Goal: Task Accomplishment & Management: Manage account settings

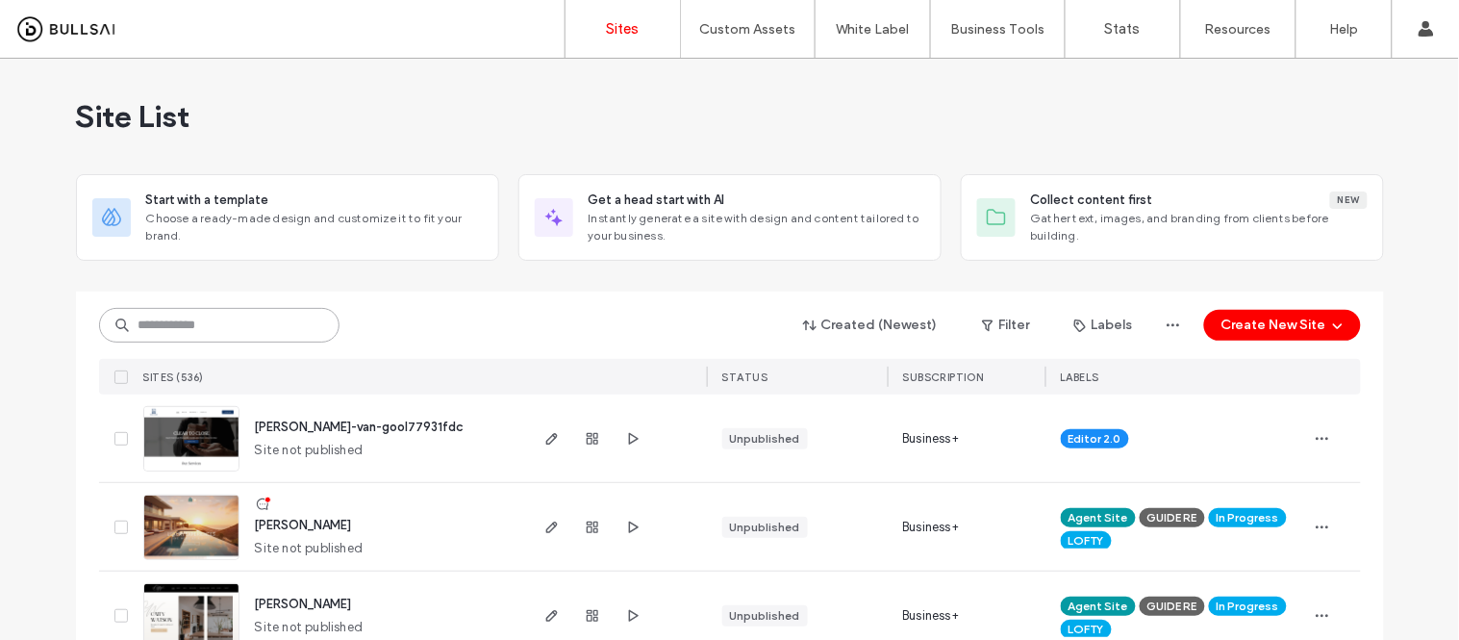
click at [195, 321] on input at bounding box center [219, 325] width 240 height 35
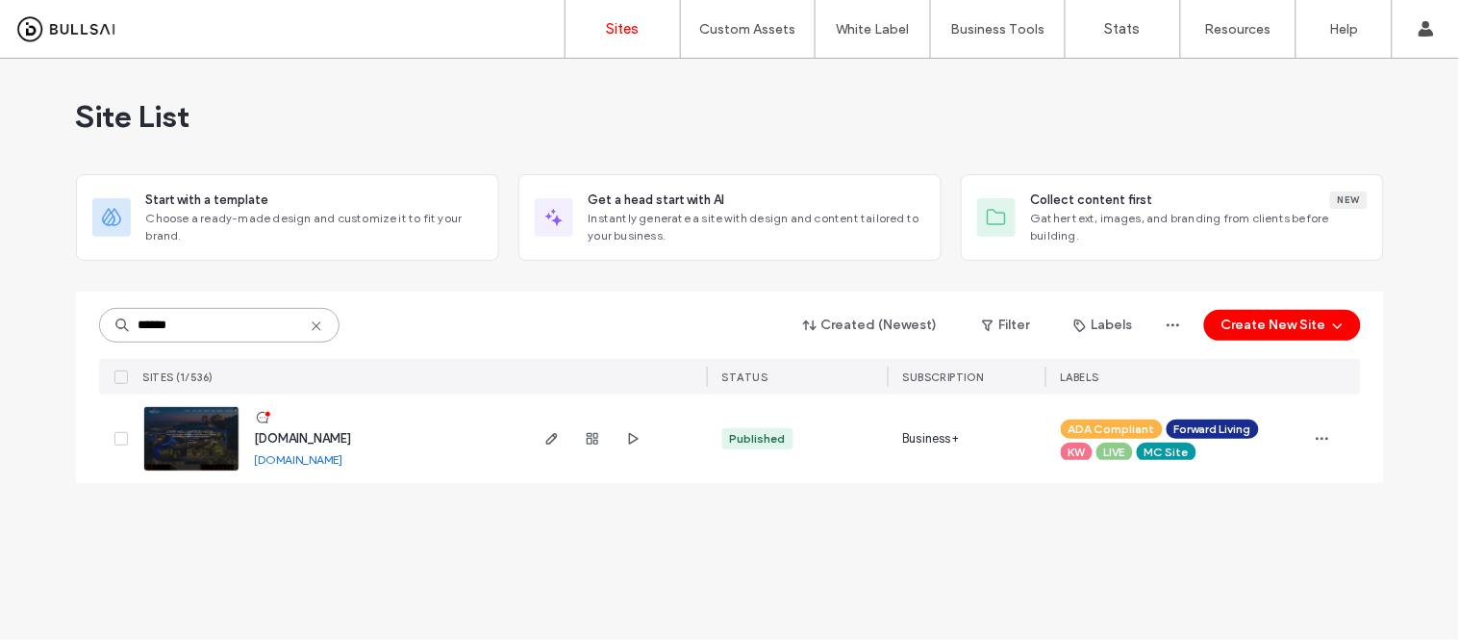
type input "******"
click at [331, 469] on div "www.kwhollywoodhills.com www.kwhollywoodhills.com" at bounding box center [383, 438] width 286 height 88
click at [333, 459] on link "[DOMAIN_NAME]" at bounding box center [299, 459] width 88 height 14
click at [214, 447] on img at bounding box center [191, 472] width 94 height 131
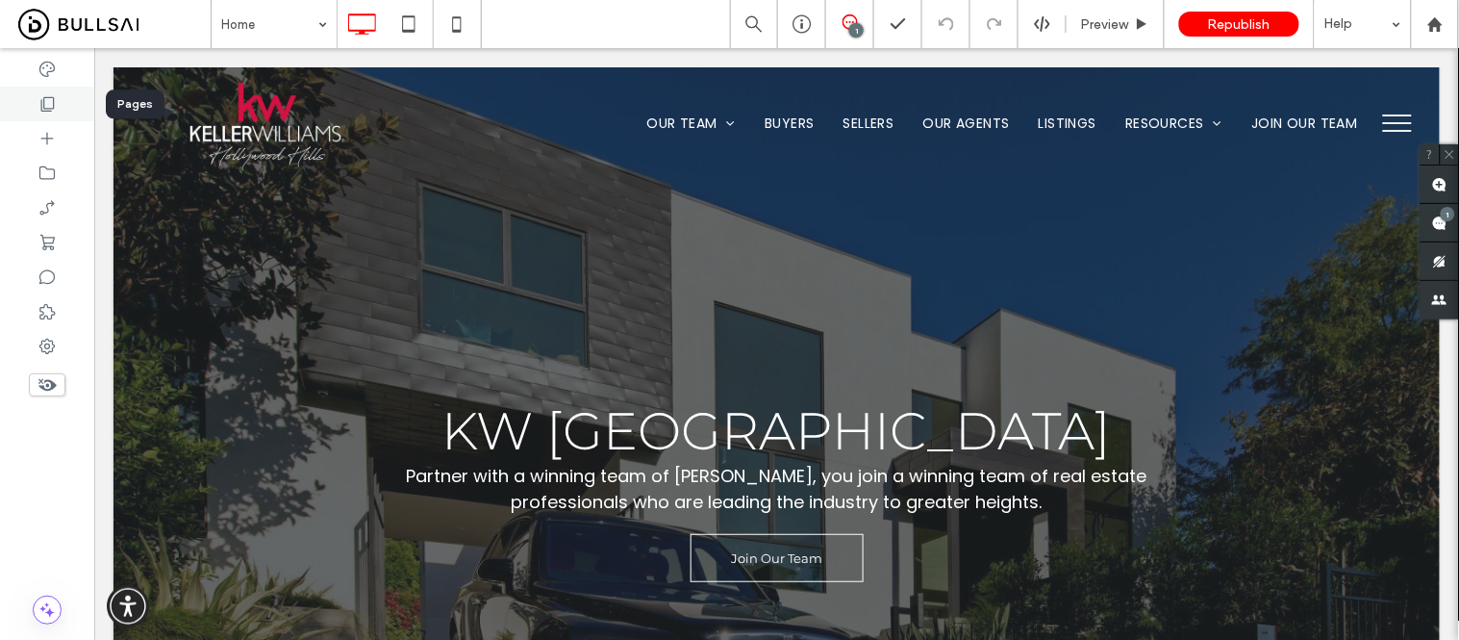
click at [48, 96] on icon at bounding box center [47, 103] width 19 height 19
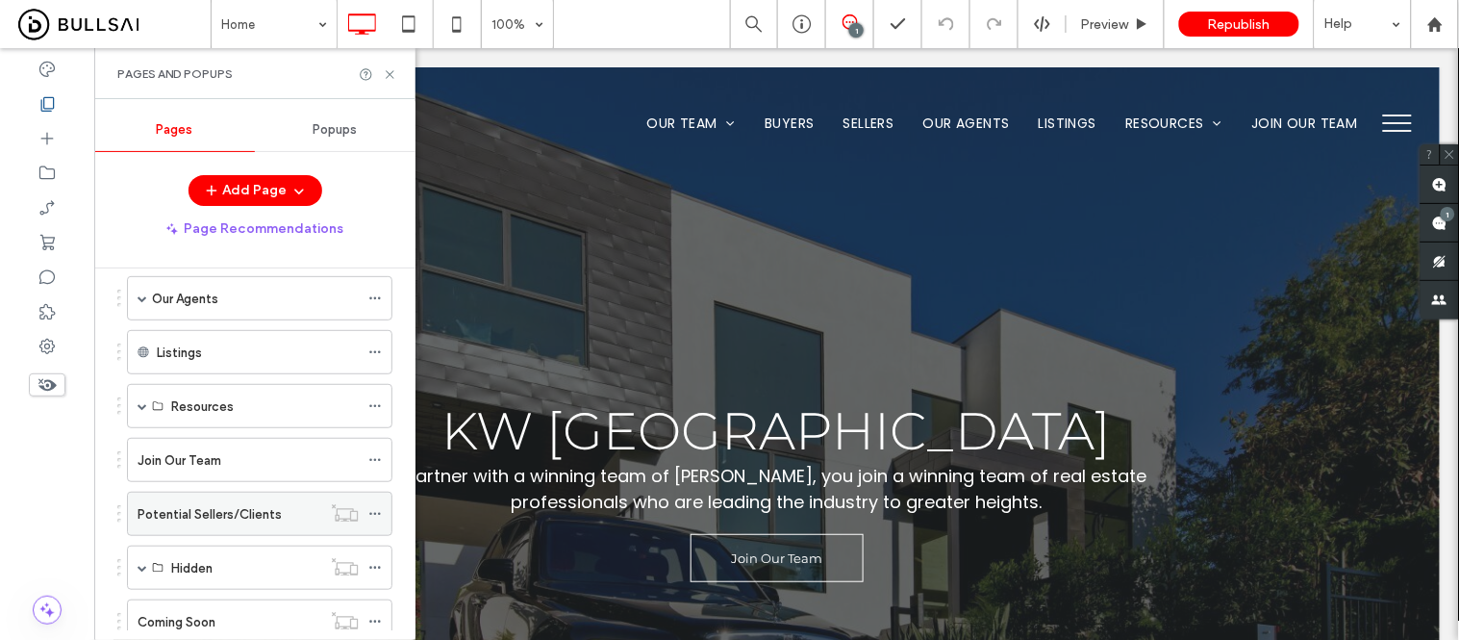
scroll to position [418, 0]
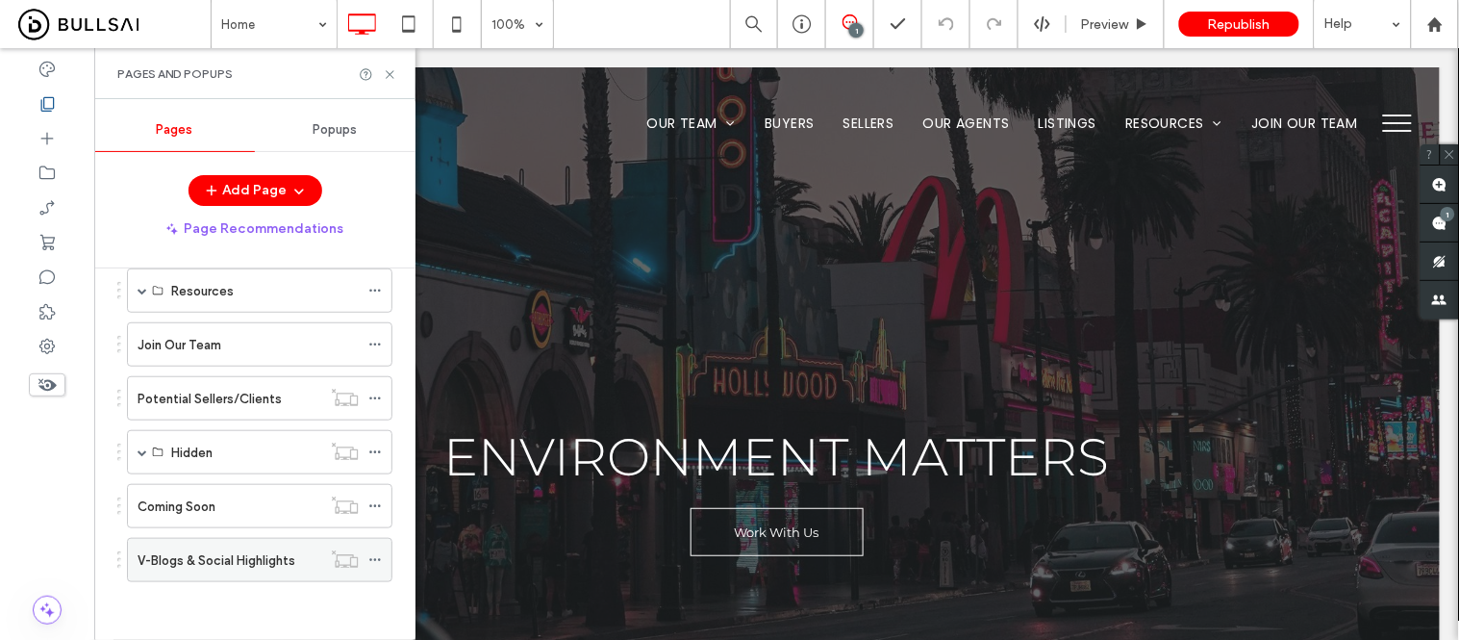
click at [199, 548] on div "V-Blogs & Social Highlights" at bounding box center [230, 560] width 184 height 42
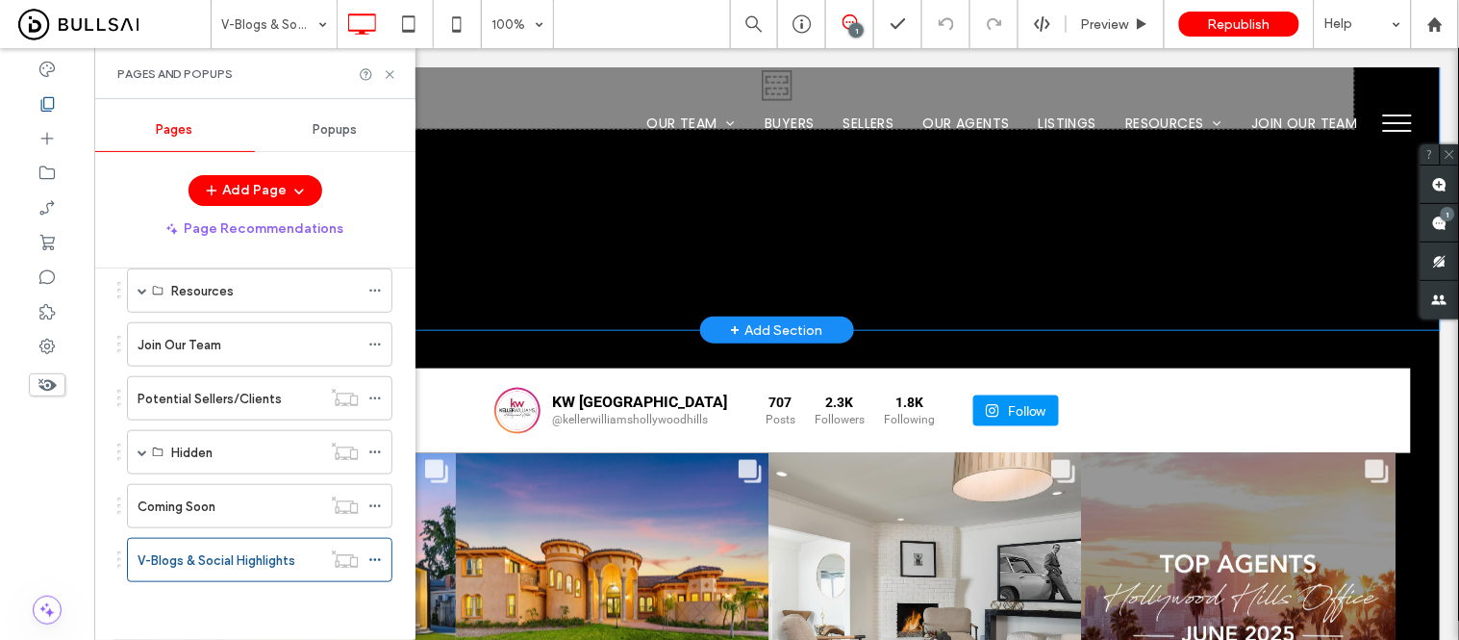
scroll to position [641, 0]
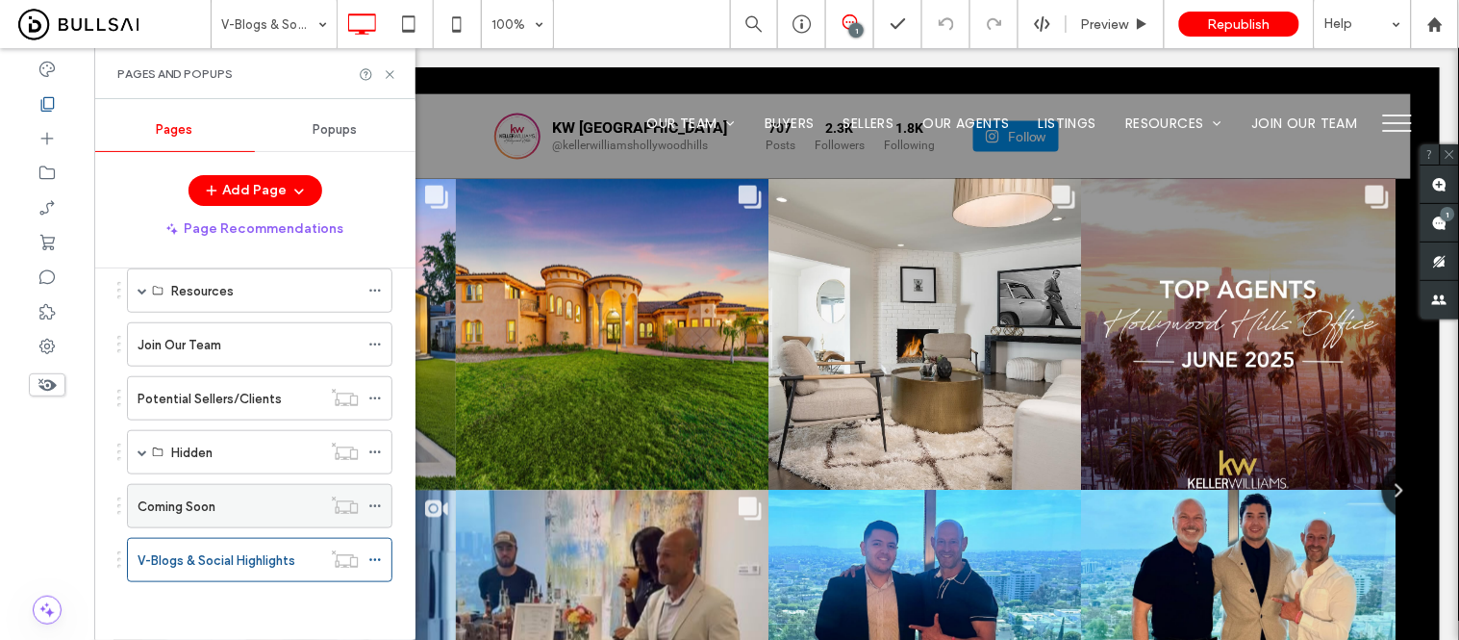
click at [203, 522] on div "Coming Soon" at bounding box center [230, 506] width 184 height 42
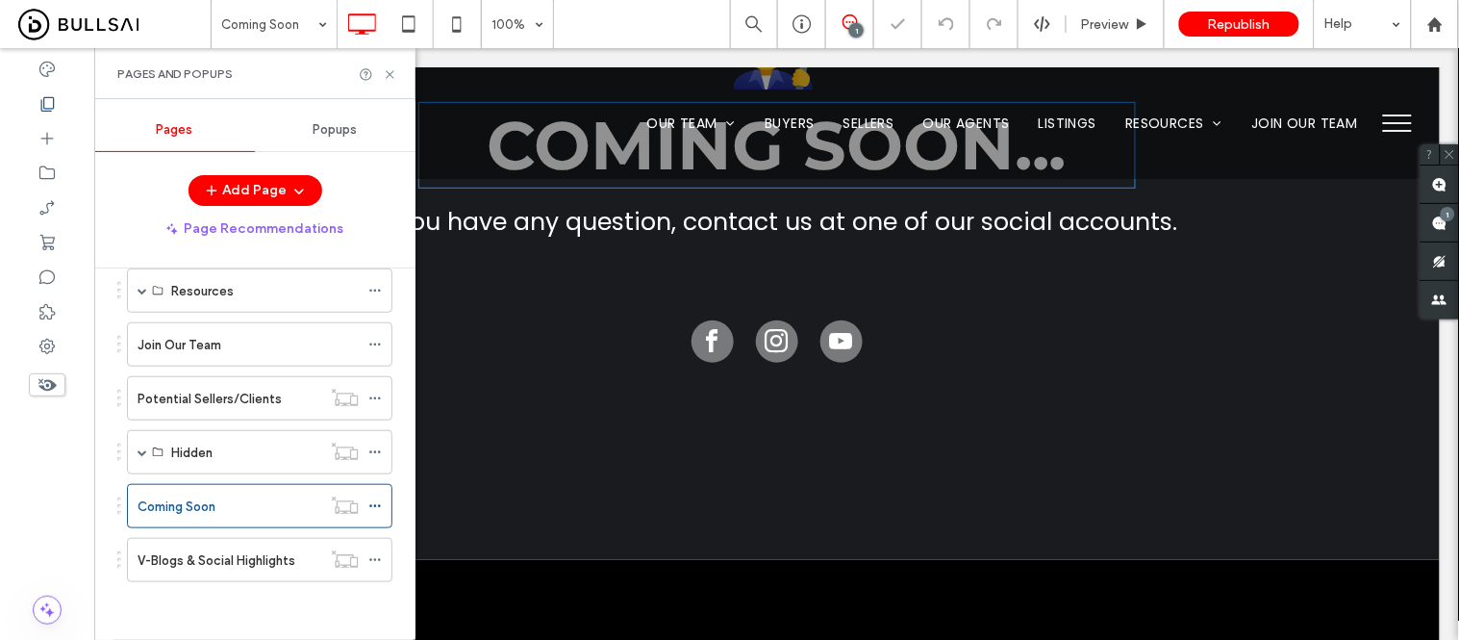
scroll to position [320, 0]
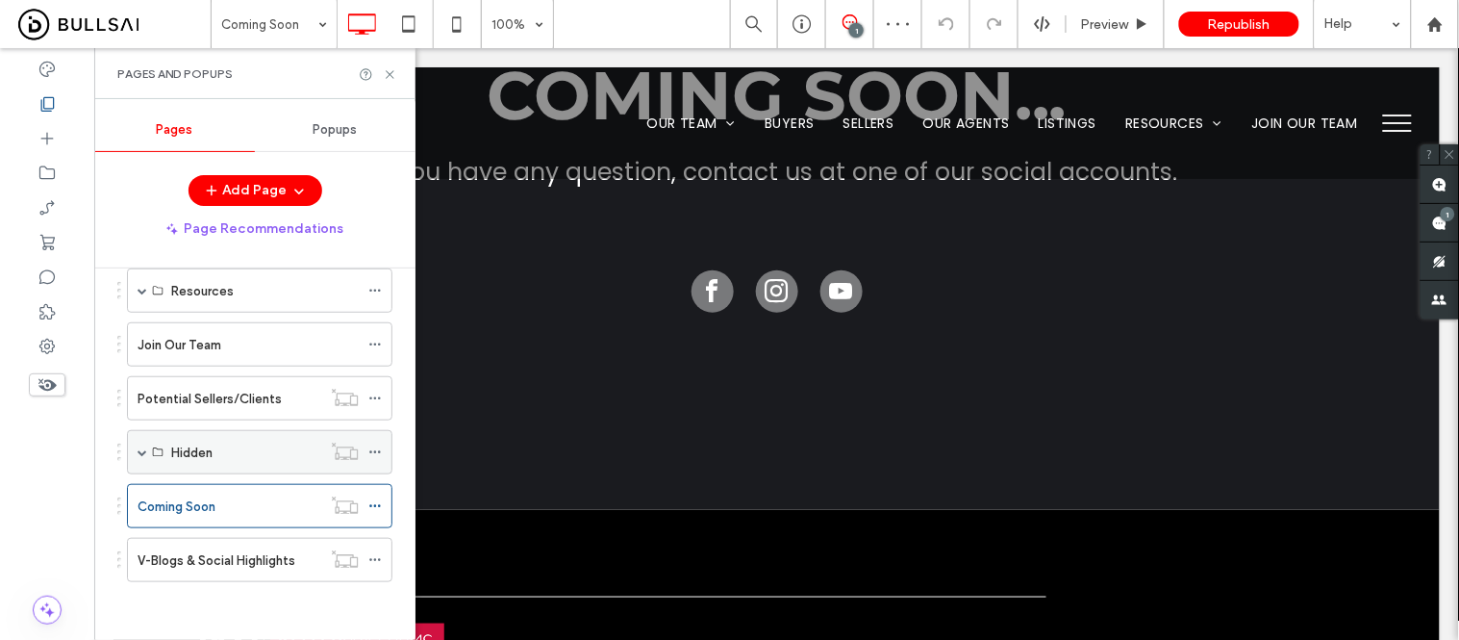
click at [144, 449] on span at bounding box center [143, 452] width 10 height 10
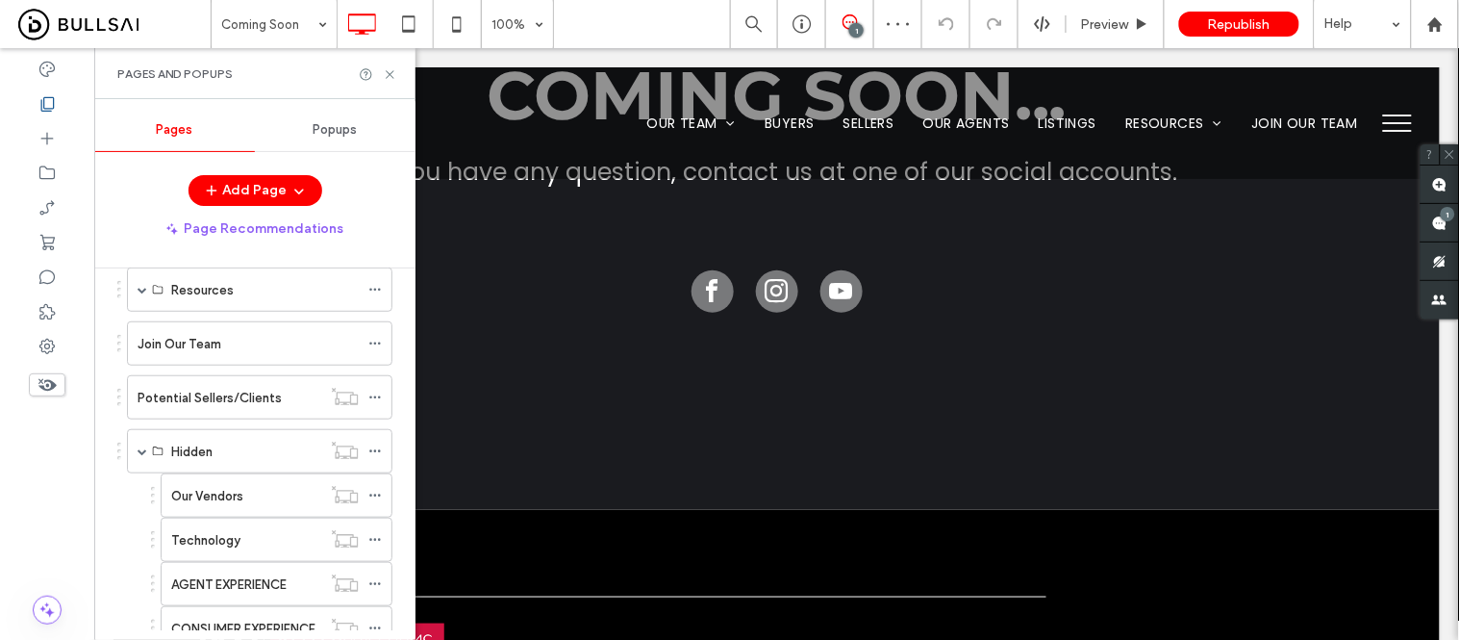
click at [218, 492] on label "Our Vendors" at bounding box center [207, 496] width 72 height 34
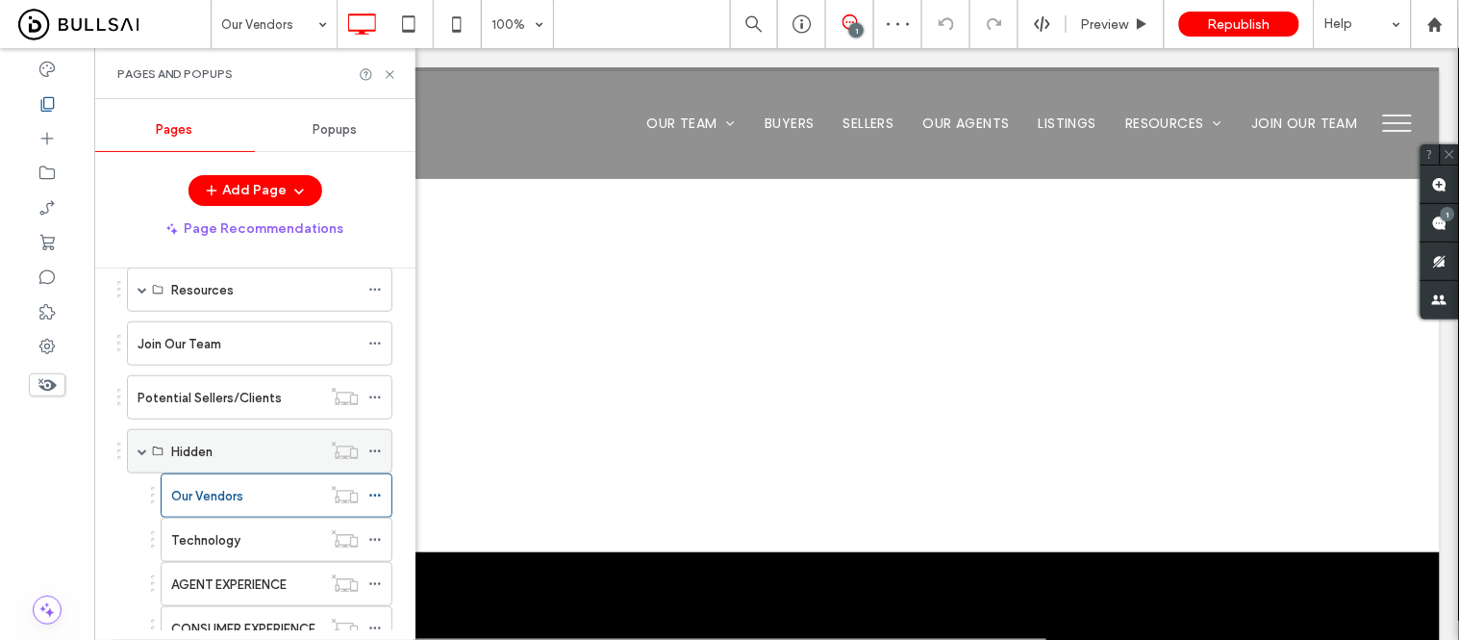
scroll to position [107, 0]
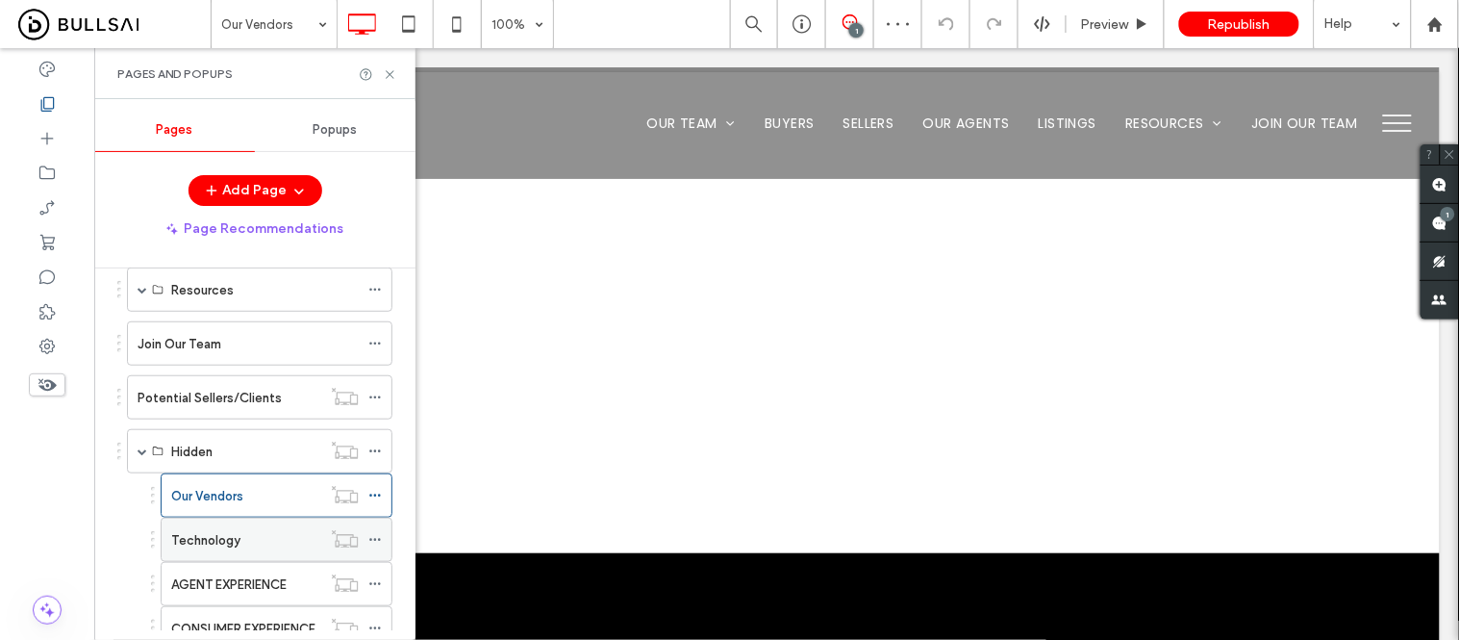
click at [186, 552] on div "Technology" at bounding box center [246, 539] width 150 height 42
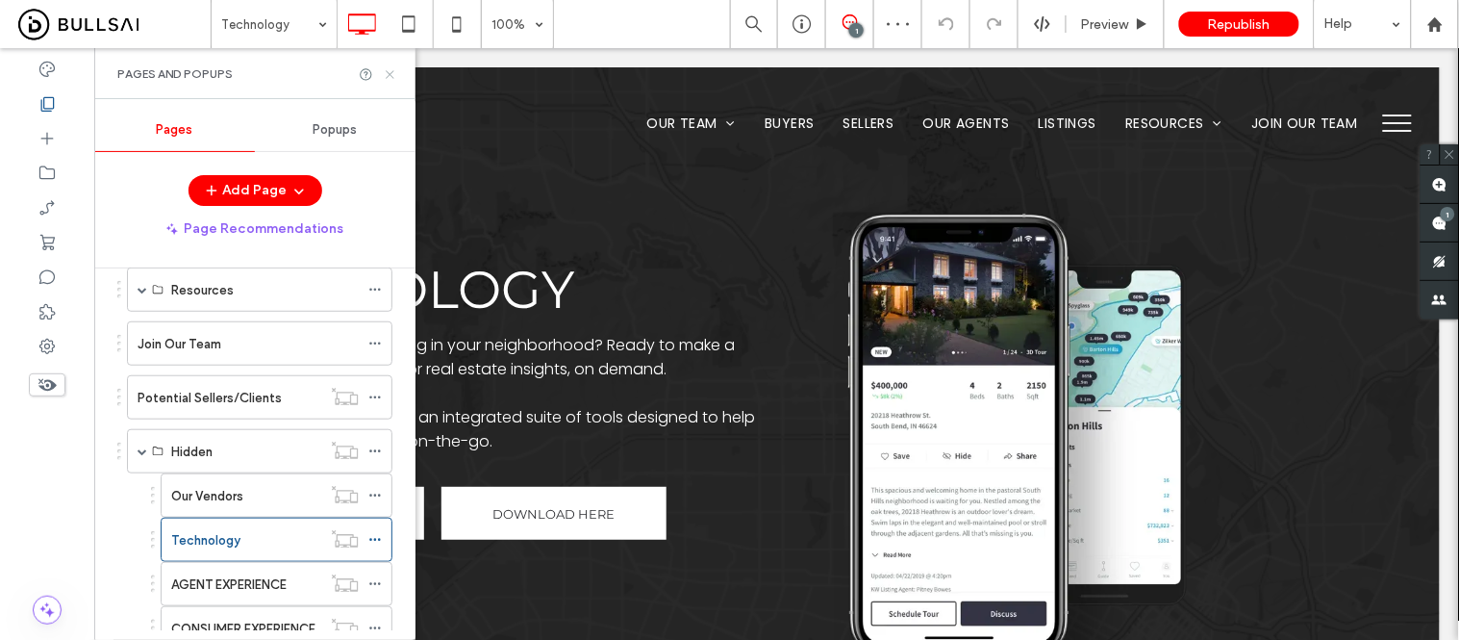
click at [387, 70] on use at bounding box center [390, 74] width 8 height 8
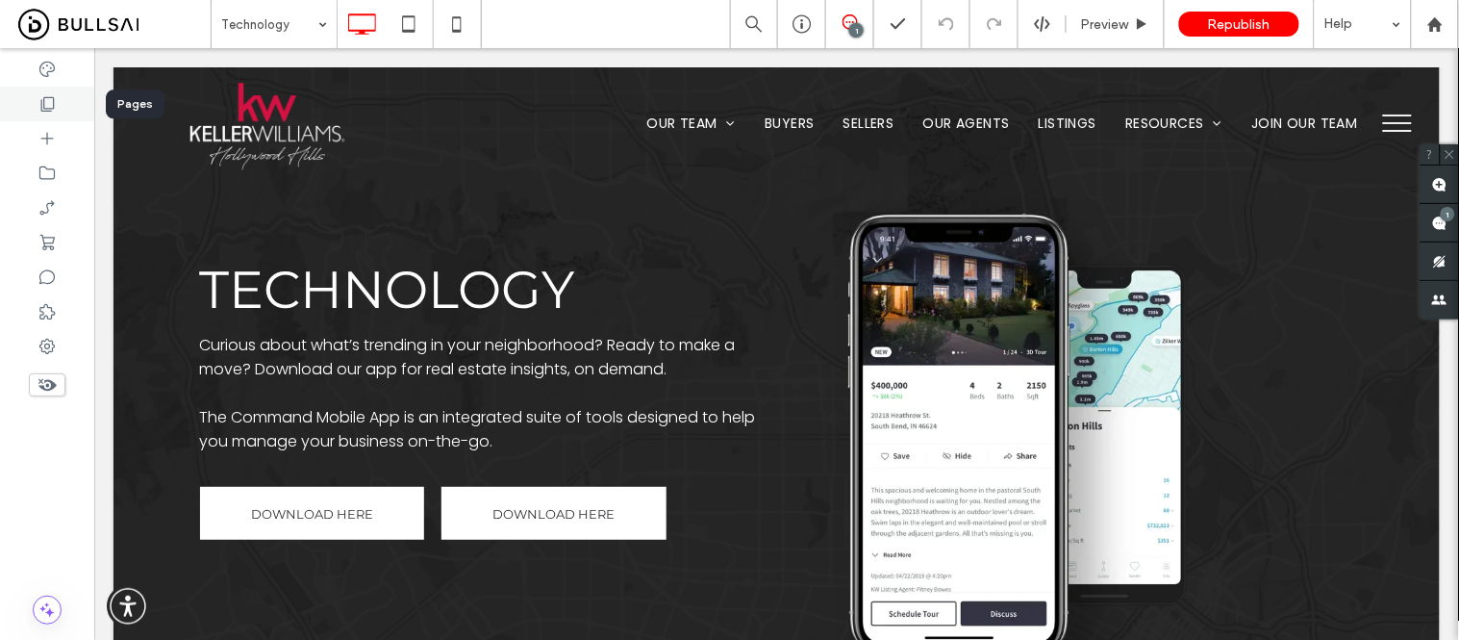
click at [45, 101] on icon at bounding box center [47, 103] width 19 height 19
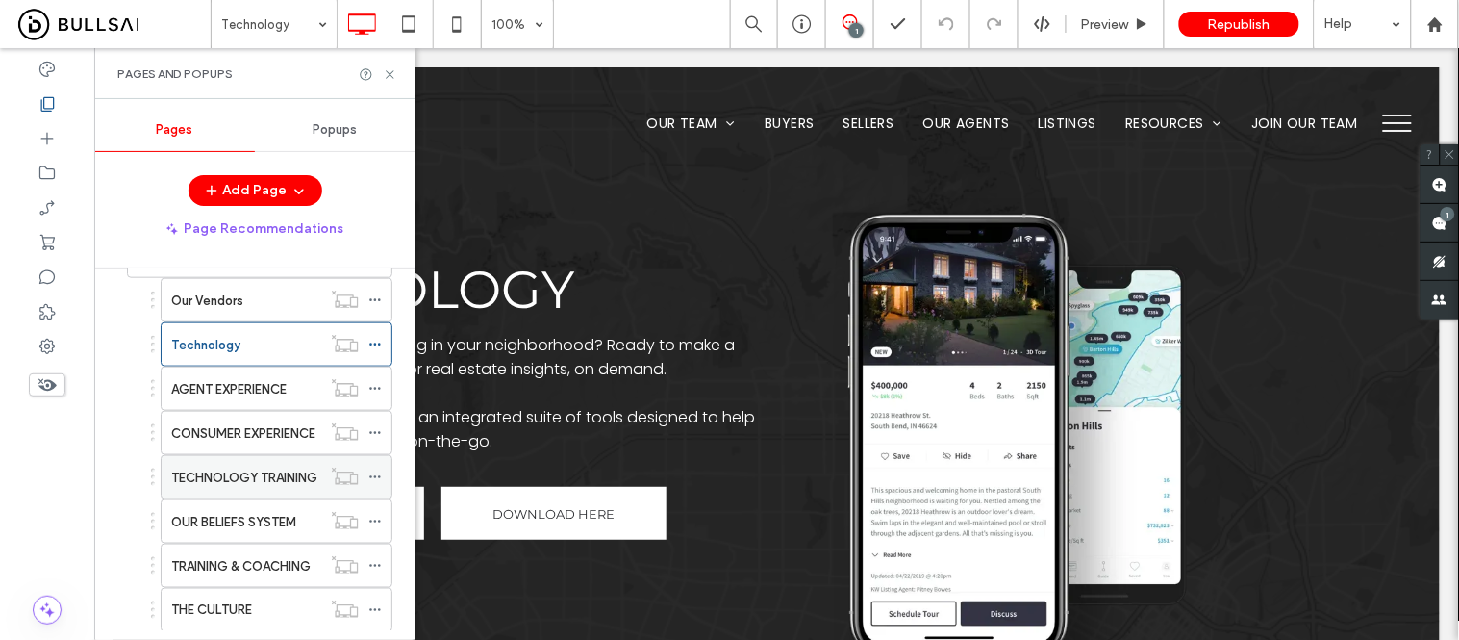
scroll to position [606, 0]
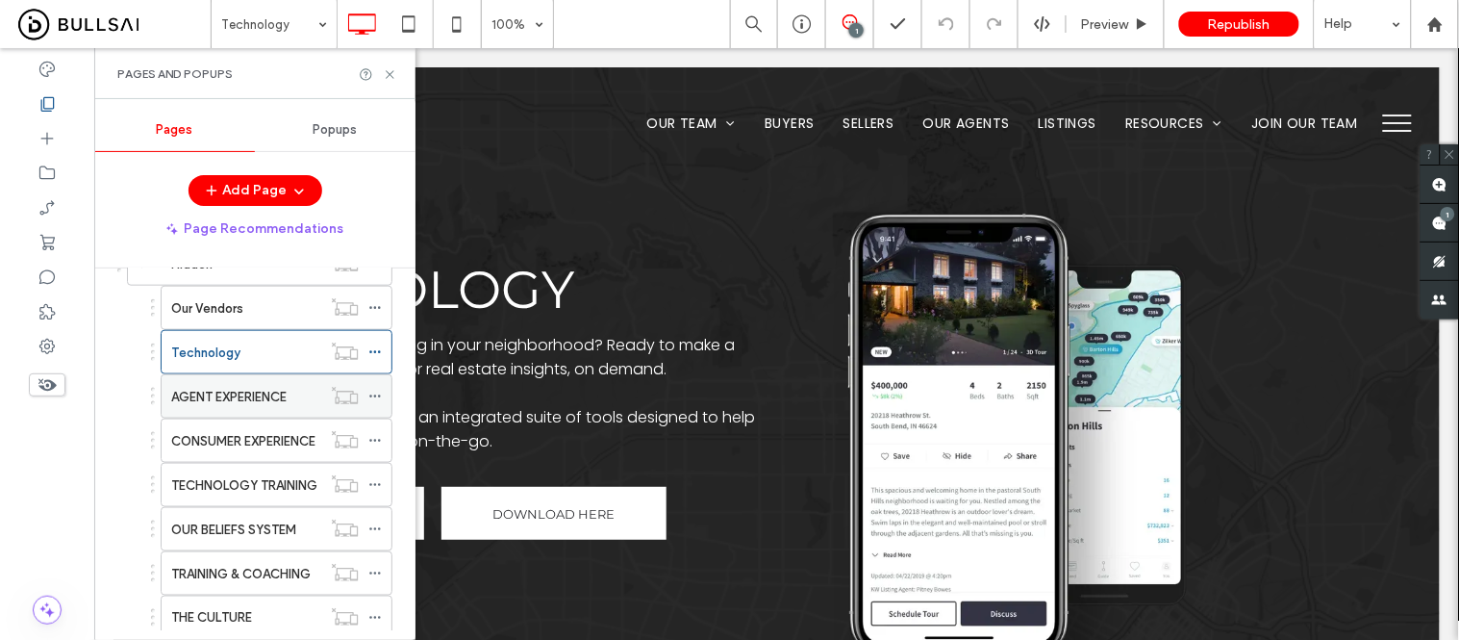
click at [253, 401] on label "AGENT EXPERIENCE" at bounding box center [228, 397] width 115 height 34
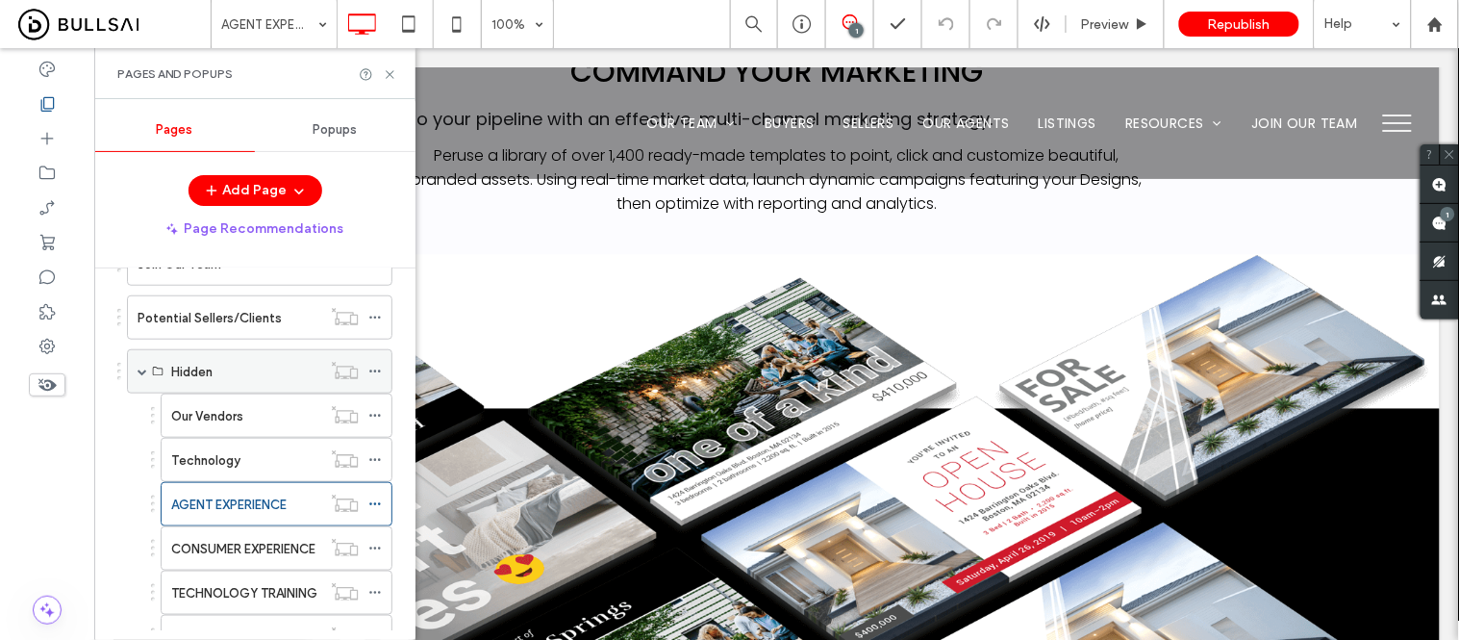
scroll to position [391, 0]
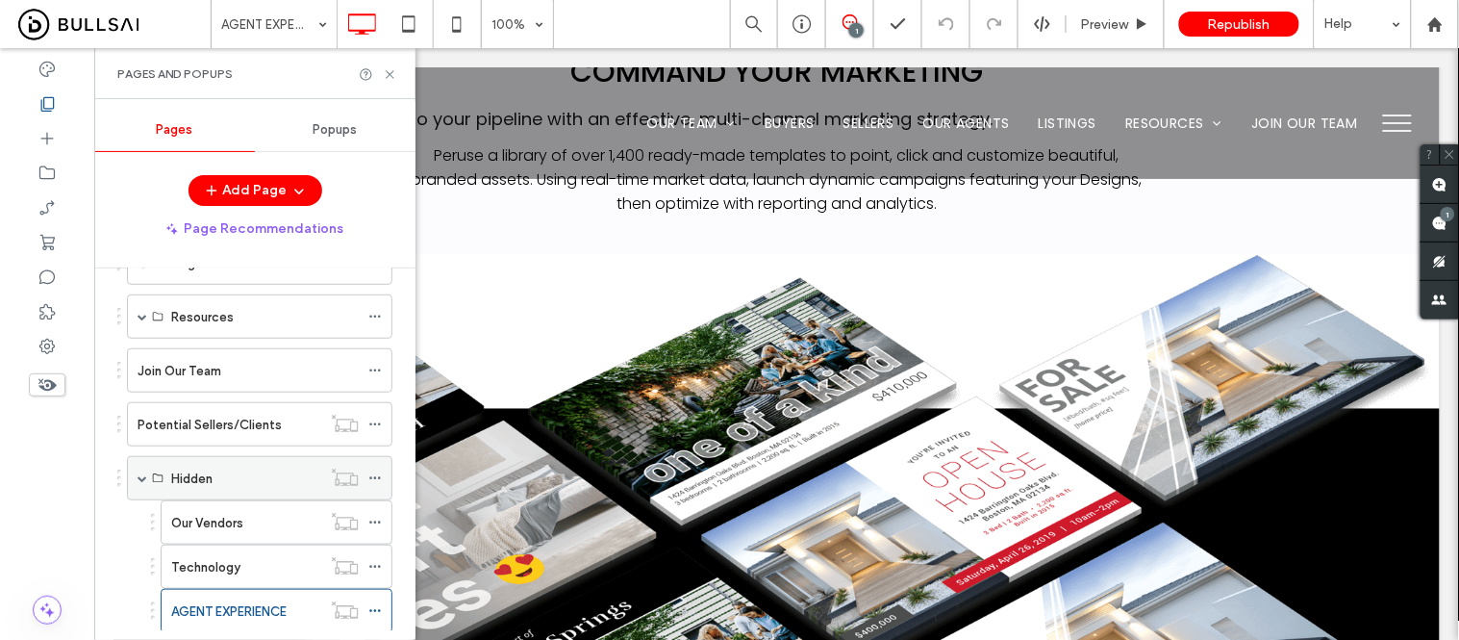
click at [139, 479] on span at bounding box center [143, 478] width 10 height 10
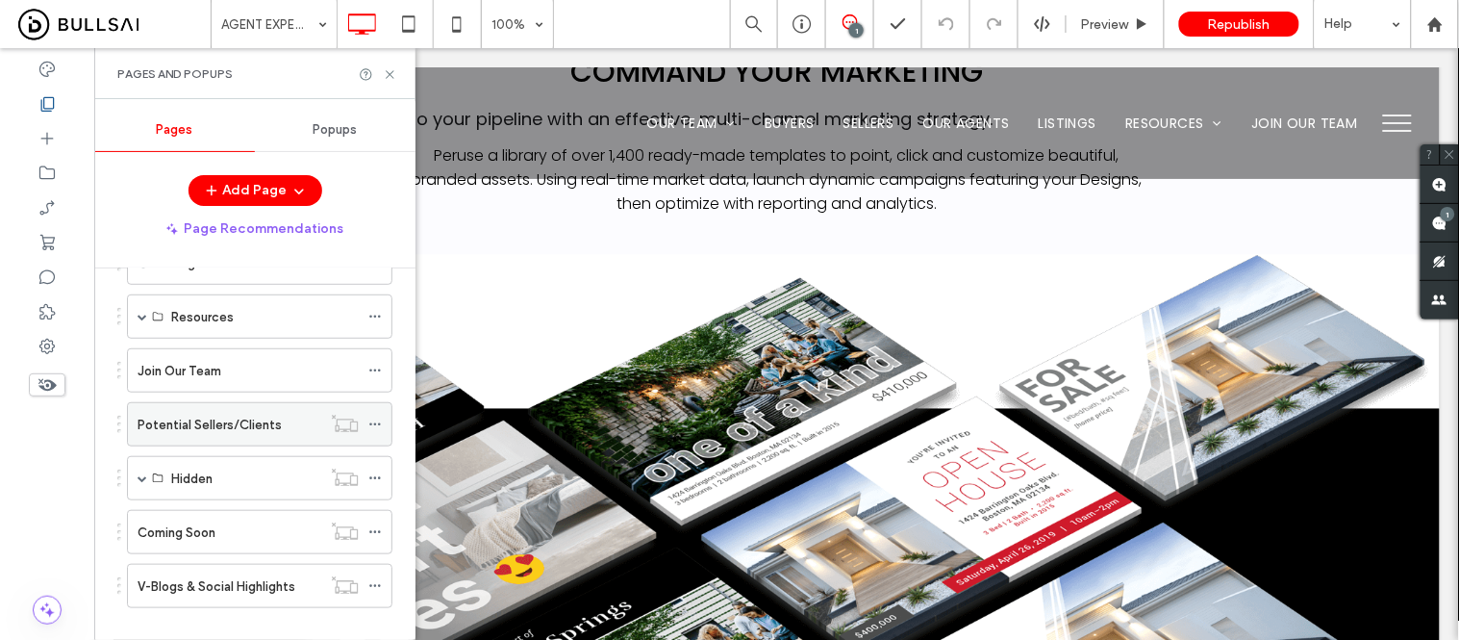
click at [202, 439] on div "Potential Sellers/Clients" at bounding box center [230, 424] width 184 height 42
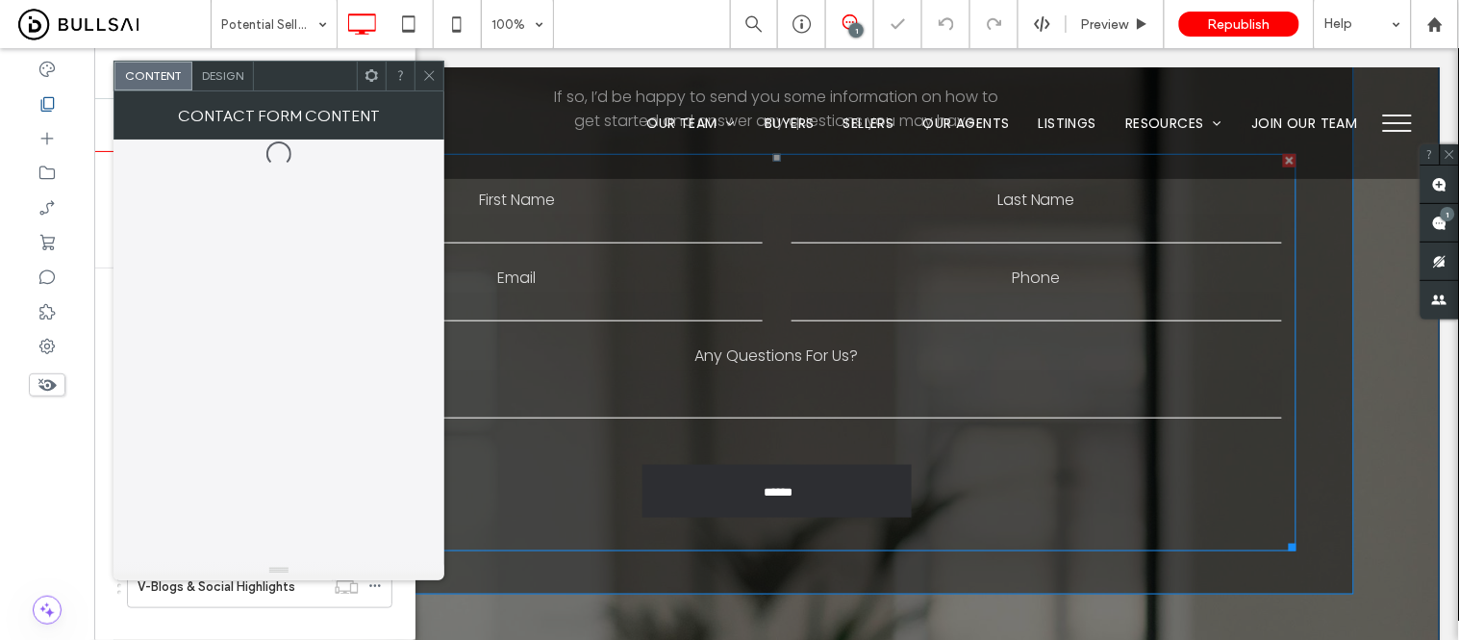
scroll to position [320, 0]
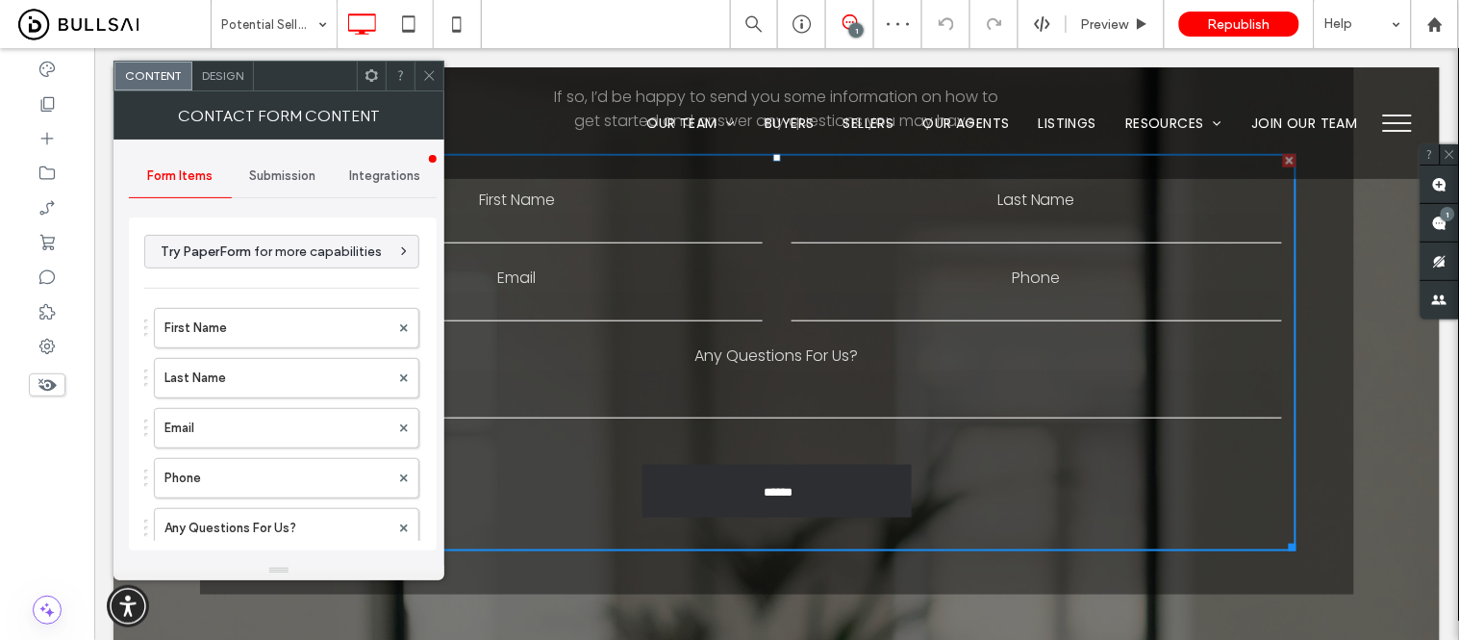
click at [257, 173] on span "Submission" at bounding box center [282, 175] width 66 height 15
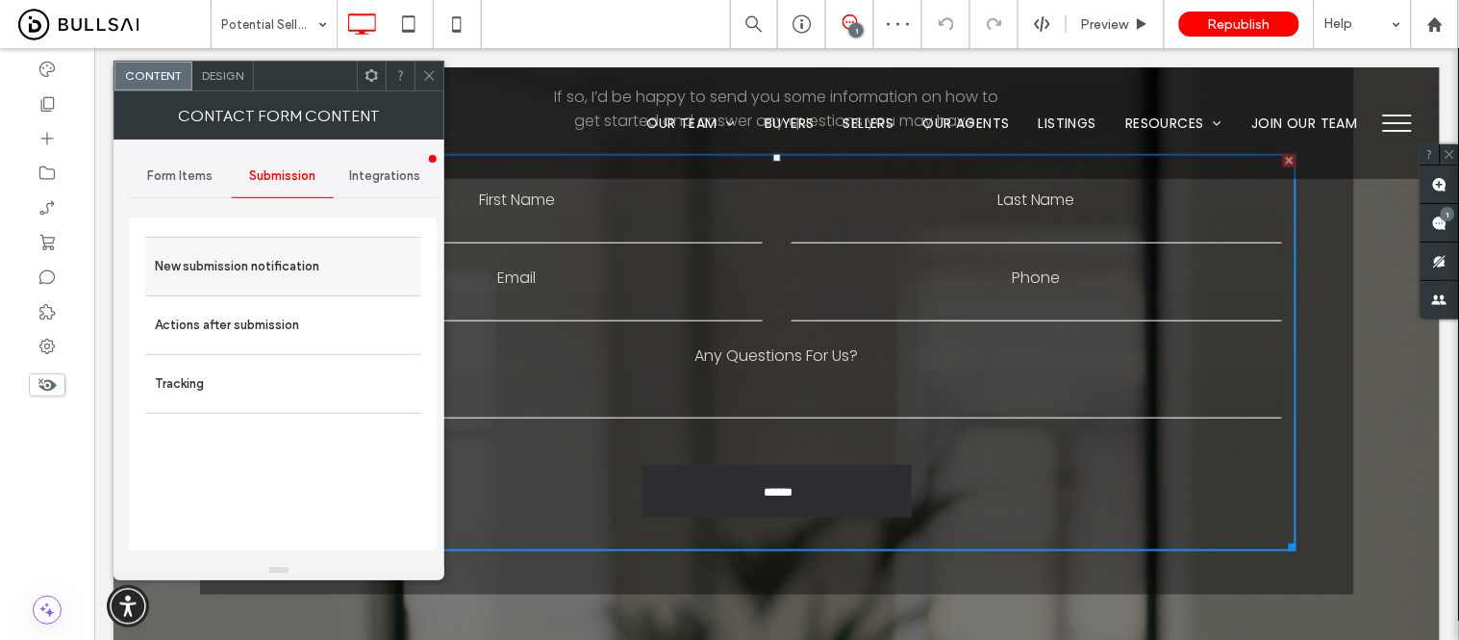
click at [290, 274] on label "New submission notification" at bounding box center [283, 266] width 257 height 38
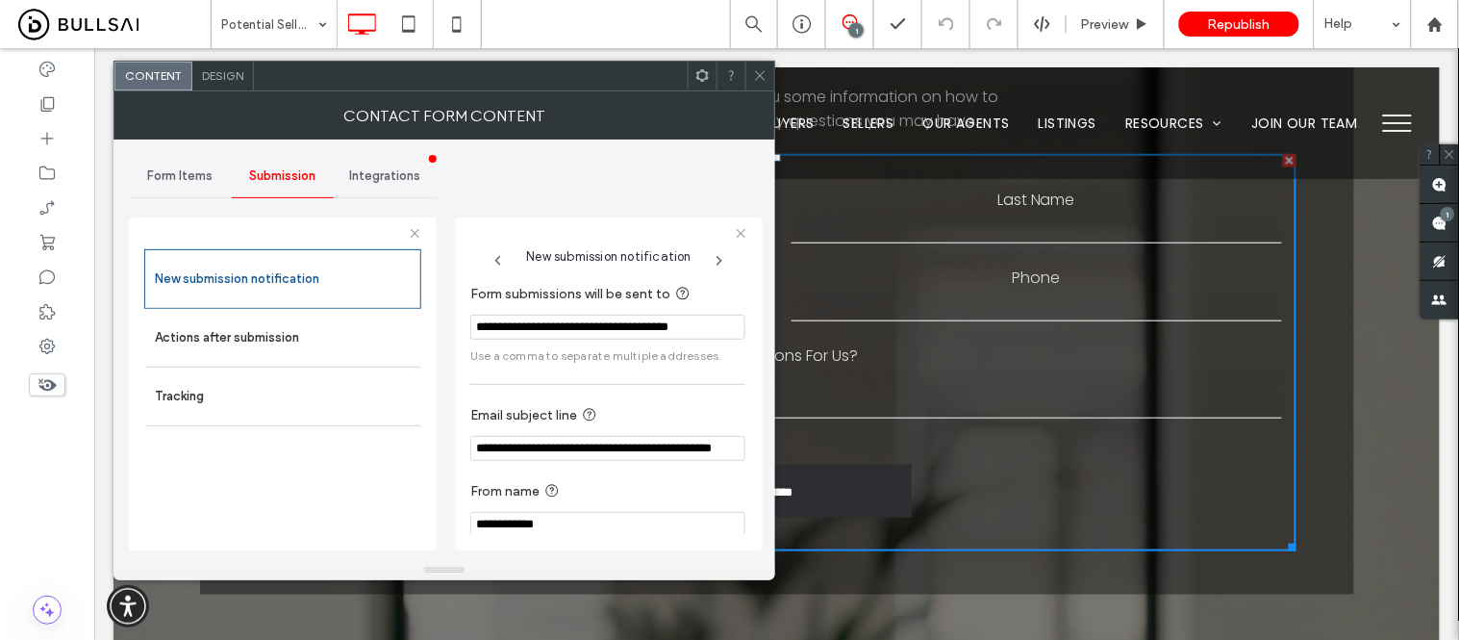
click at [629, 327] on input "**********" at bounding box center [607, 327] width 275 height 25
paste input "**********"
type input "**********"
click at [725, 298] on label "Form submissions will be sent to" at bounding box center [603, 295] width 267 height 24
click at [713, 368] on section "**********" at bounding box center [607, 323] width 275 height 101
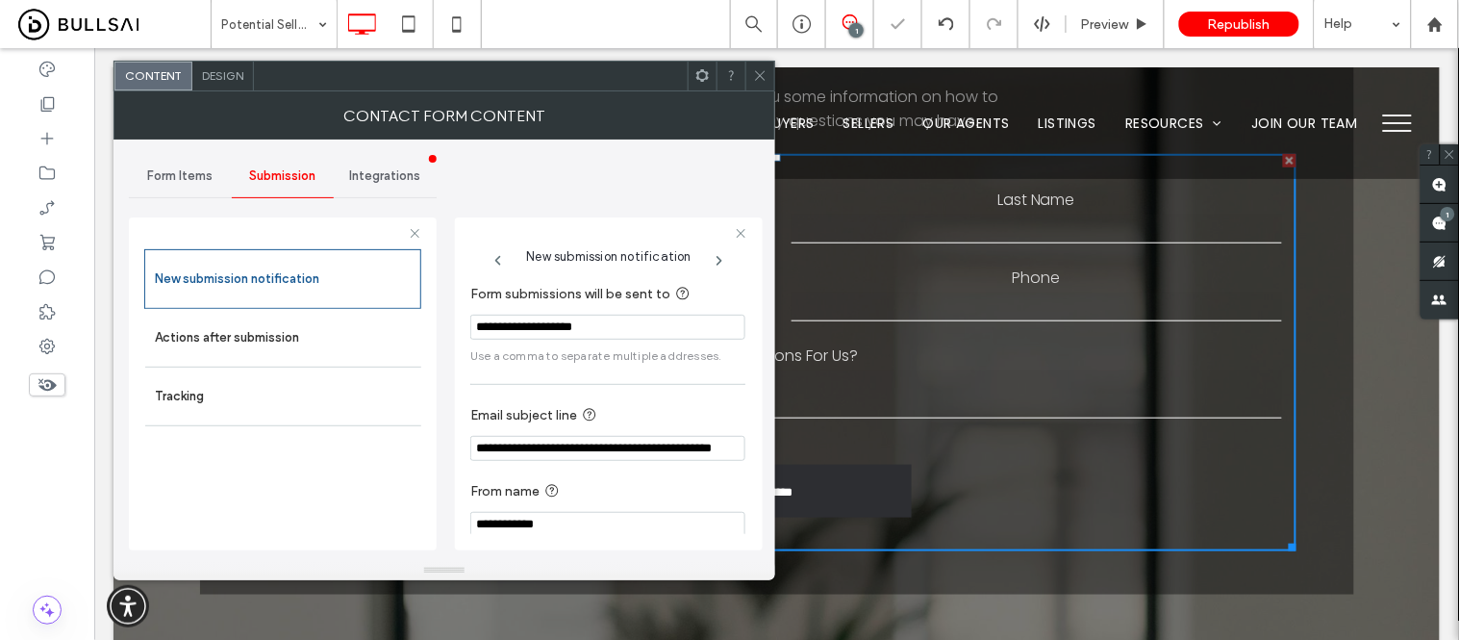
click at [630, 329] on input "**********" at bounding box center [607, 327] width 275 height 25
click at [681, 371] on section "**********" at bounding box center [607, 323] width 275 height 101
click at [754, 68] on icon at bounding box center [760, 75] width 14 height 14
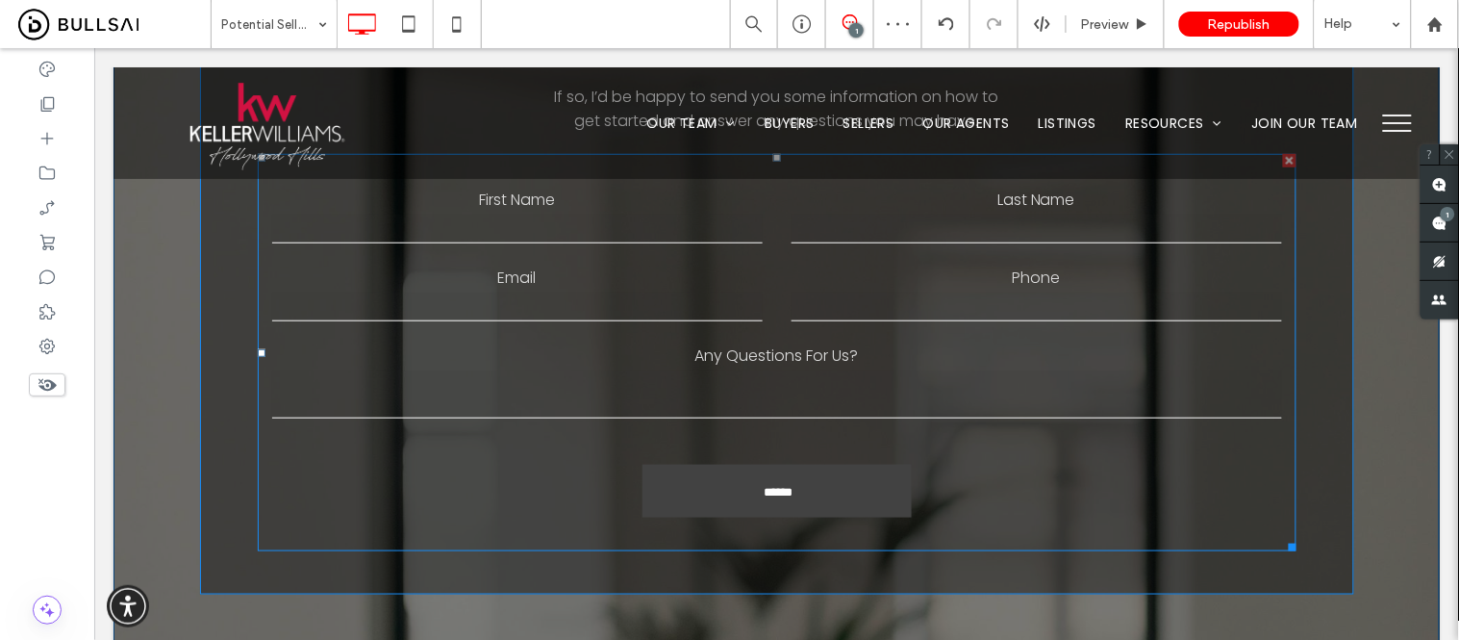
click at [770, 475] on input "******" at bounding box center [777, 491] width 264 height 33
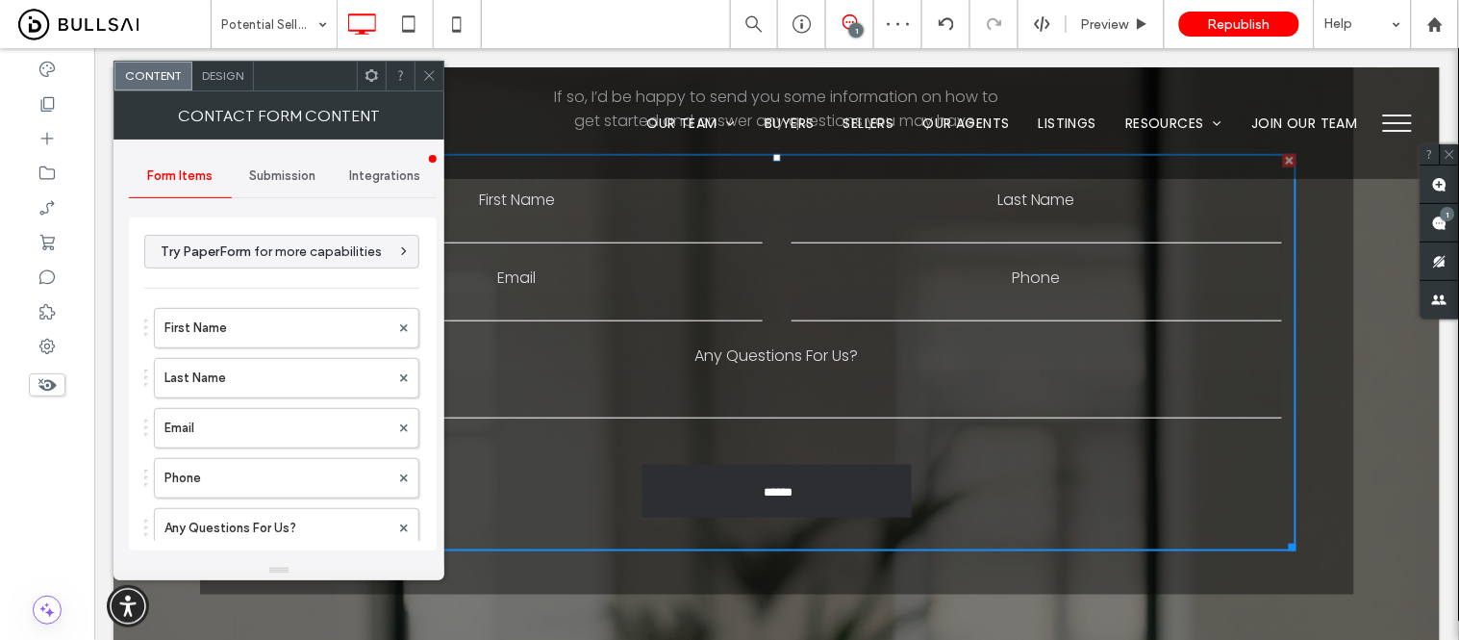
click at [292, 176] on span "Submission" at bounding box center [282, 175] width 66 height 15
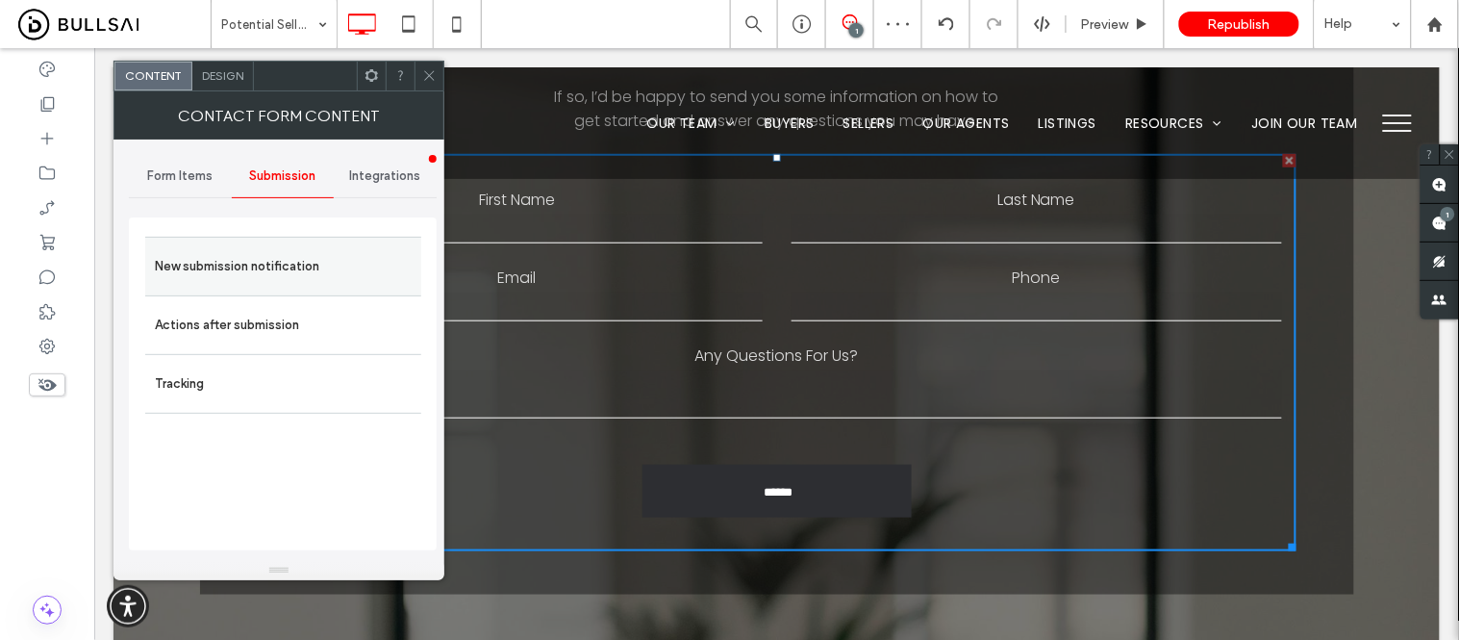
click at [285, 262] on label "New submission notification" at bounding box center [283, 266] width 257 height 38
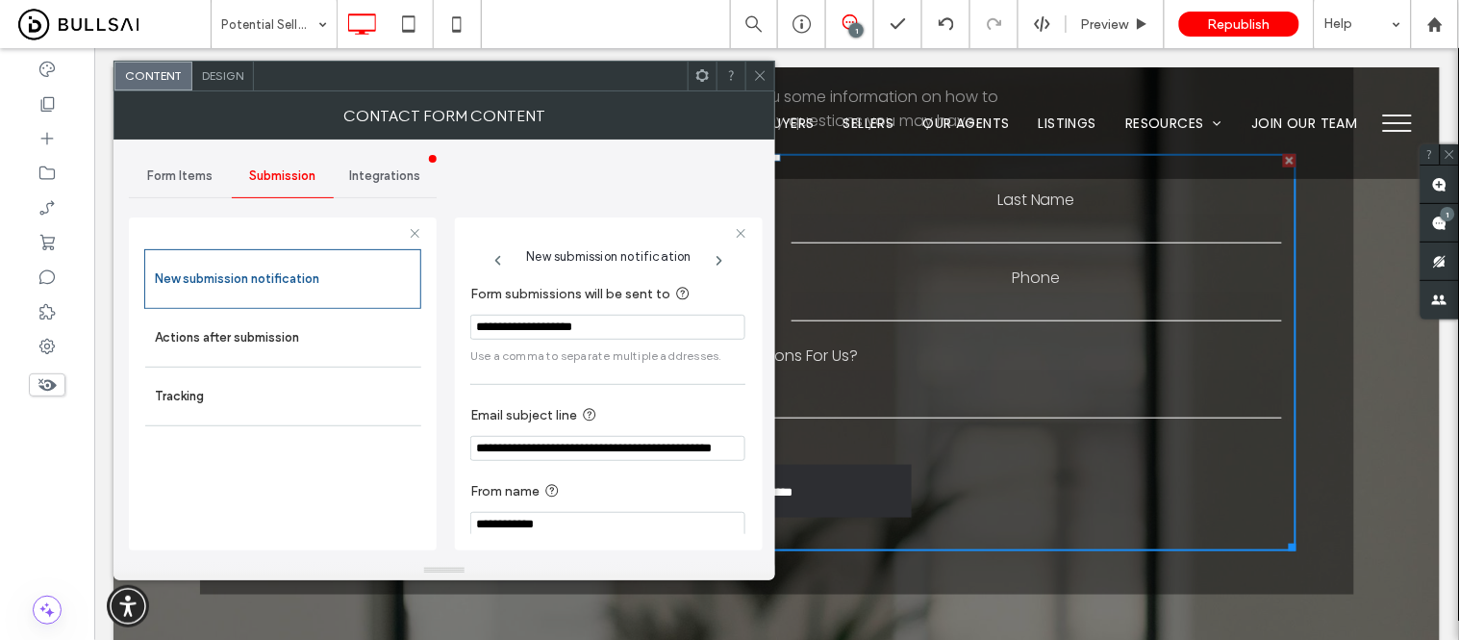
click at [757, 69] on icon at bounding box center [760, 75] width 14 height 14
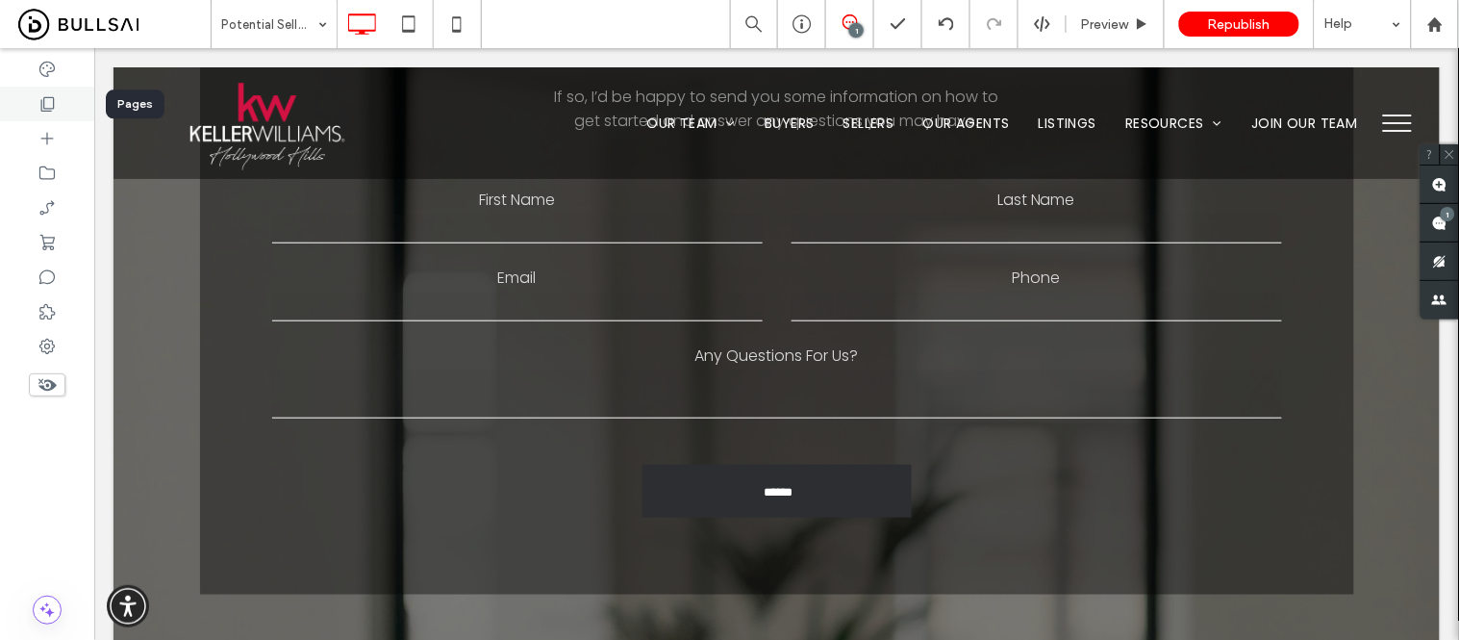
click at [44, 99] on icon at bounding box center [47, 103] width 19 height 19
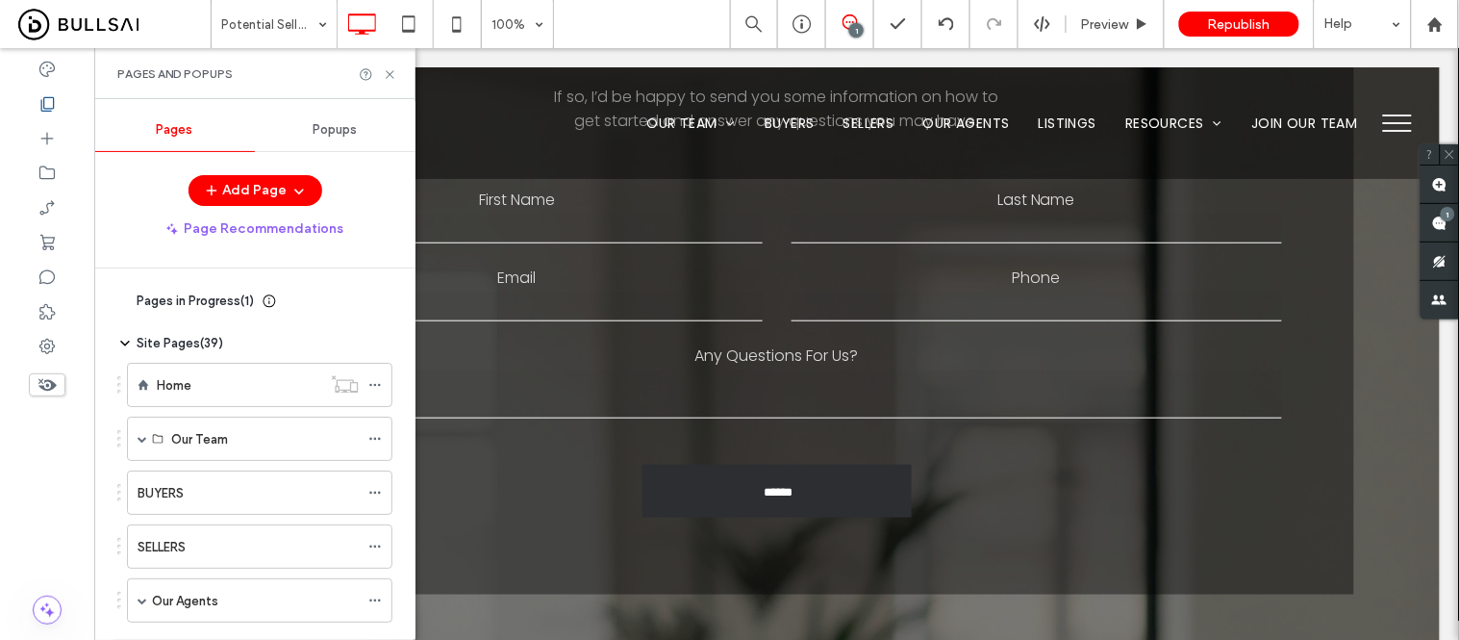
scroll to position [418, 0]
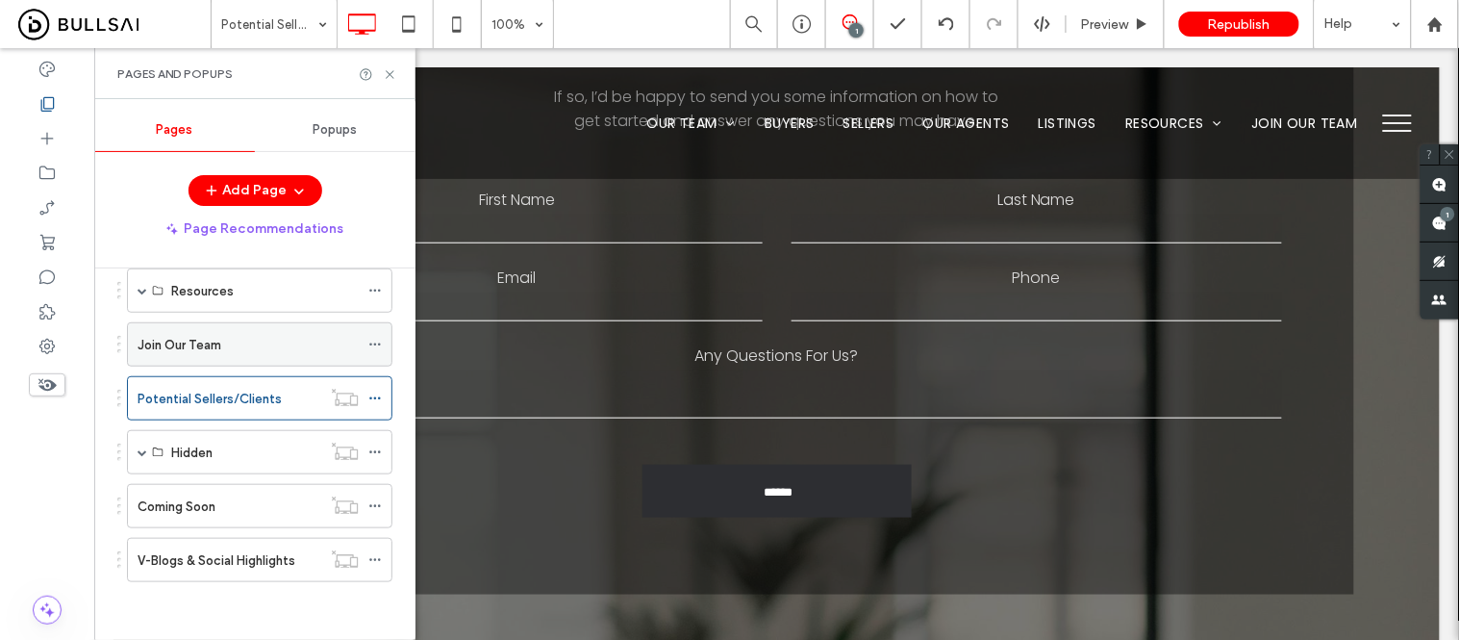
click at [238, 330] on div "Join Our Team" at bounding box center [248, 344] width 221 height 42
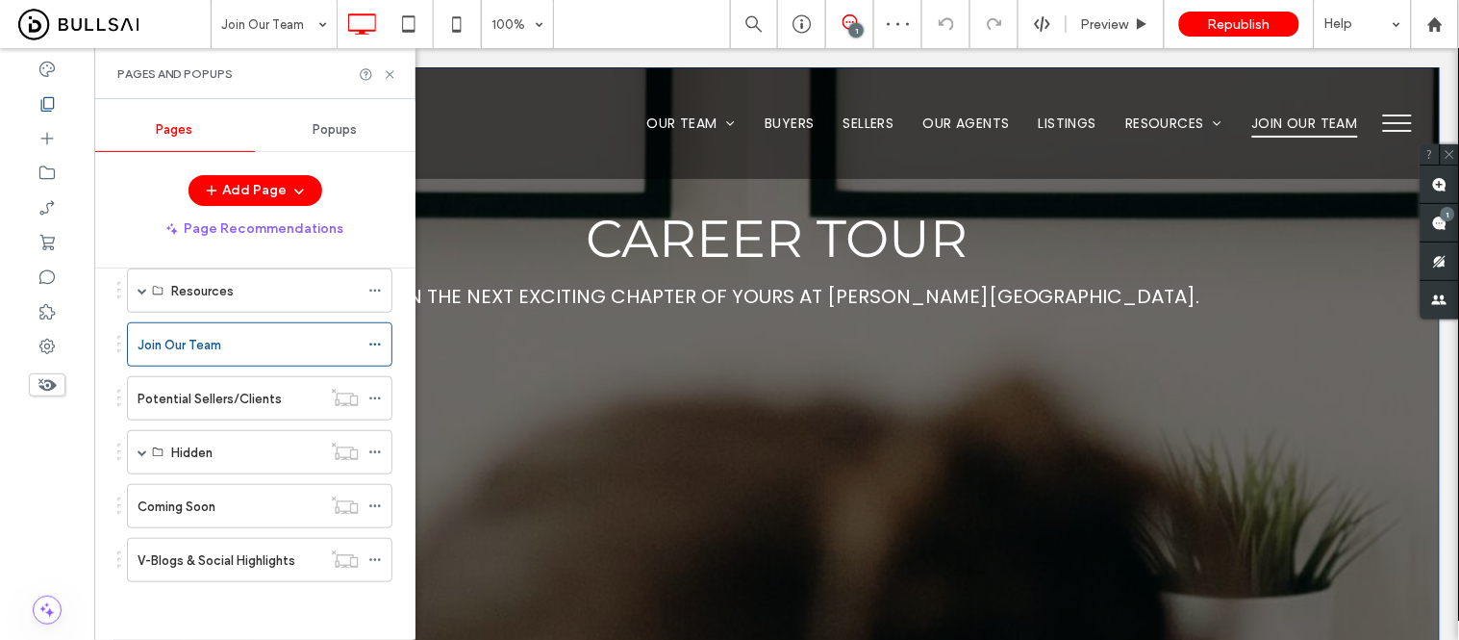
scroll to position [854, 0]
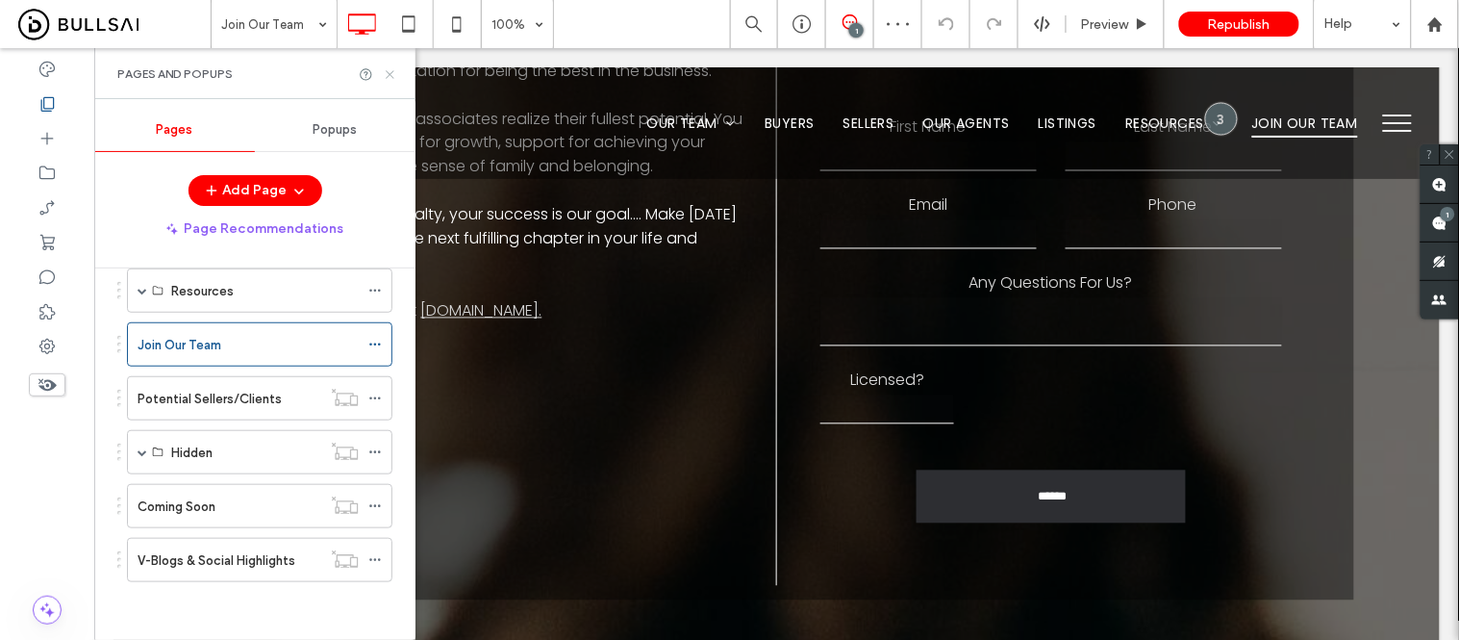
click at [385, 69] on icon at bounding box center [390, 74] width 14 height 14
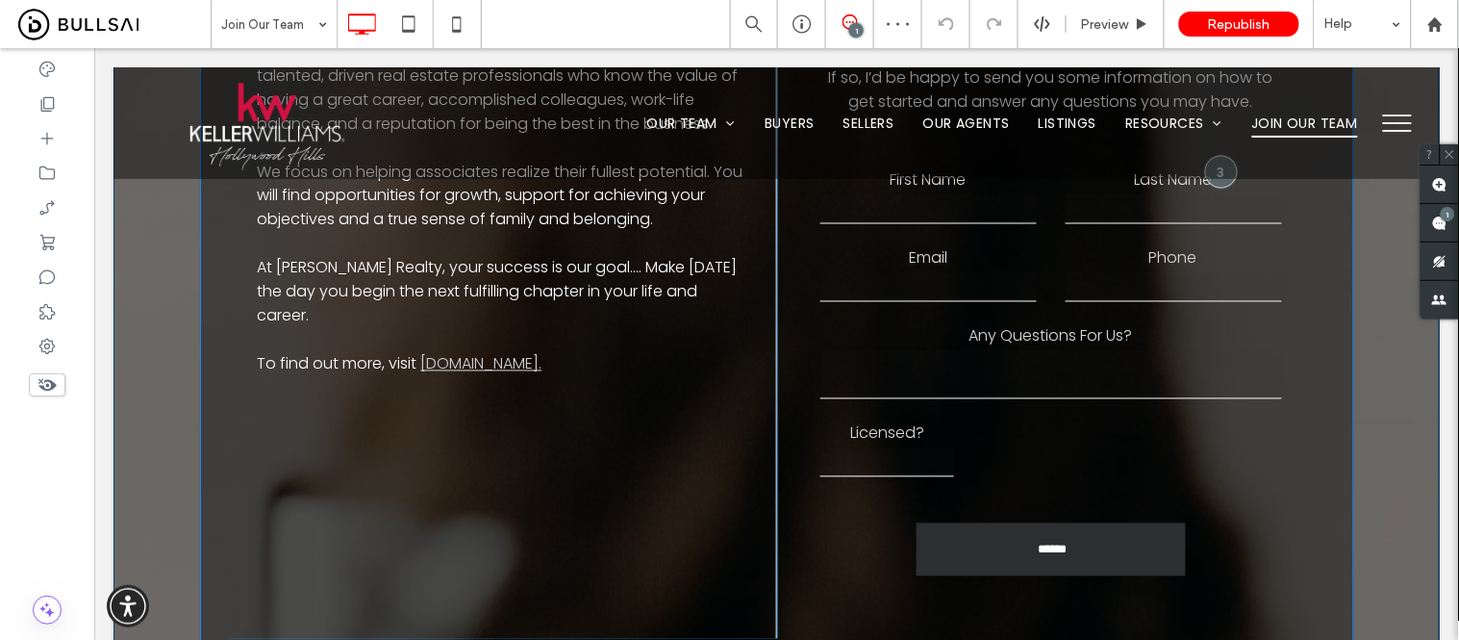
scroll to position [747, 0]
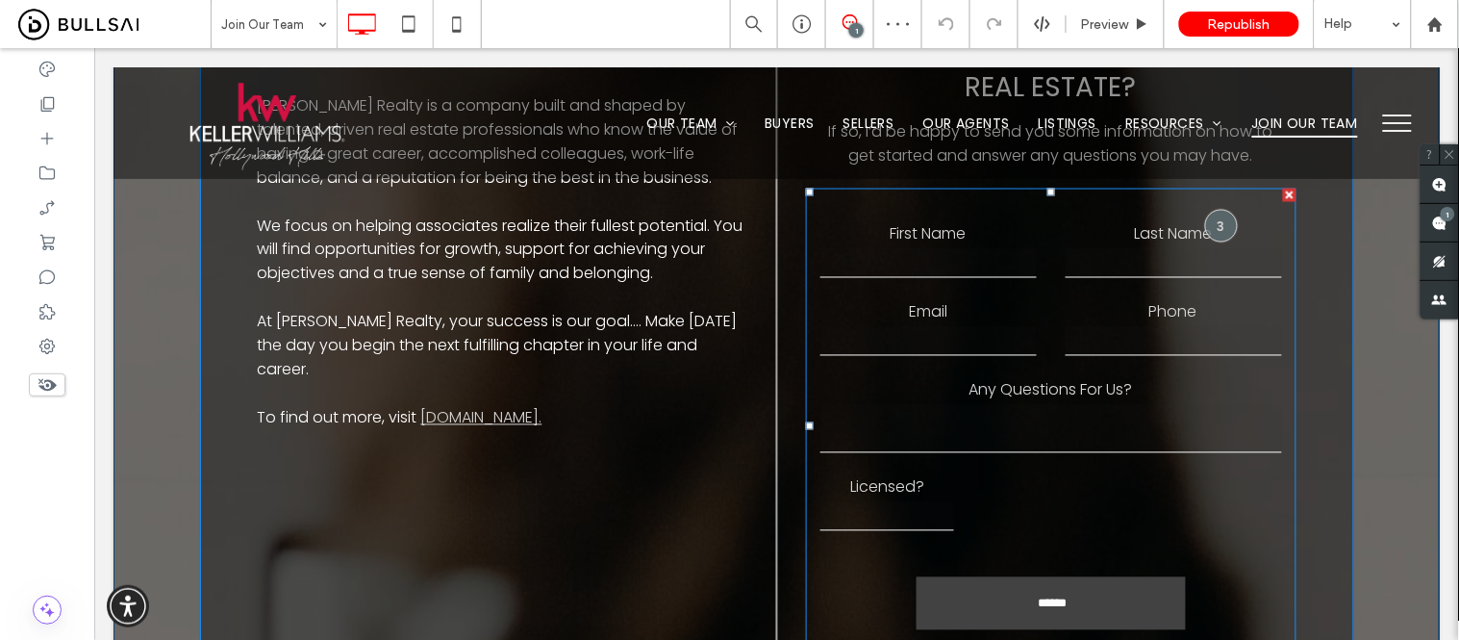
click at [999, 593] on input "******" at bounding box center [1052, 603] width 264 height 33
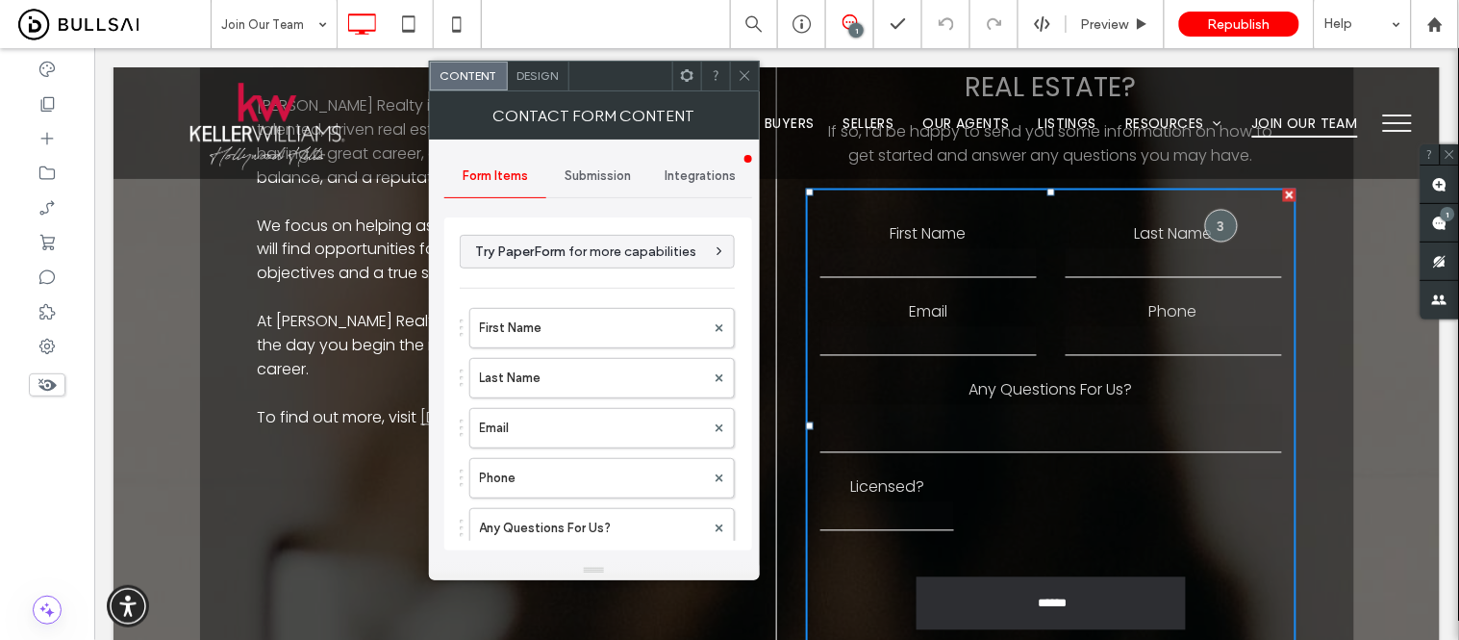
click at [590, 181] on span "Submission" at bounding box center [598, 175] width 66 height 15
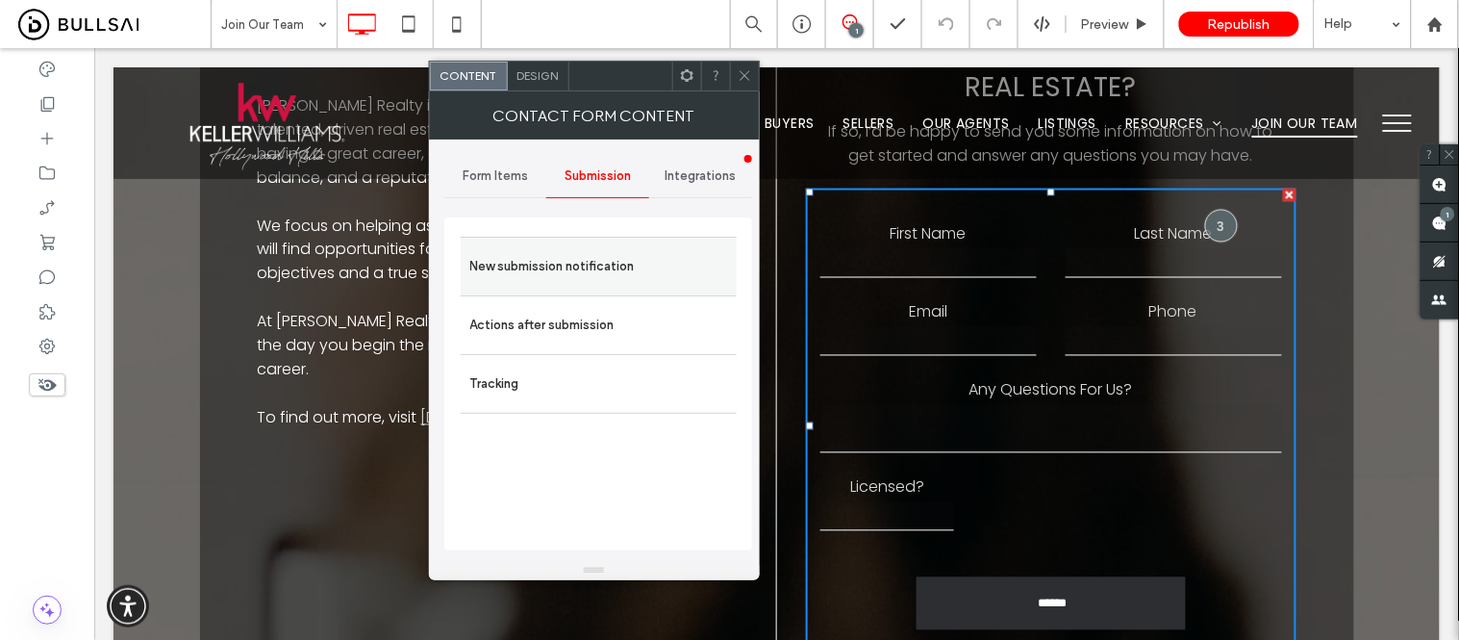
click at [593, 277] on label "New submission notification" at bounding box center [598, 266] width 257 height 38
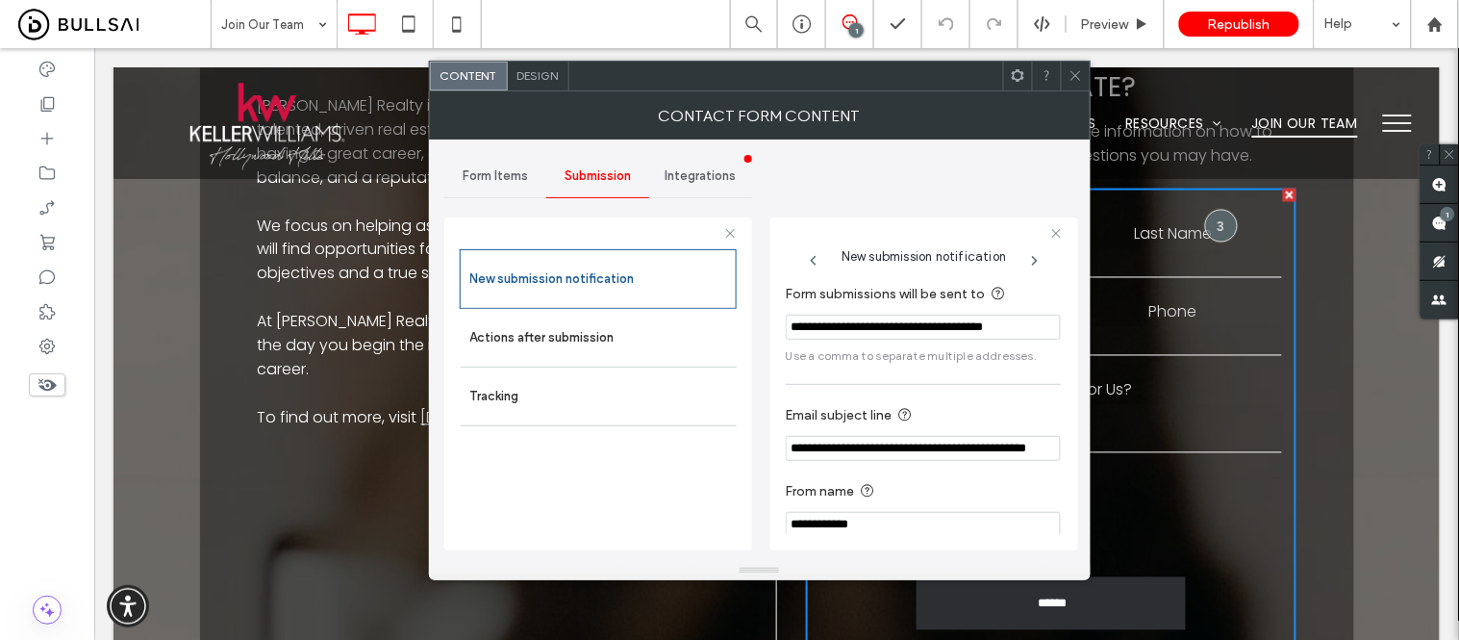
click at [881, 339] on input "**********" at bounding box center [923, 327] width 275 height 25
paste input "Form submissions will be sent to"
type input "**********"
click at [1073, 71] on icon at bounding box center [1076, 75] width 14 height 14
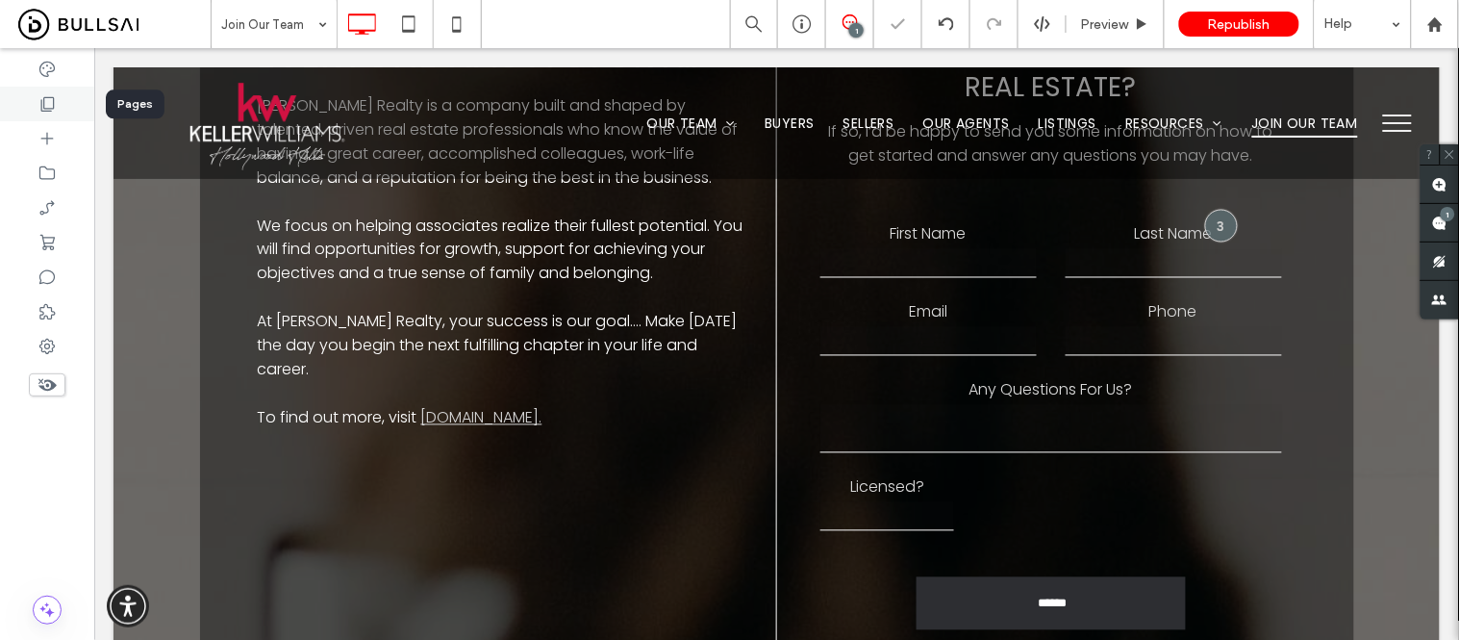
click at [46, 96] on icon at bounding box center [47, 103] width 19 height 19
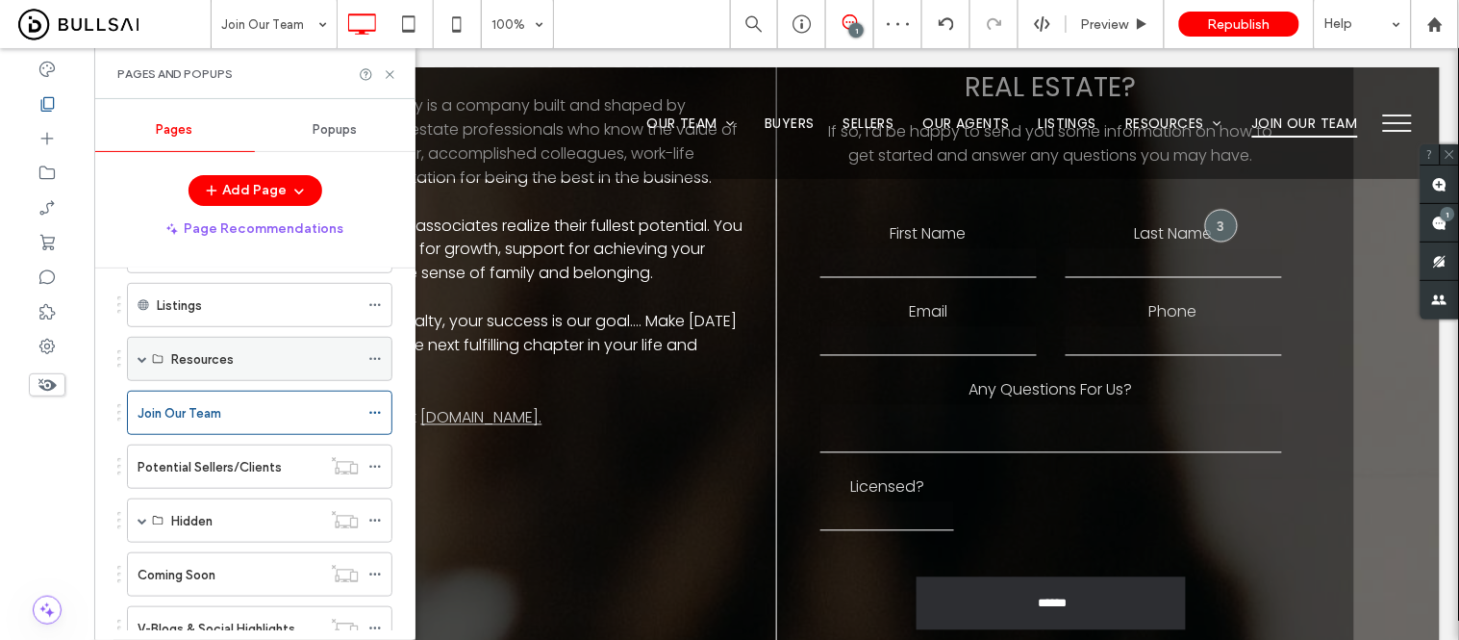
scroll to position [312, 0]
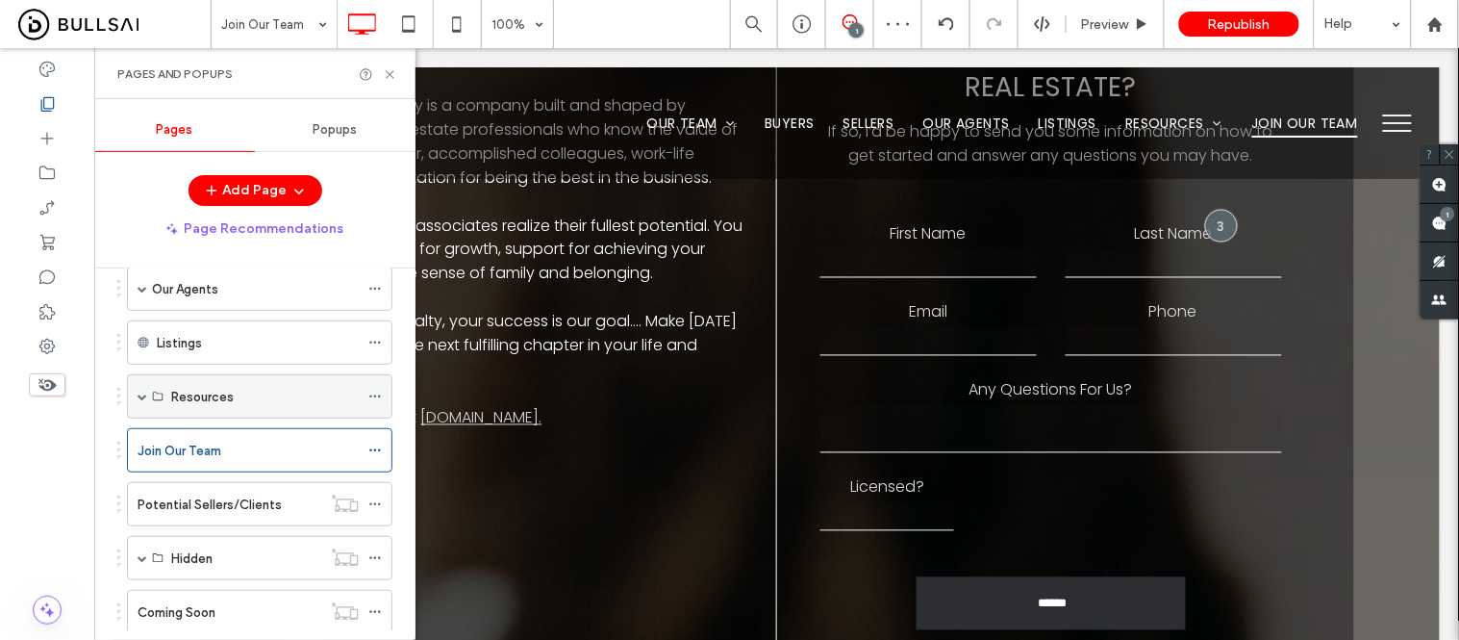
click at [179, 412] on div "Resources" at bounding box center [265, 396] width 188 height 42
click at [145, 398] on span at bounding box center [143, 396] width 10 height 10
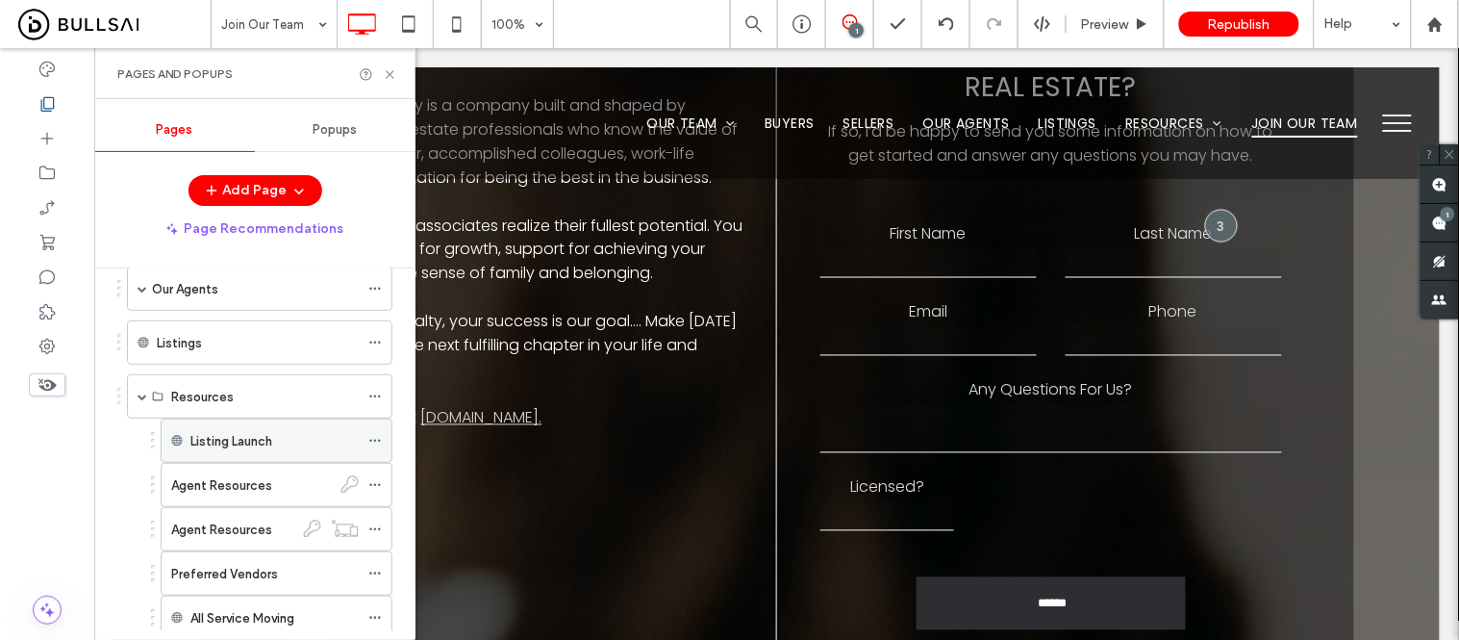
click at [231, 440] on label "Listing Launch" at bounding box center [231, 441] width 82 height 34
click at [252, 491] on label "Agent Resources" at bounding box center [221, 485] width 101 height 34
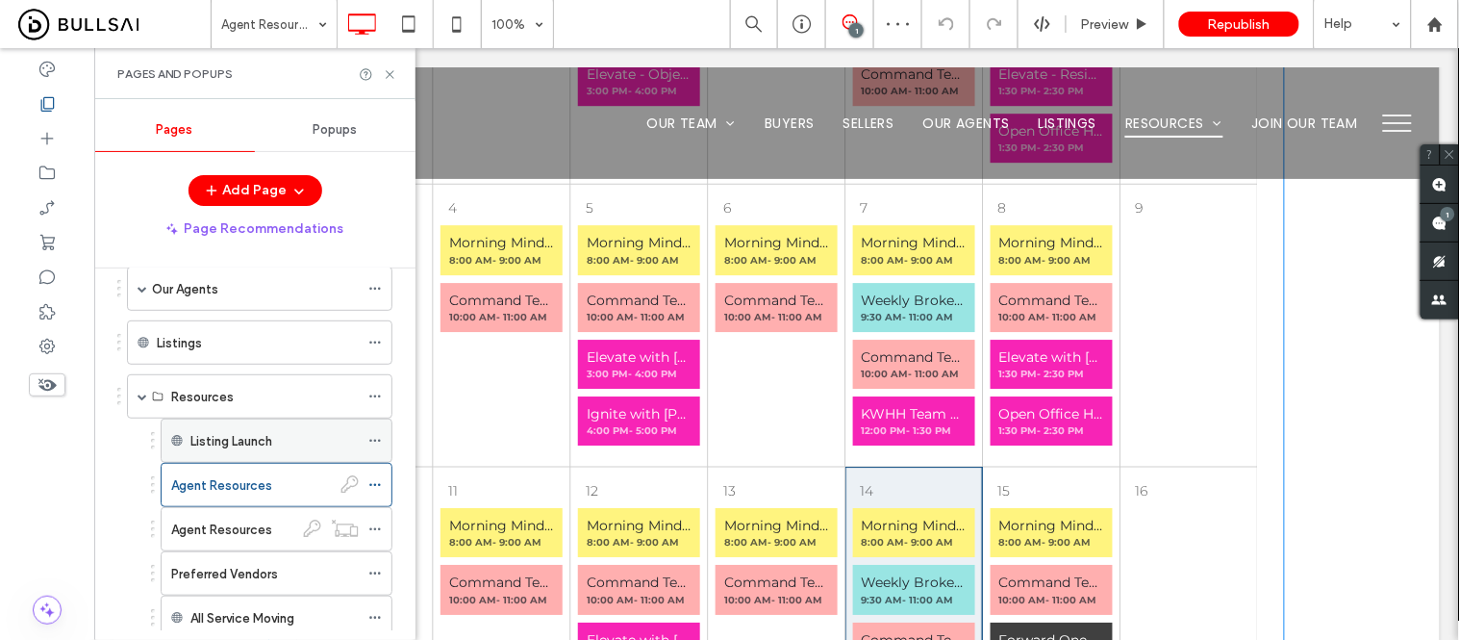
scroll to position [3540, 0]
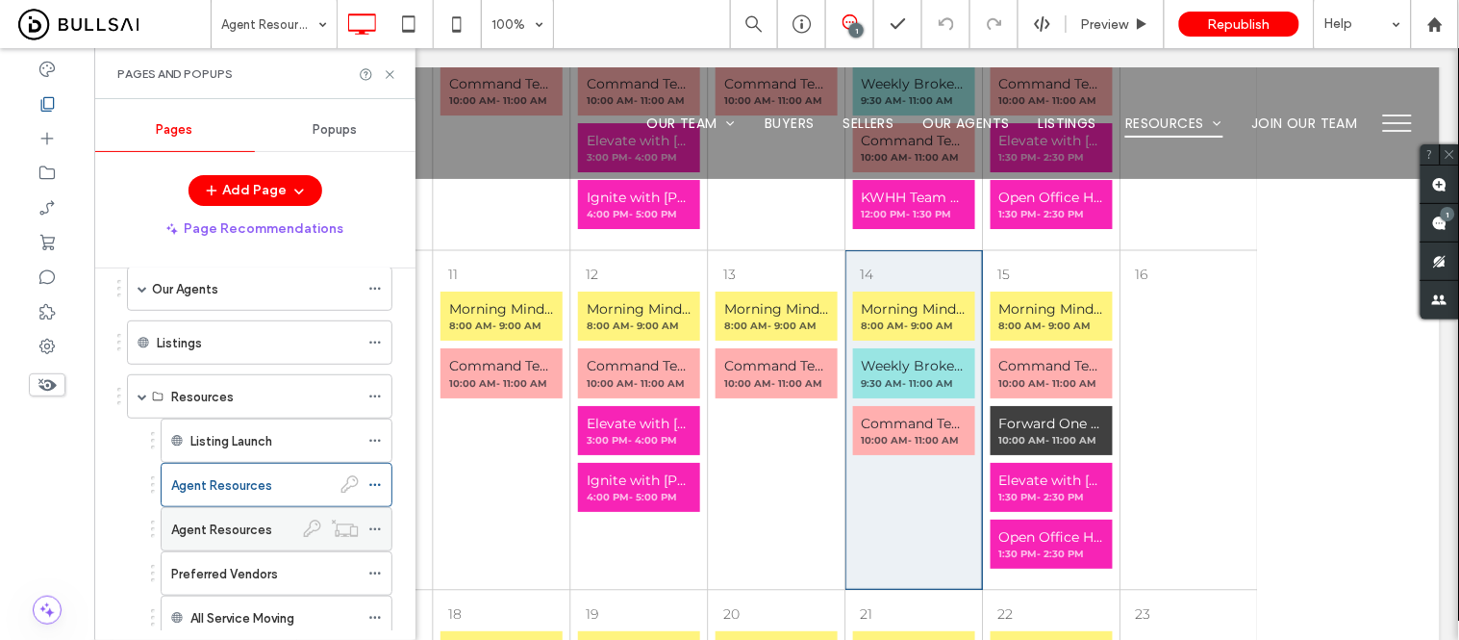
click at [238, 517] on div "Agent Resources" at bounding box center [232, 529] width 122 height 42
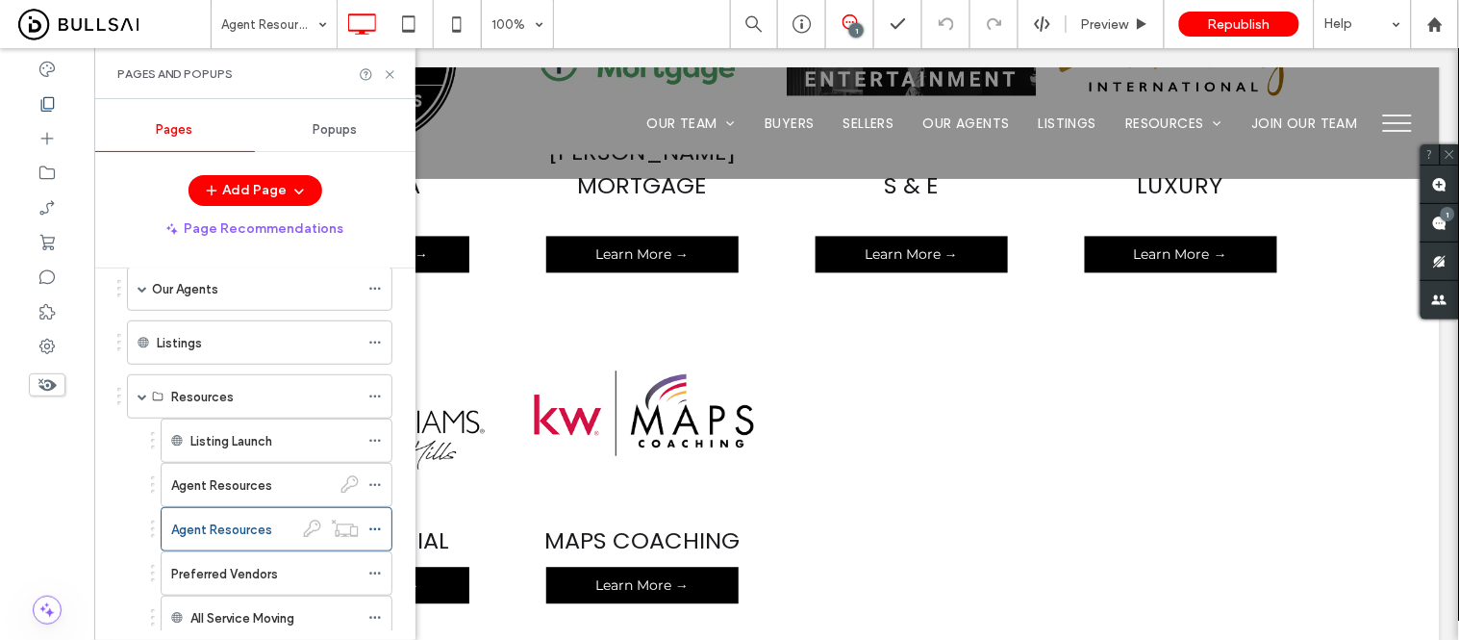
scroll to position [418, 0]
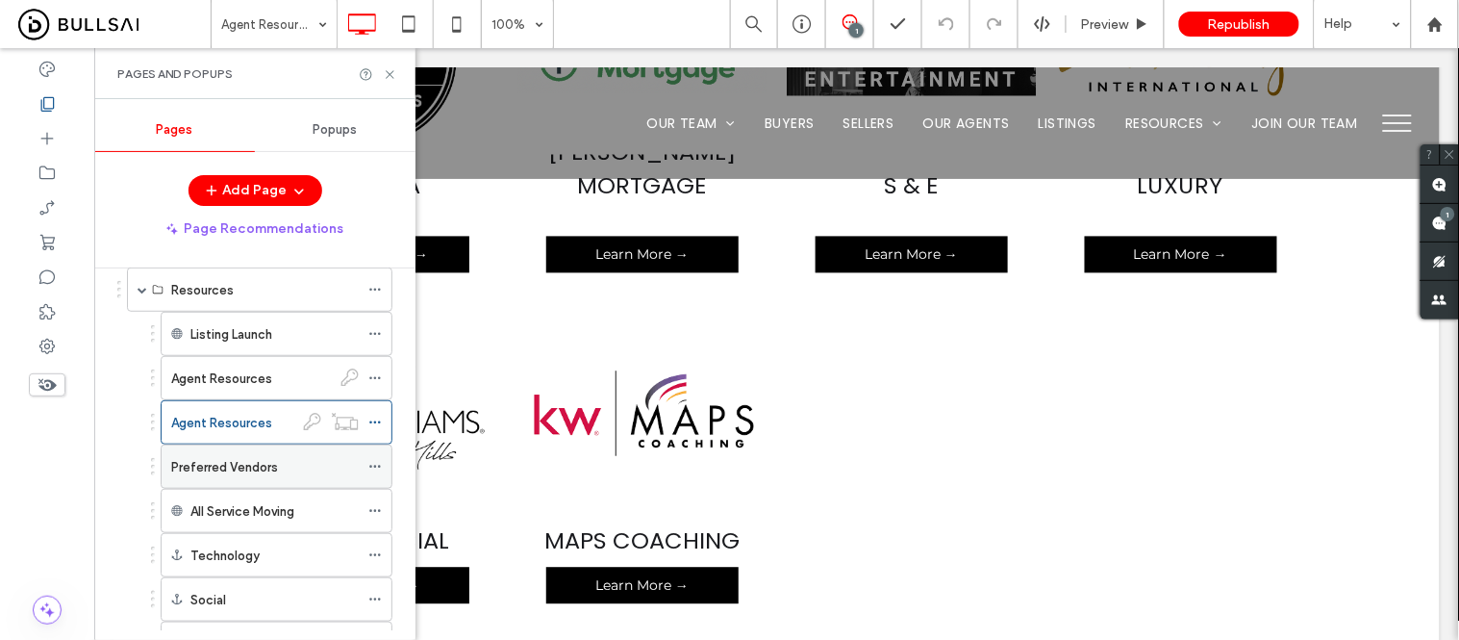
click at [228, 468] on label "Preferred Vendors" at bounding box center [224, 467] width 107 height 34
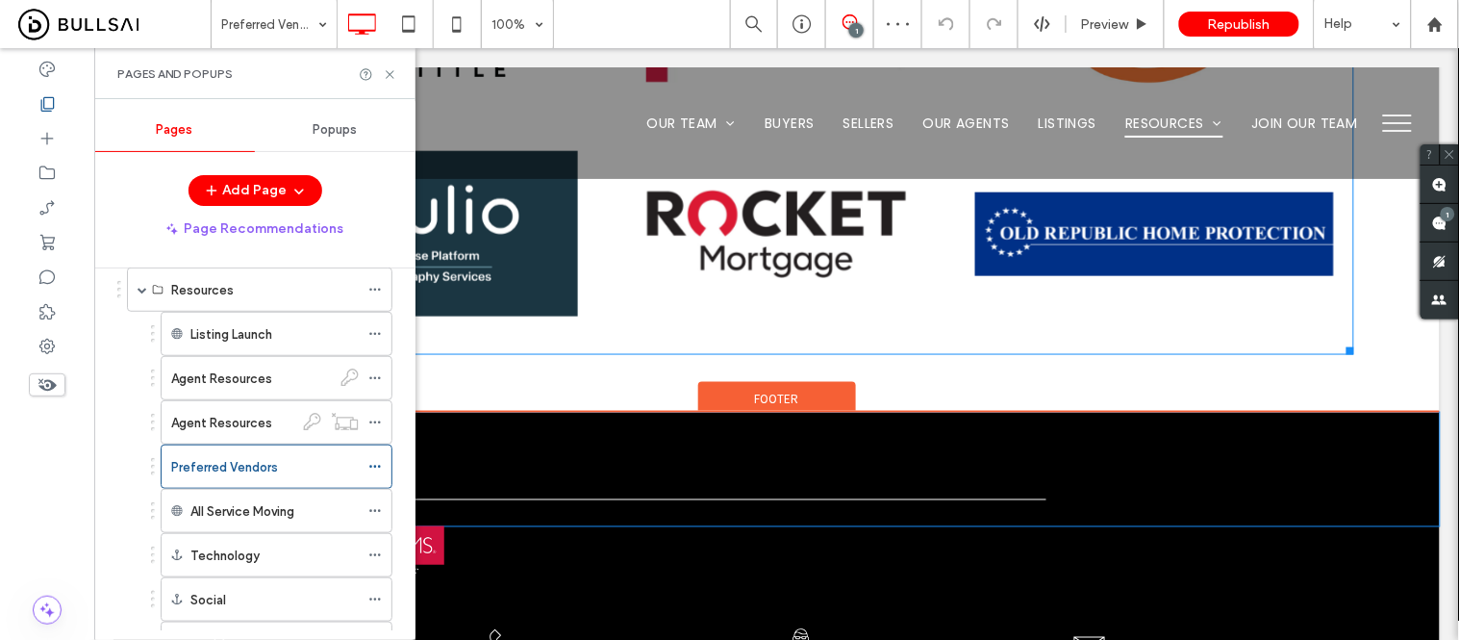
scroll to position [427, 0]
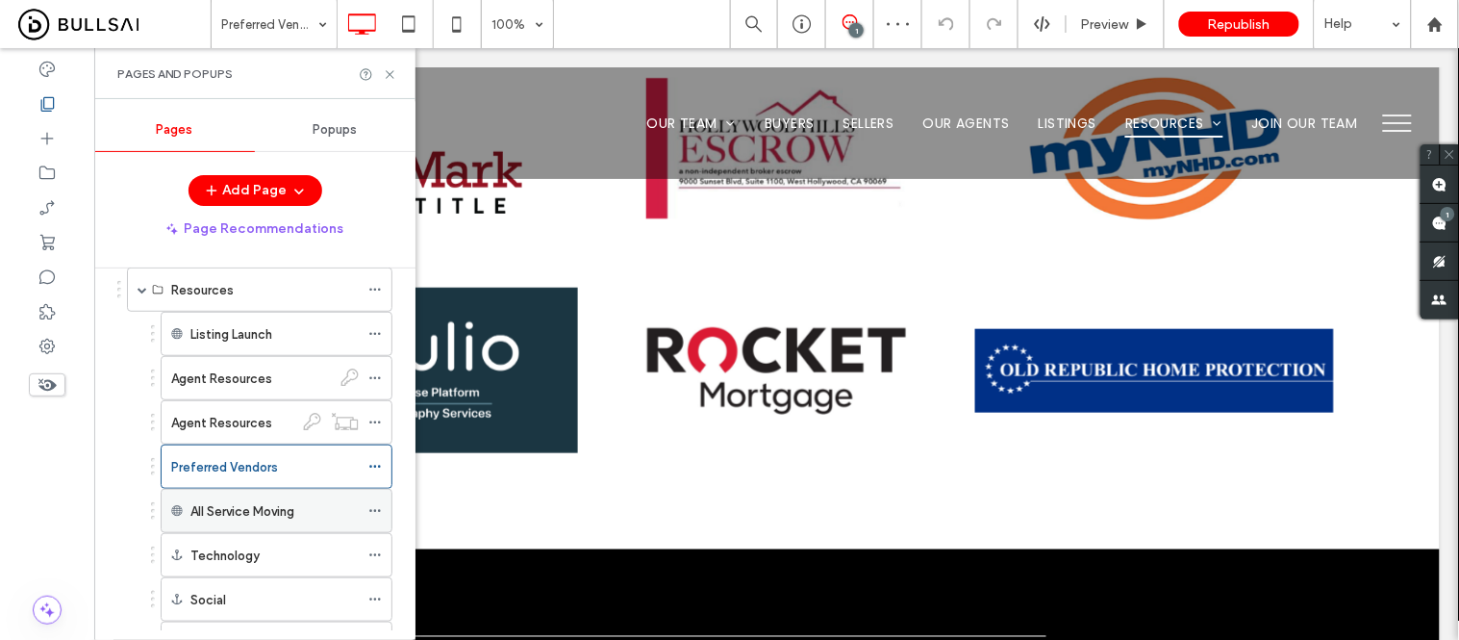
click at [240, 497] on div "All Service Moving" at bounding box center [274, 511] width 168 height 42
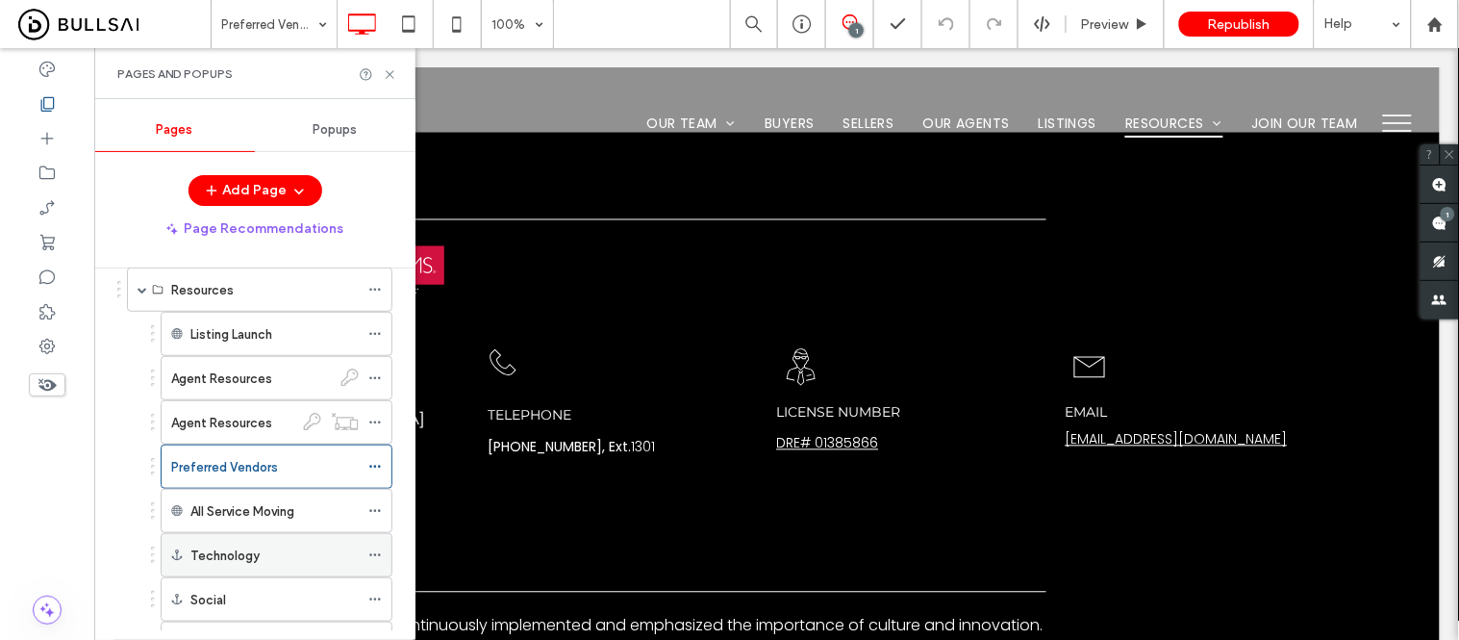
scroll to position [854, 0]
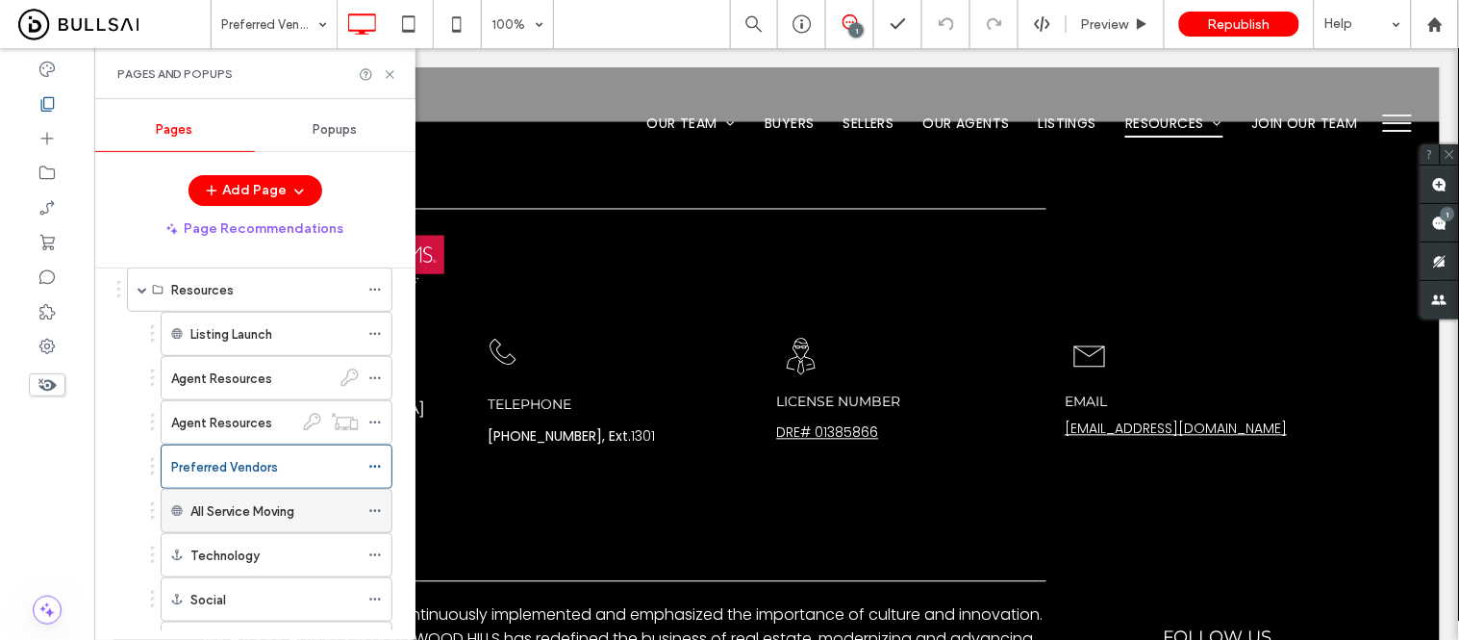
click at [227, 513] on label "All Service Moving" at bounding box center [242, 511] width 104 height 34
click at [253, 551] on label "Technology" at bounding box center [224, 556] width 69 height 34
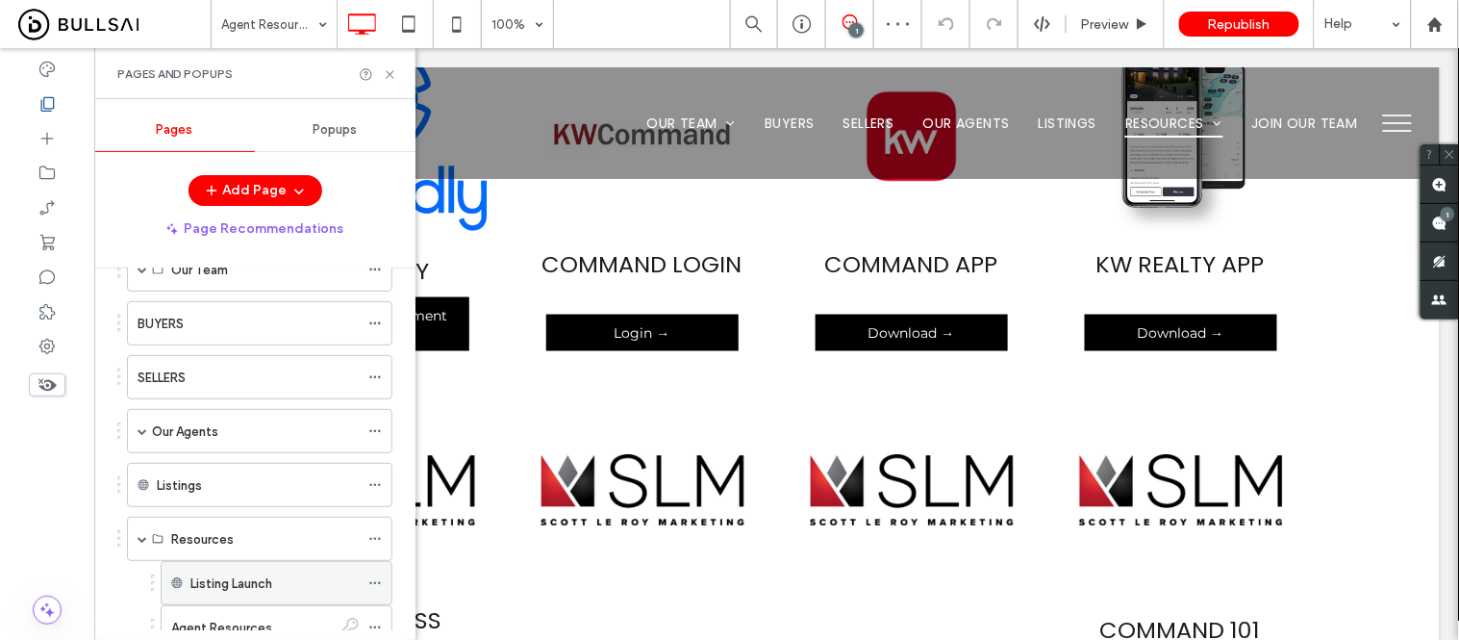
scroll to position [205, 0]
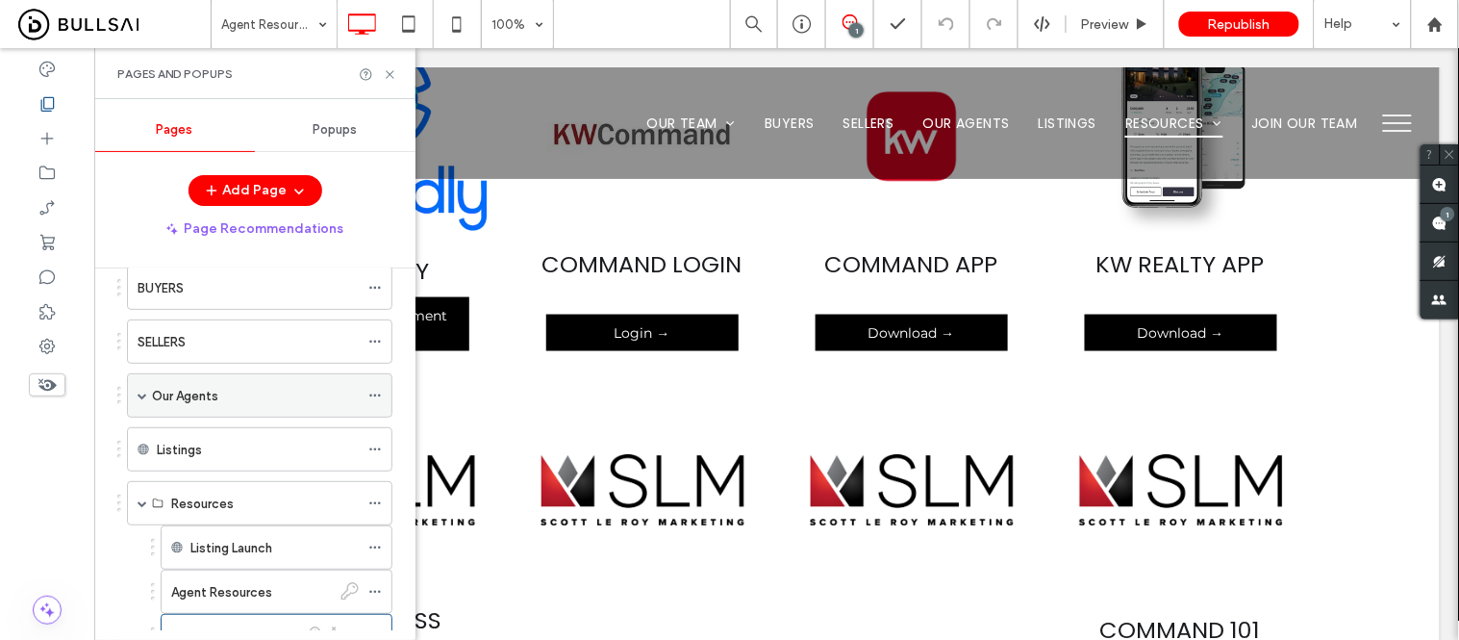
click at [213, 402] on label "Our Agents" at bounding box center [185, 396] width 66 height 34
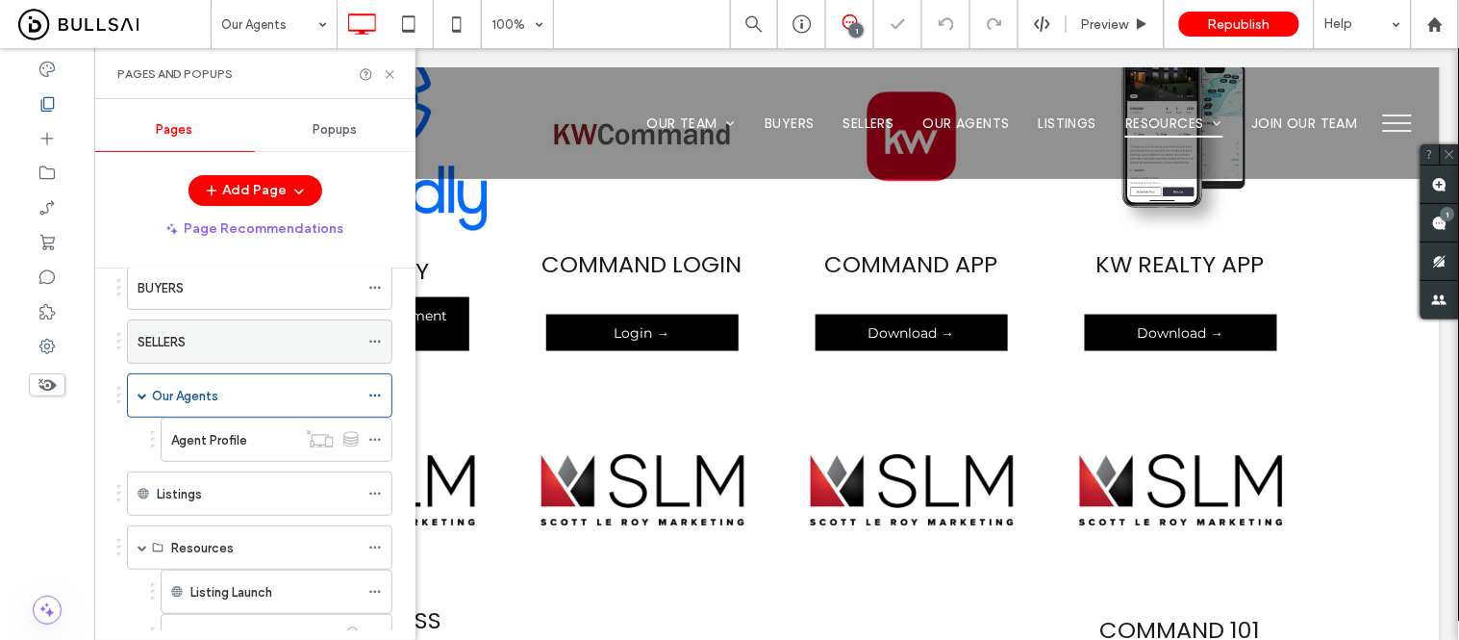
click at [215, 347] on div "SELLERS" at bounding box center [248, 342] width 221 height 20
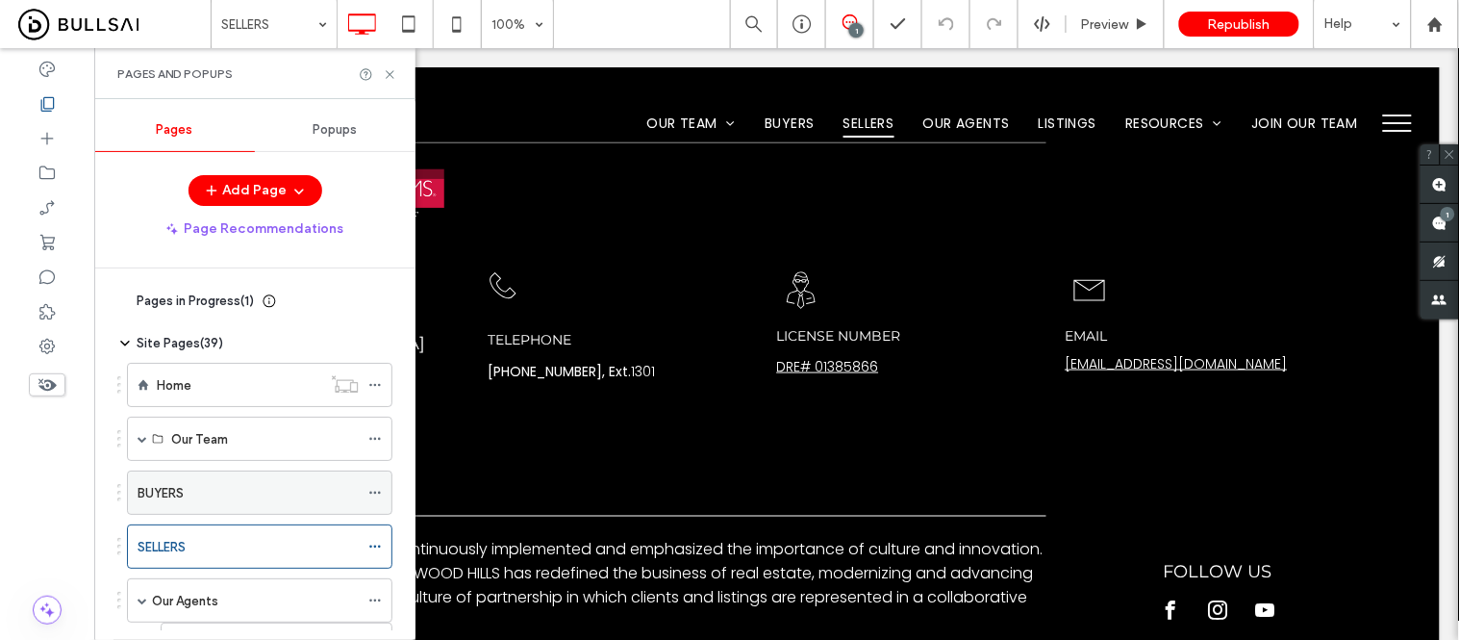
click at [187, 497] on div "BUYERS" at bounding box center [248, 493] width 221 height 20
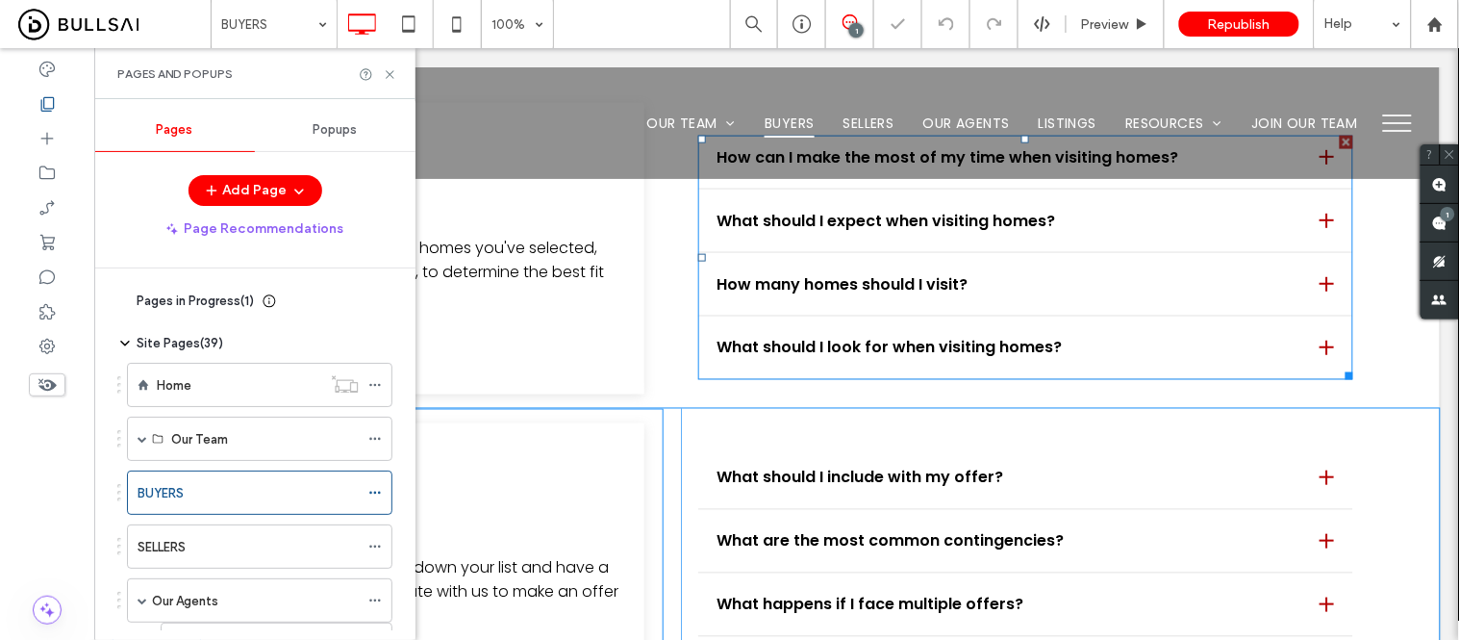
scroll to position [854, 0]
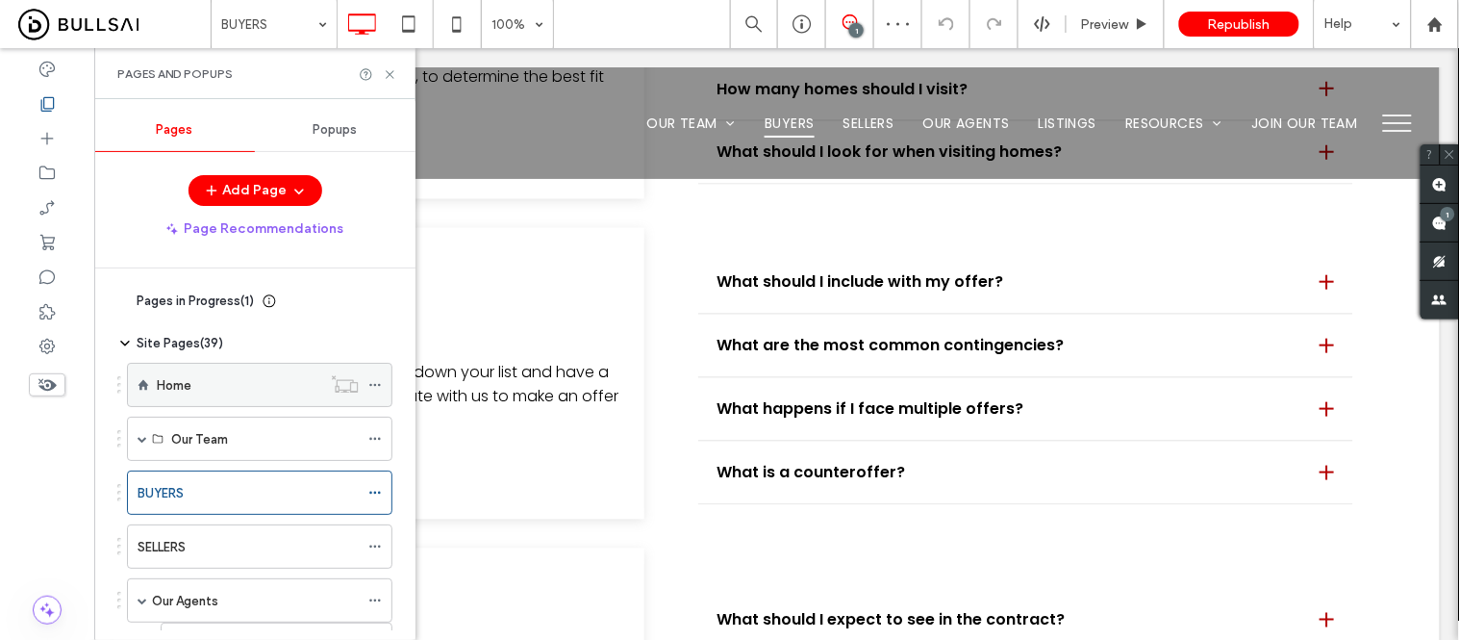
click at [200, 387] on div "Home" at bounding box center [239, 385] width 164 height 20
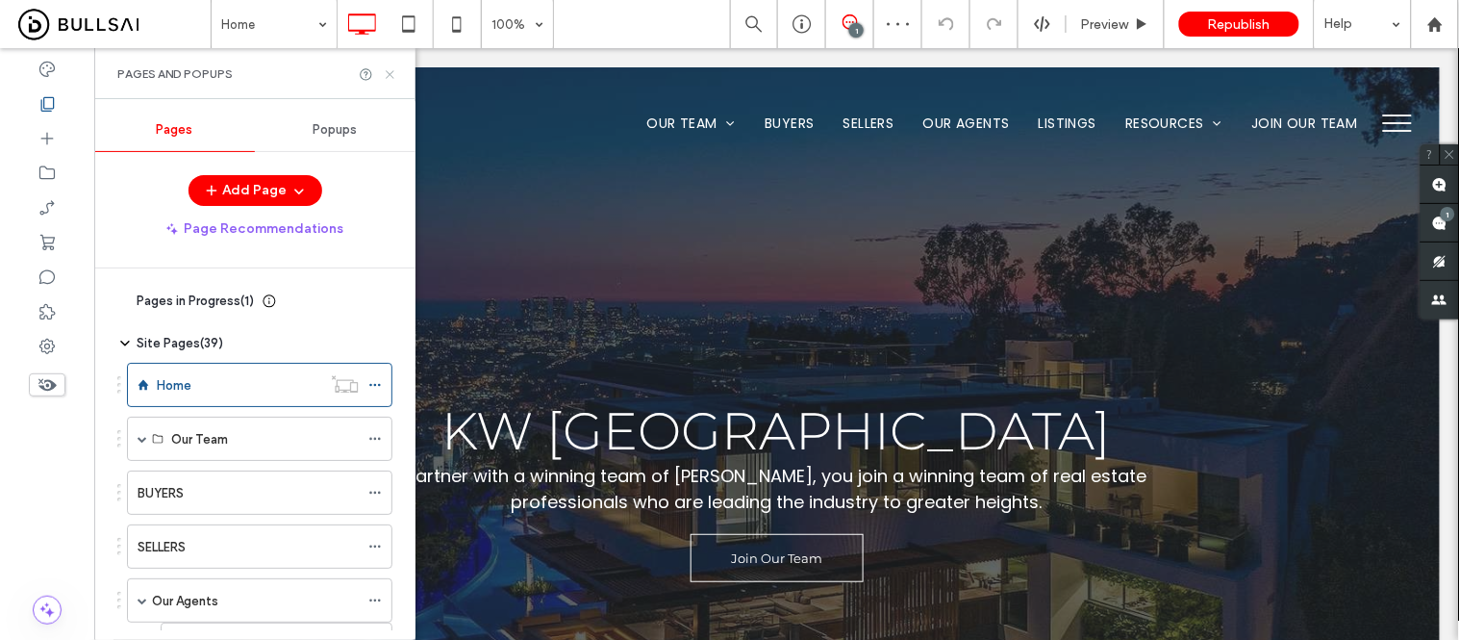
drag, startPoint x: 295, startPoint y: 27, endPoint x: 388, endPoint y: 78, distance: 105.5
click at [388, 78] on icon at bounding box center [390, 74] width 14 height 14
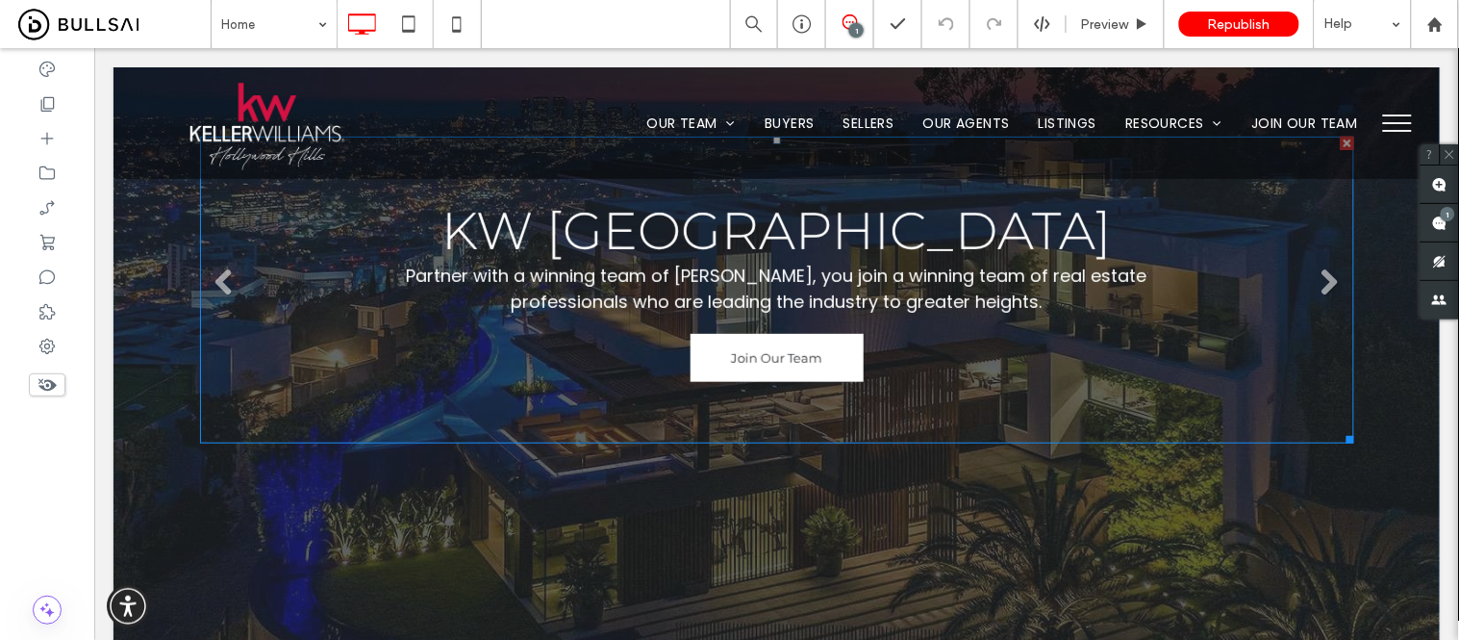
scroll to position [214, 0]
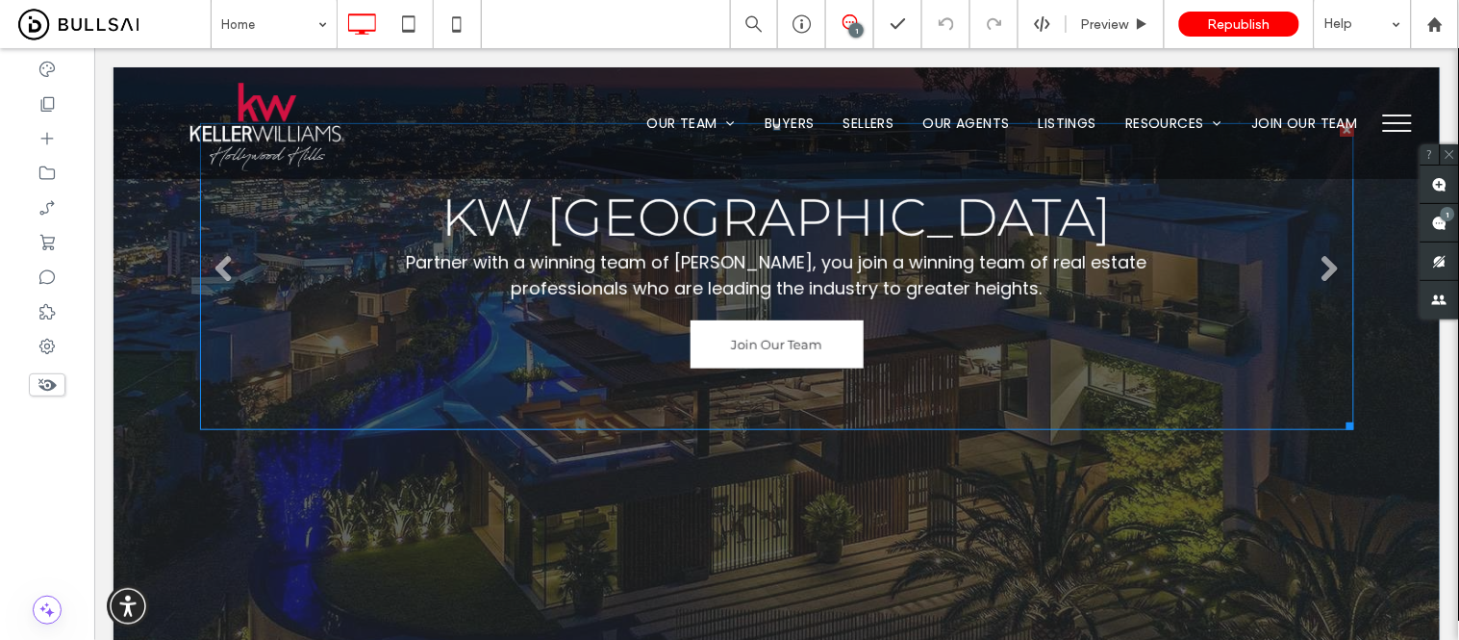
click at [745, 339] on span "Join Our Team" at bounding box center [776, 343] width 171 height 35
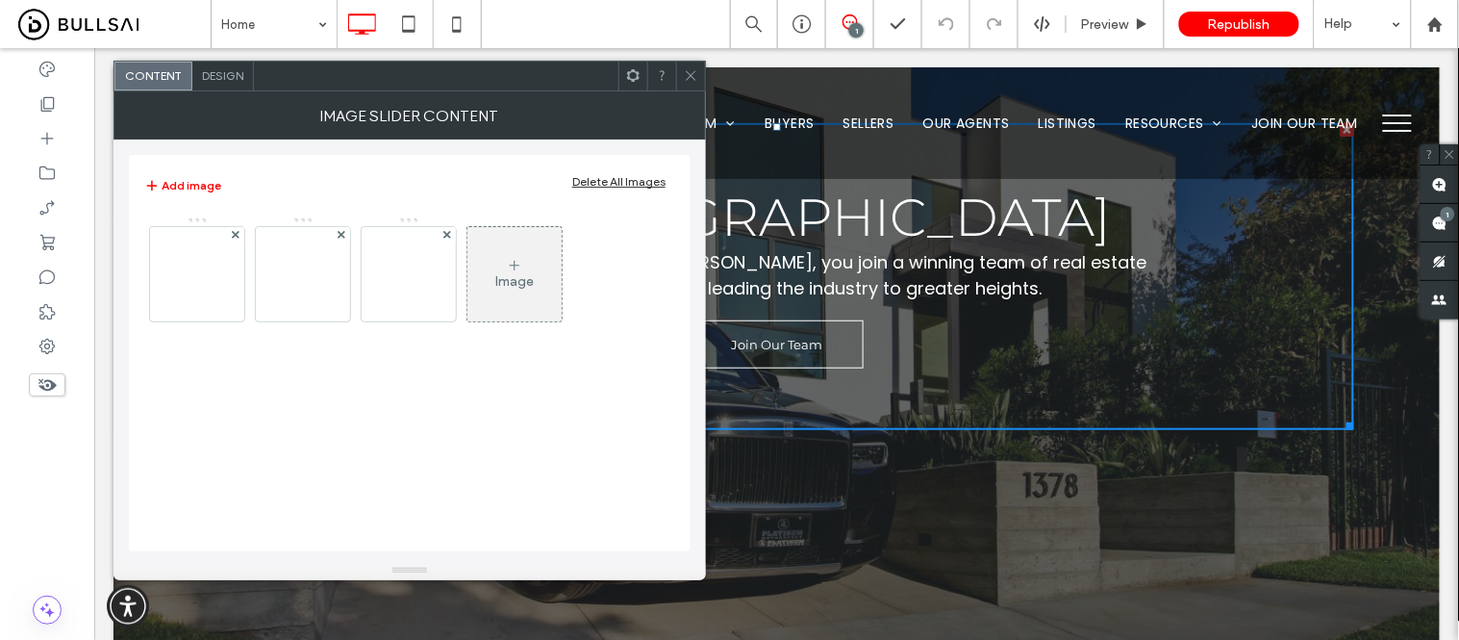
click at [694, 79] on use at bounding box center [691, 76] width 10 height 10
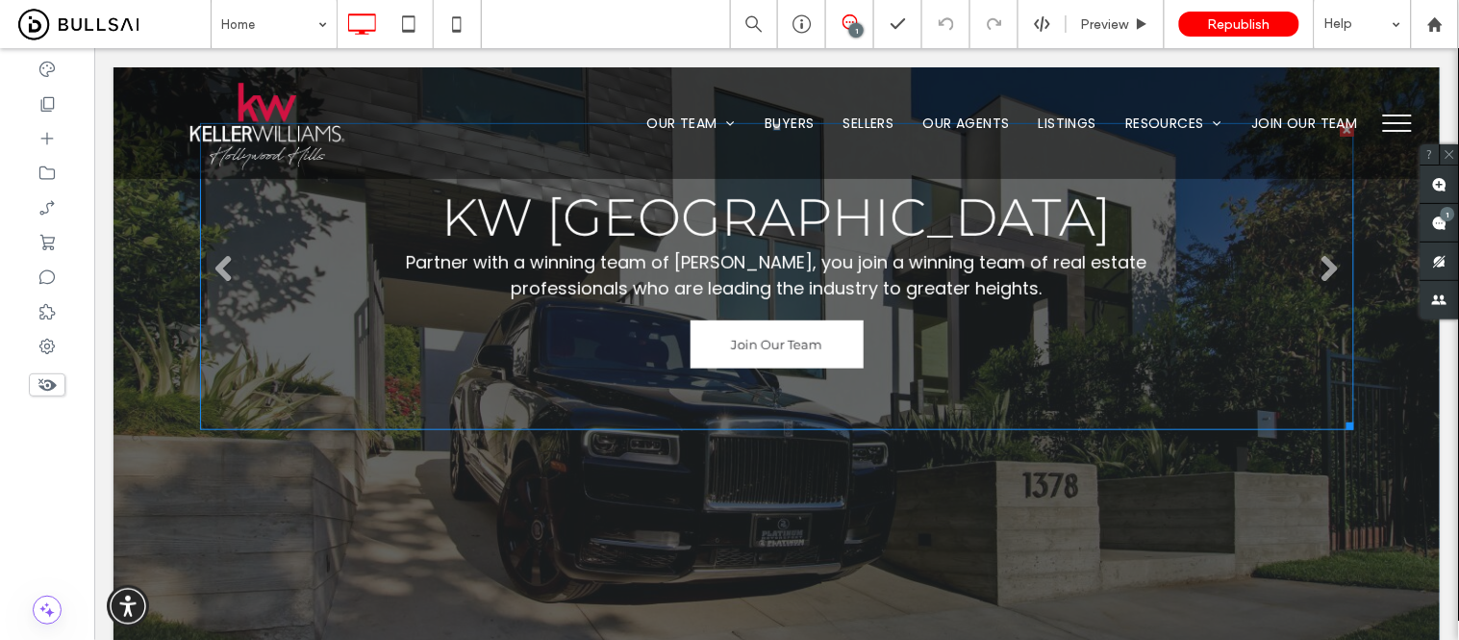
click at [711, 357] on span "Join Our Team" at bounding box center [776, 343] width 171 height 35
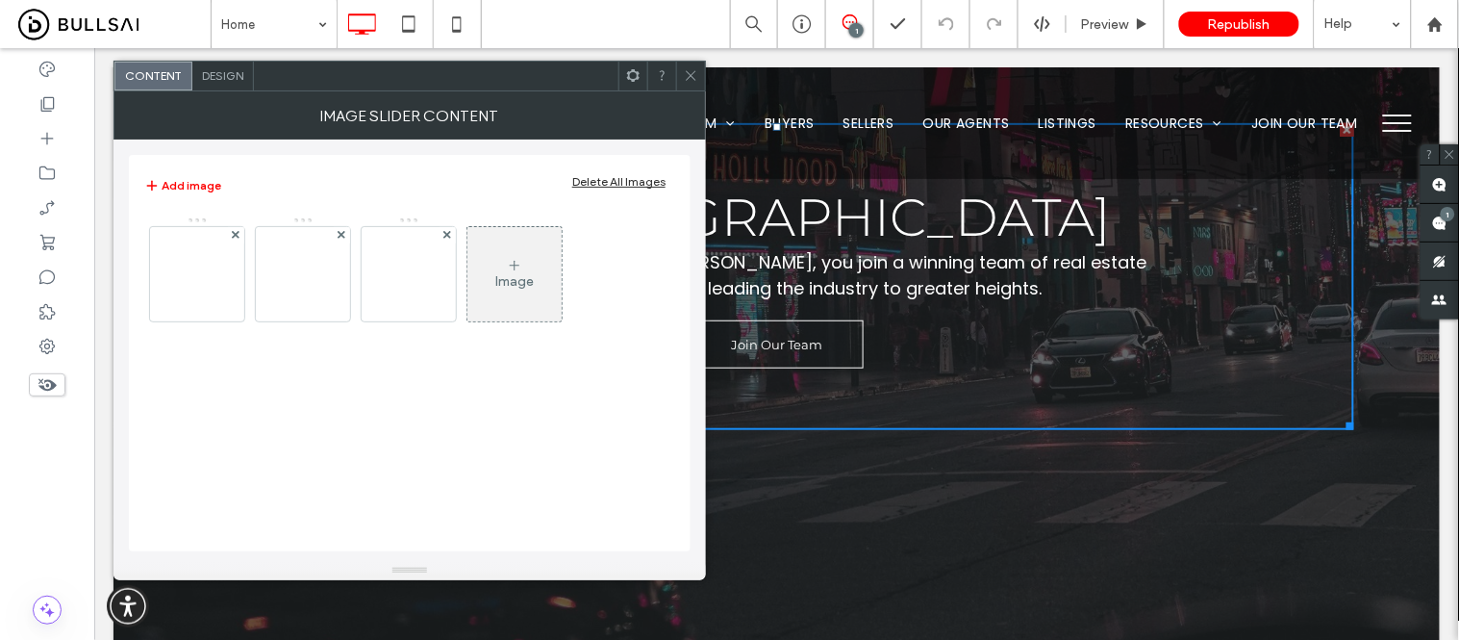
click at [693, 82] on icon at bounding box center [691, 75] width 14 height 14
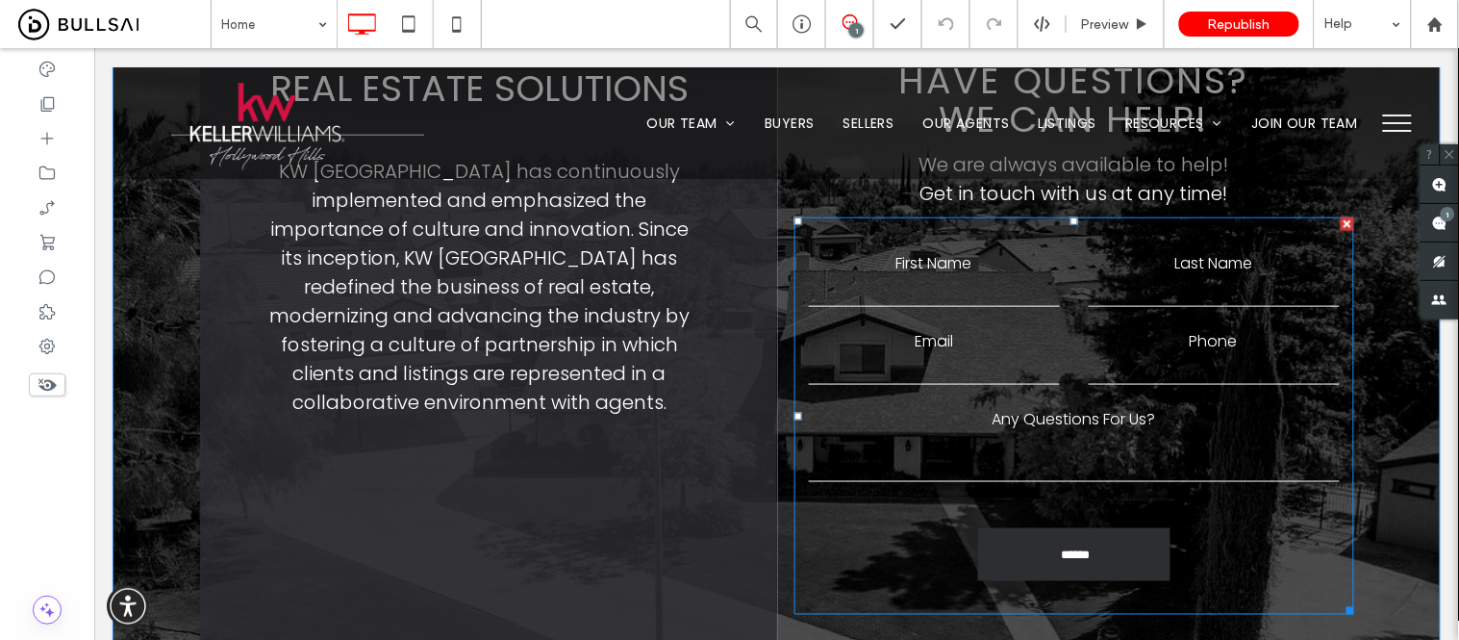
scroll to position [2458, 0]
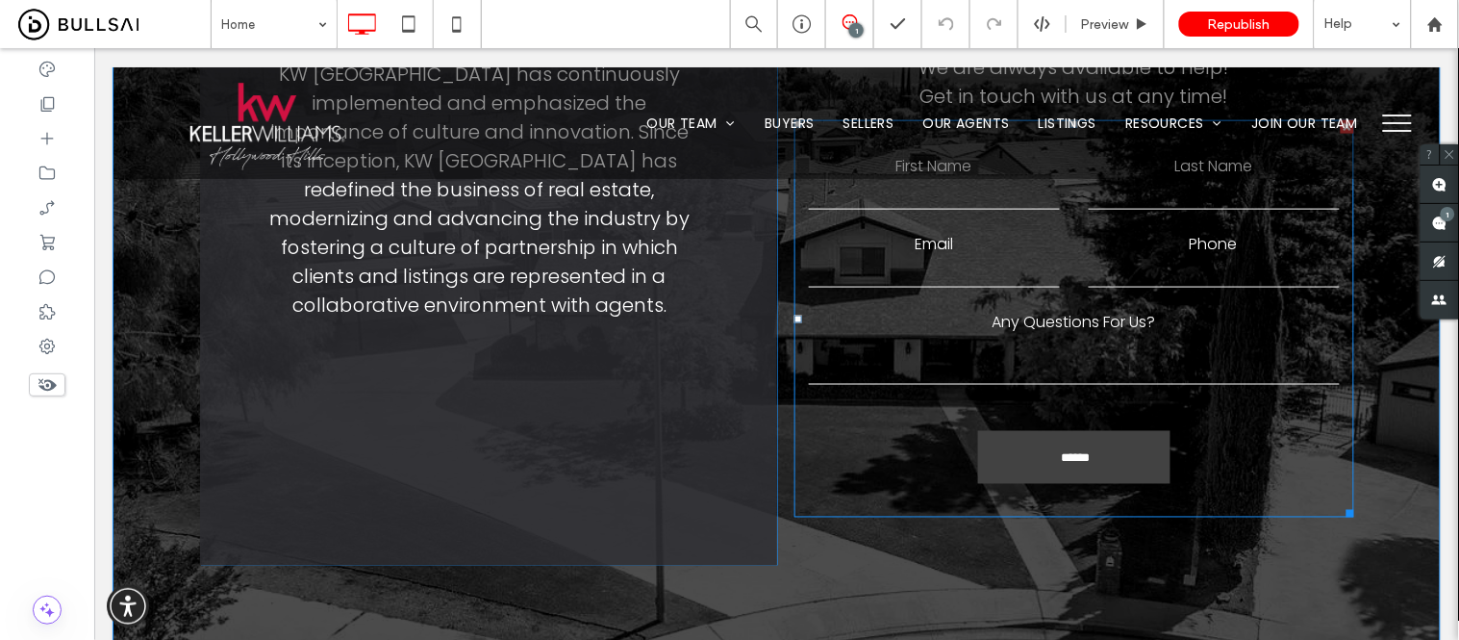
click at [1054, 442] on input "******" at bounding box center [1075, 458] width 189 height 33
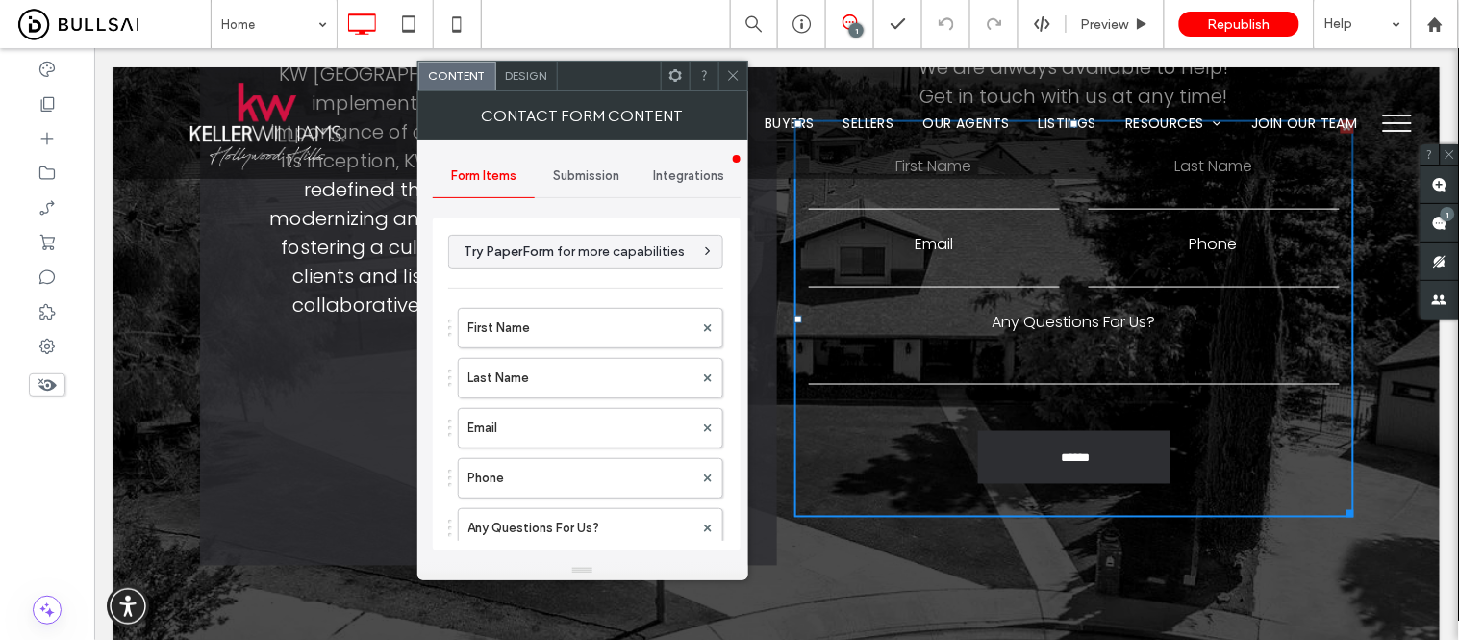
click at [609, 183] on span "Submission" at bounding box center [586, 175] width 66 height 15
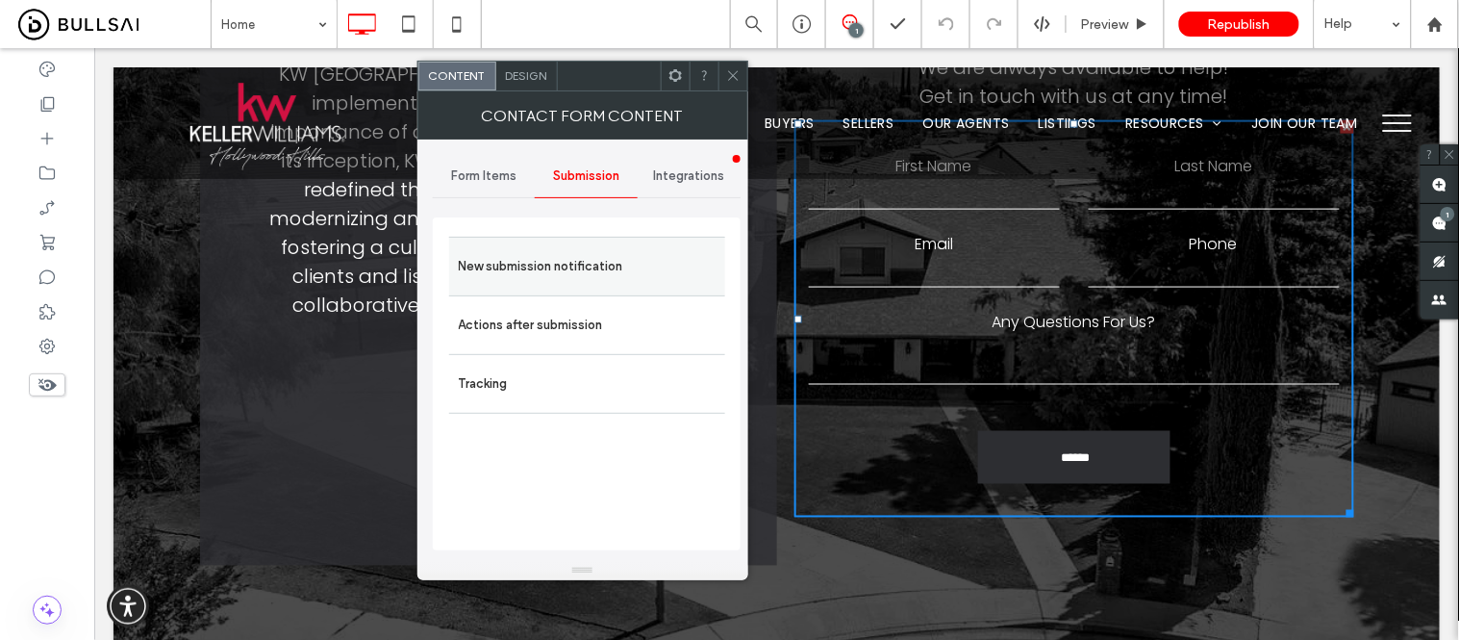
click at [569, 267] on label "New submission notification" at bounding box center [587, 266] width 257 height 38
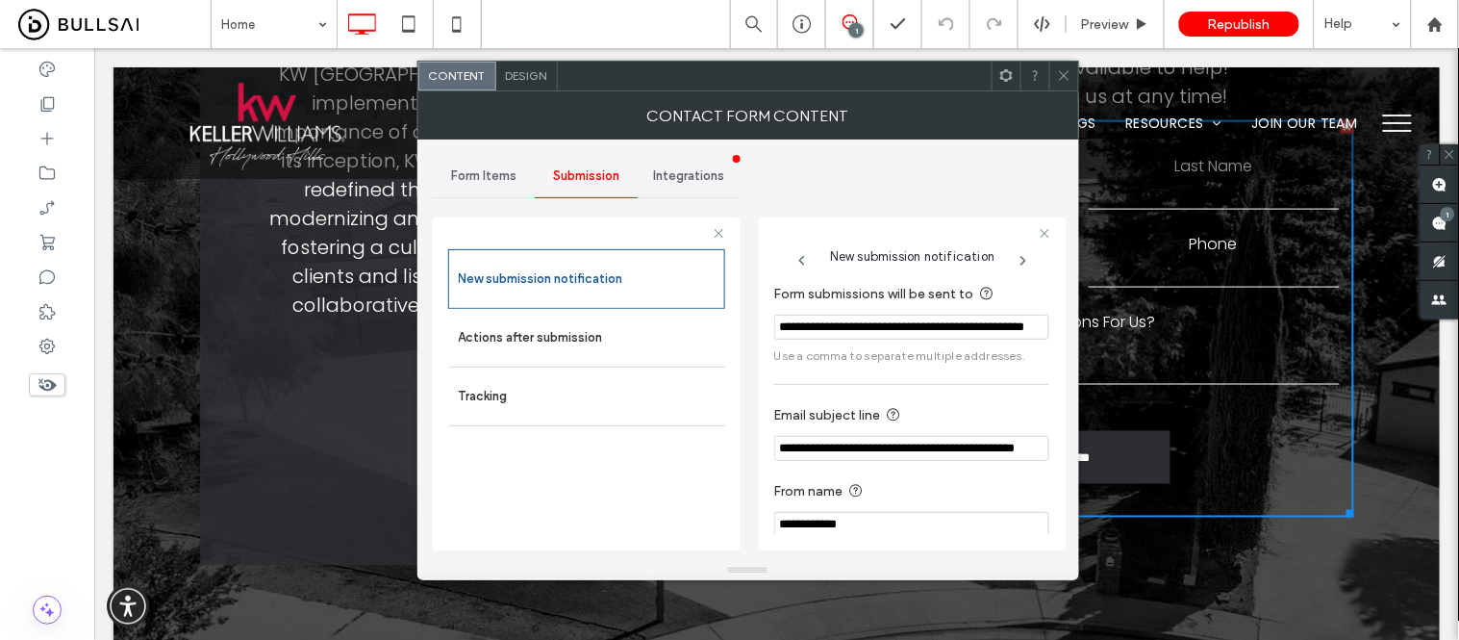
click at [896, 331] on input "**********" at bounding box center [911, 327] width 275 height 25
paste input "Form submissions will be sent to"
type input "**********"
click at [813, 376] on div "**********" at bounding box center [911, 409] width 275 height 273
click at [1068, 74] on icon at bounding box center [1064, 75] width 14 height 14
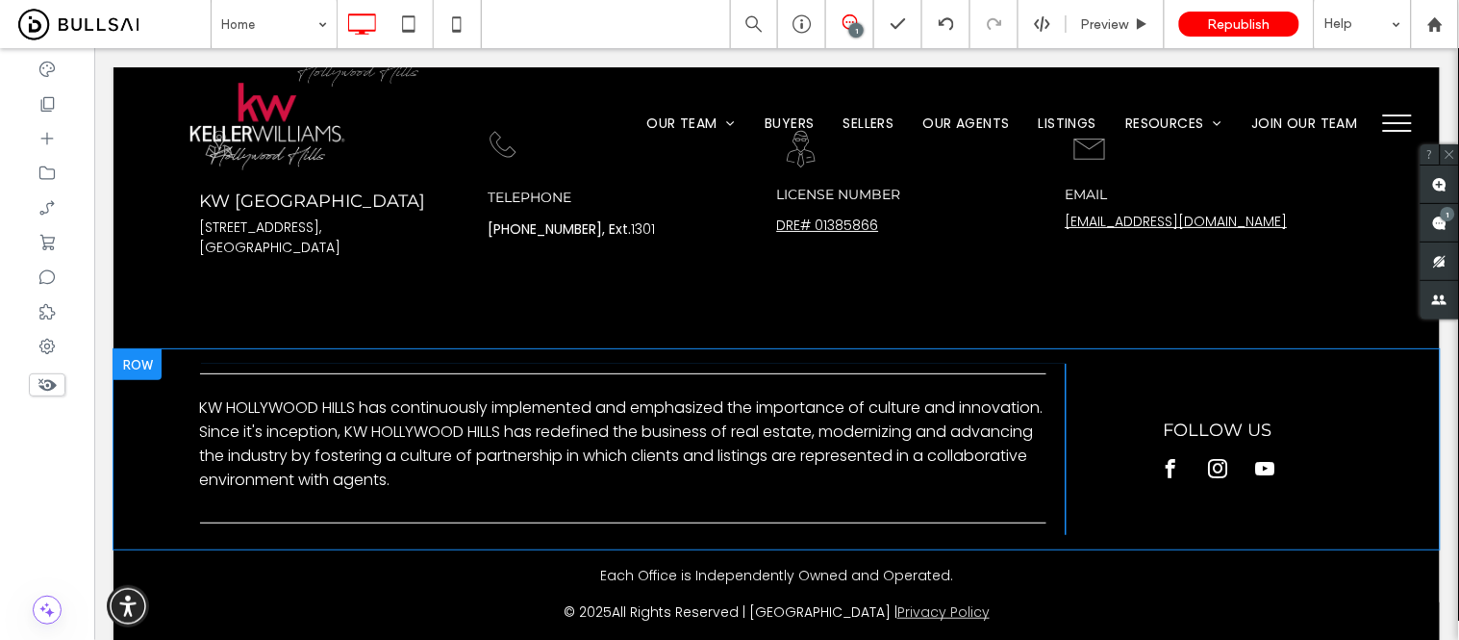
scroll to position [3785, 0]
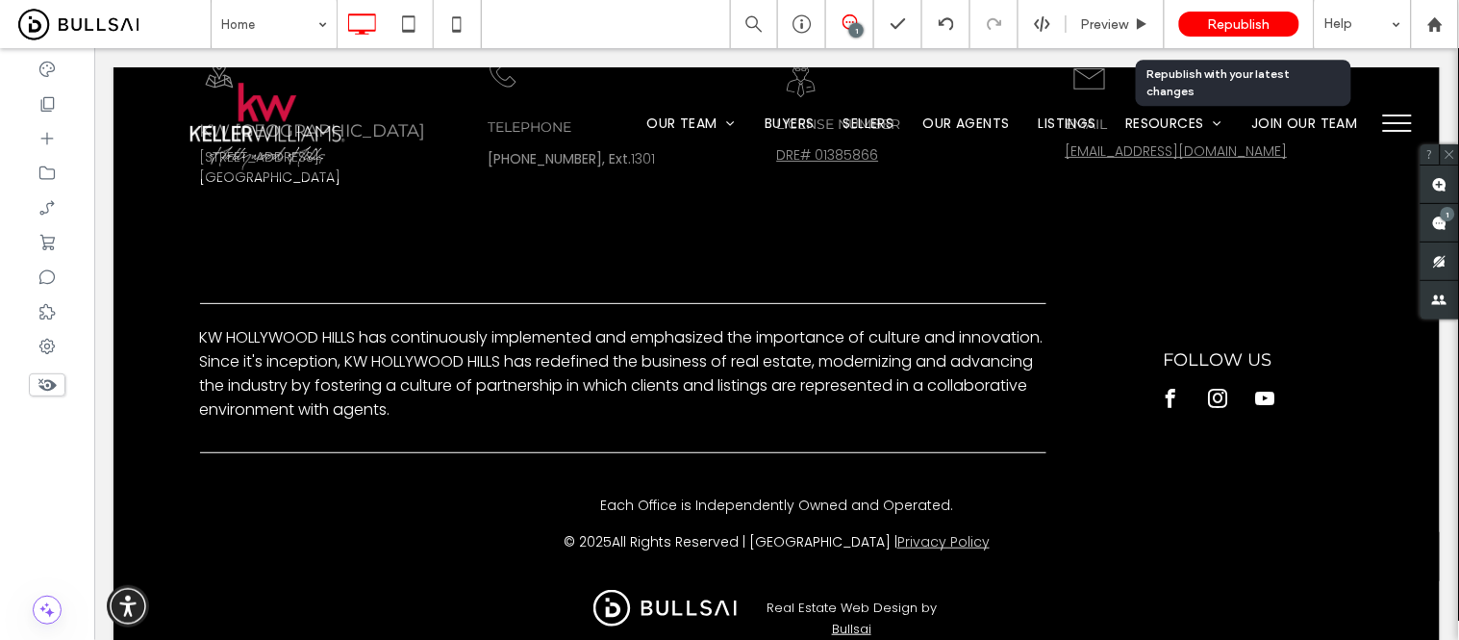
click at [1224, 33] on div "Republish" at bounding box center [1239, 24] width 120 height 25
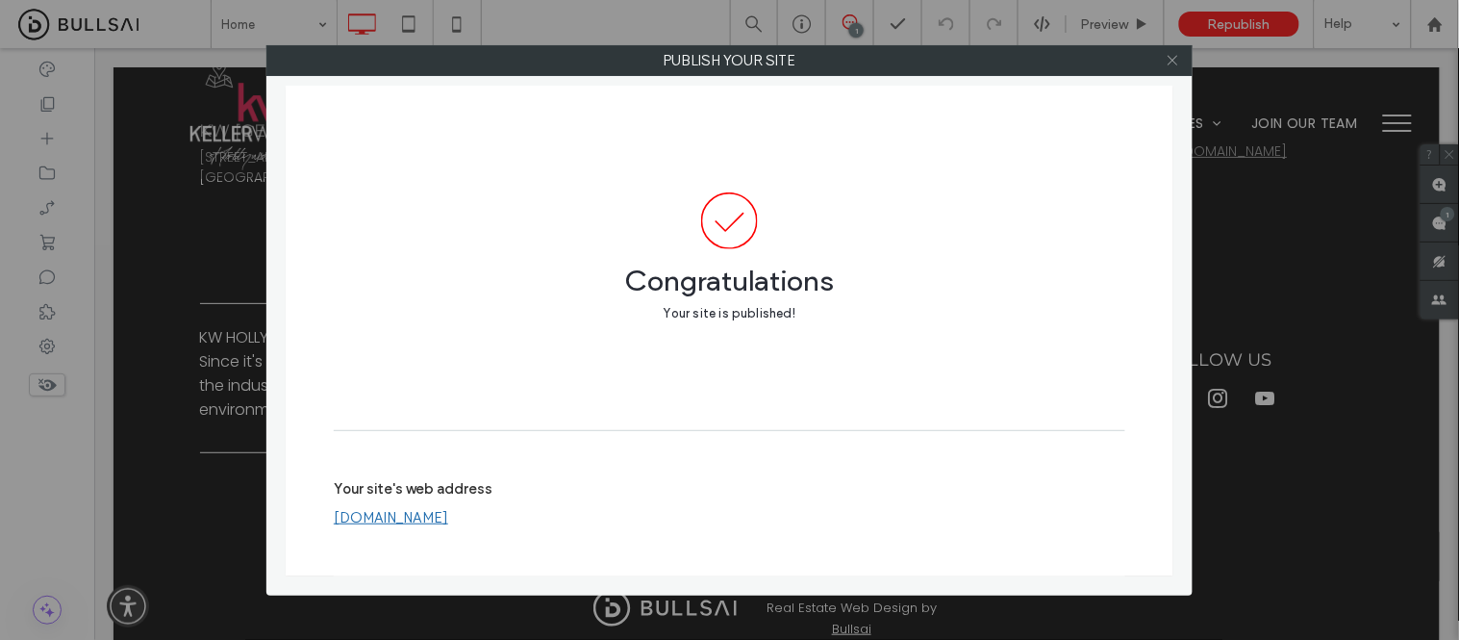
click at [1179, 62] on icon at bounding box center [1173, 60] width 14 height 14
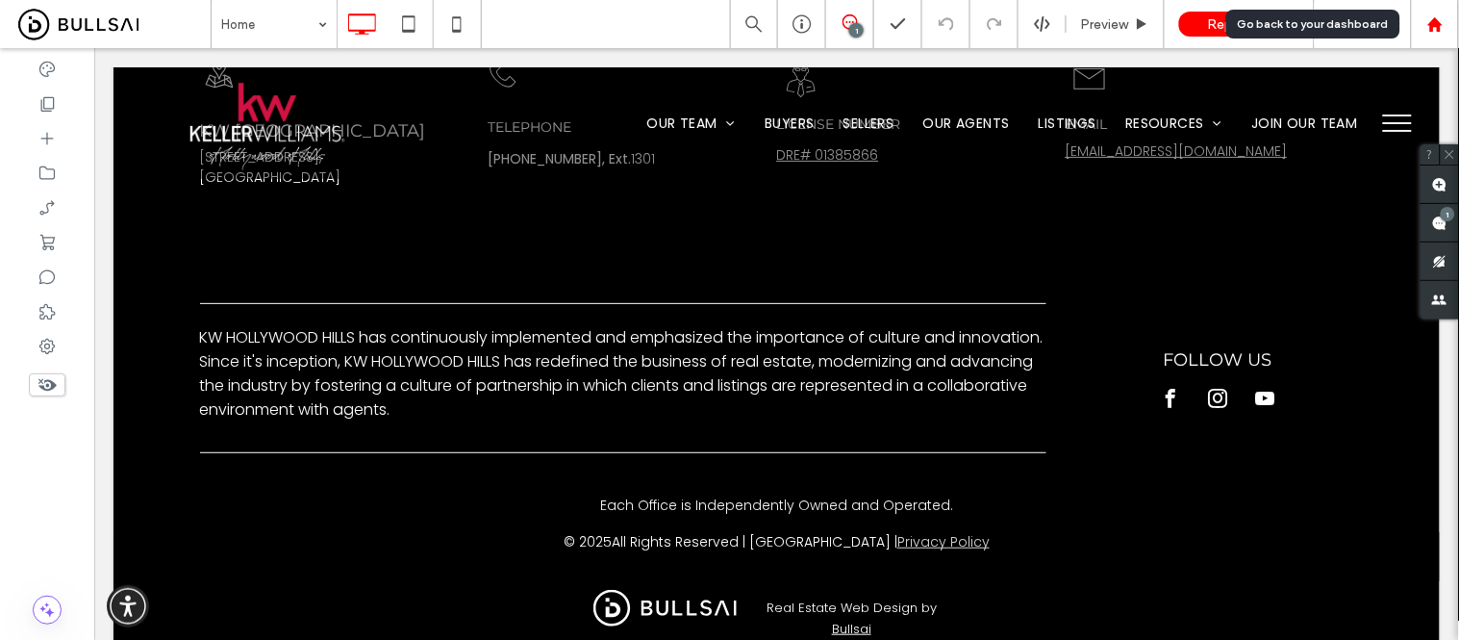
click at [1448, 26] on div at bounding box center [1435, 24] width 46 height 16
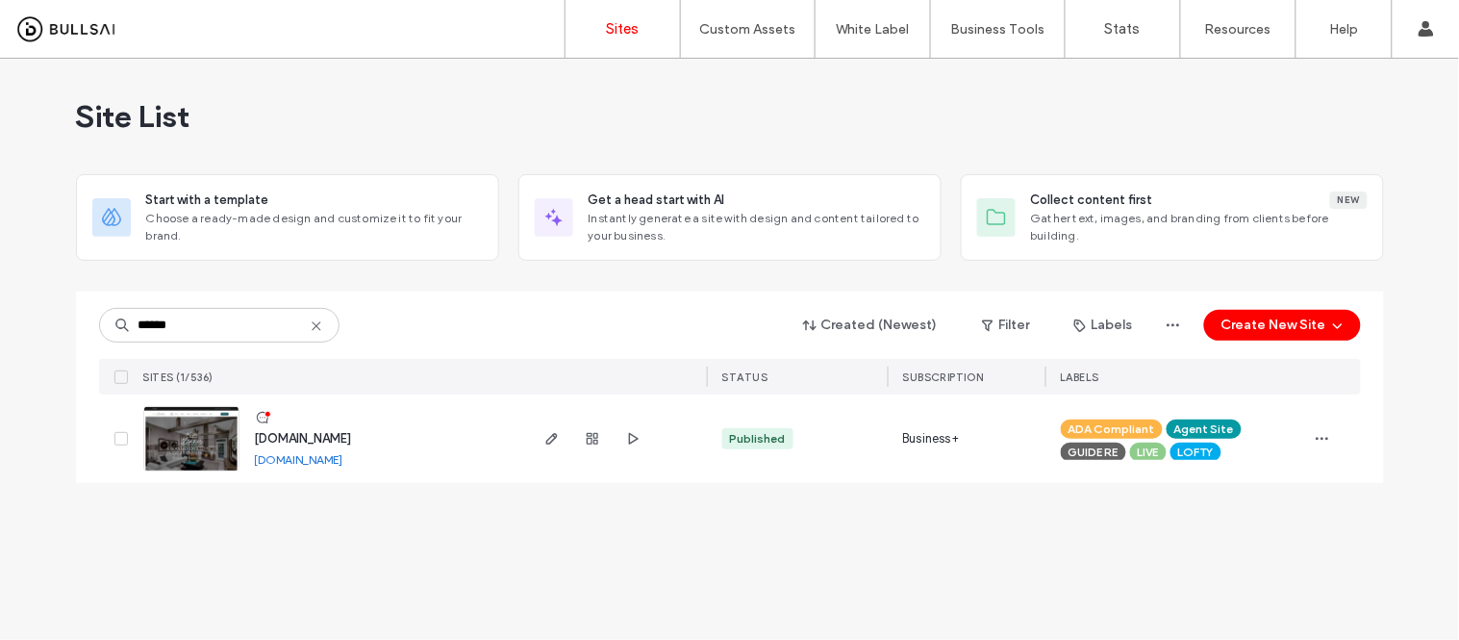
type input "******"
click at [343, 455] on link "www.zimmerre.com" at bounding box center [299, 459] width 88 height 14
click at [183, 436] on img at bounding box center [191, 472] width 94 height 131
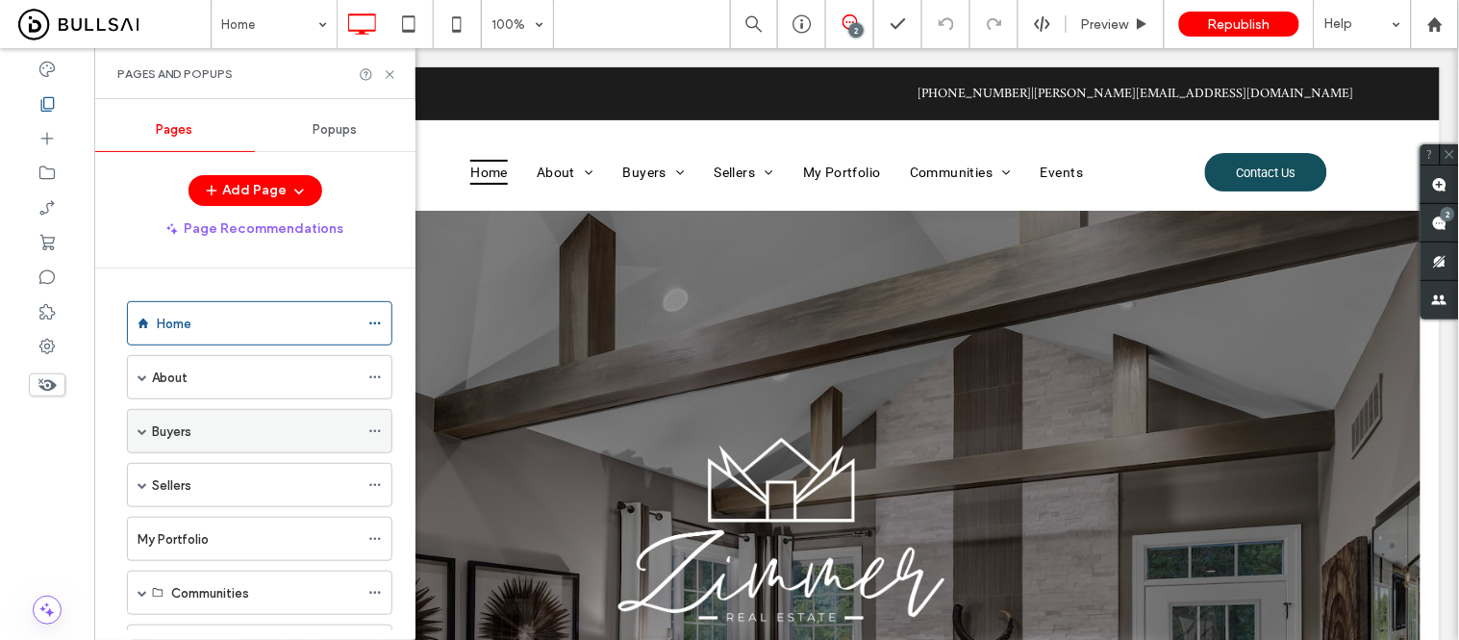
click at [141, 428] on span at bounding box center [143, 431] width 10 height 10
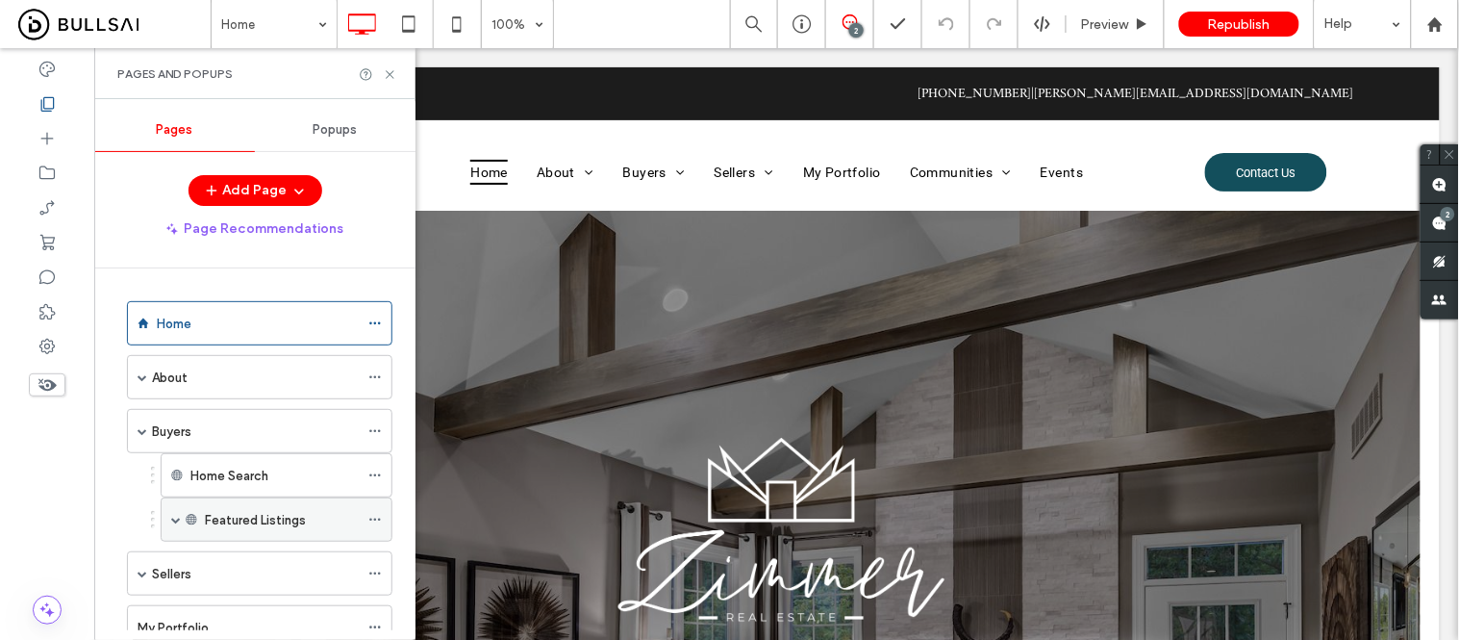
click at [171, 523] on span at bounding box center [176, 520] width 10 height 10
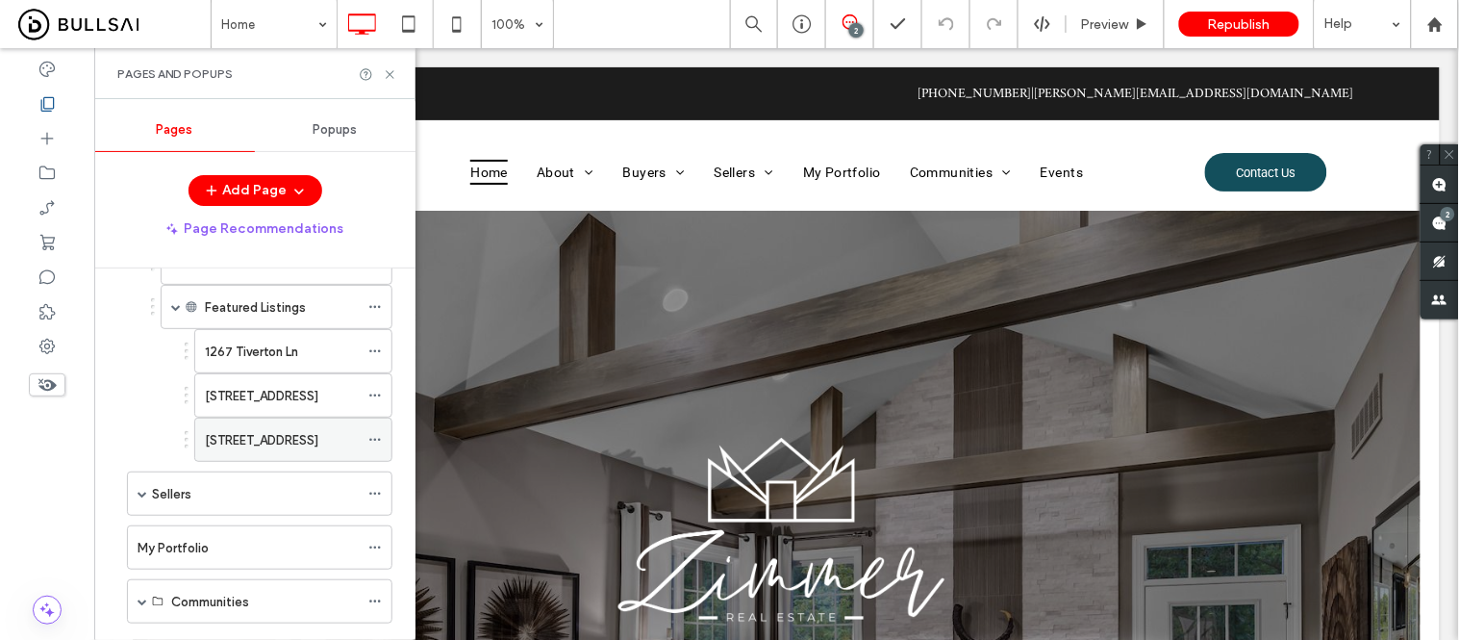
scroll to position [214, 0]
click at [280, 356] on label "1267 Tiverton Ln" at bounding box center [251, 351] width 93 height 34
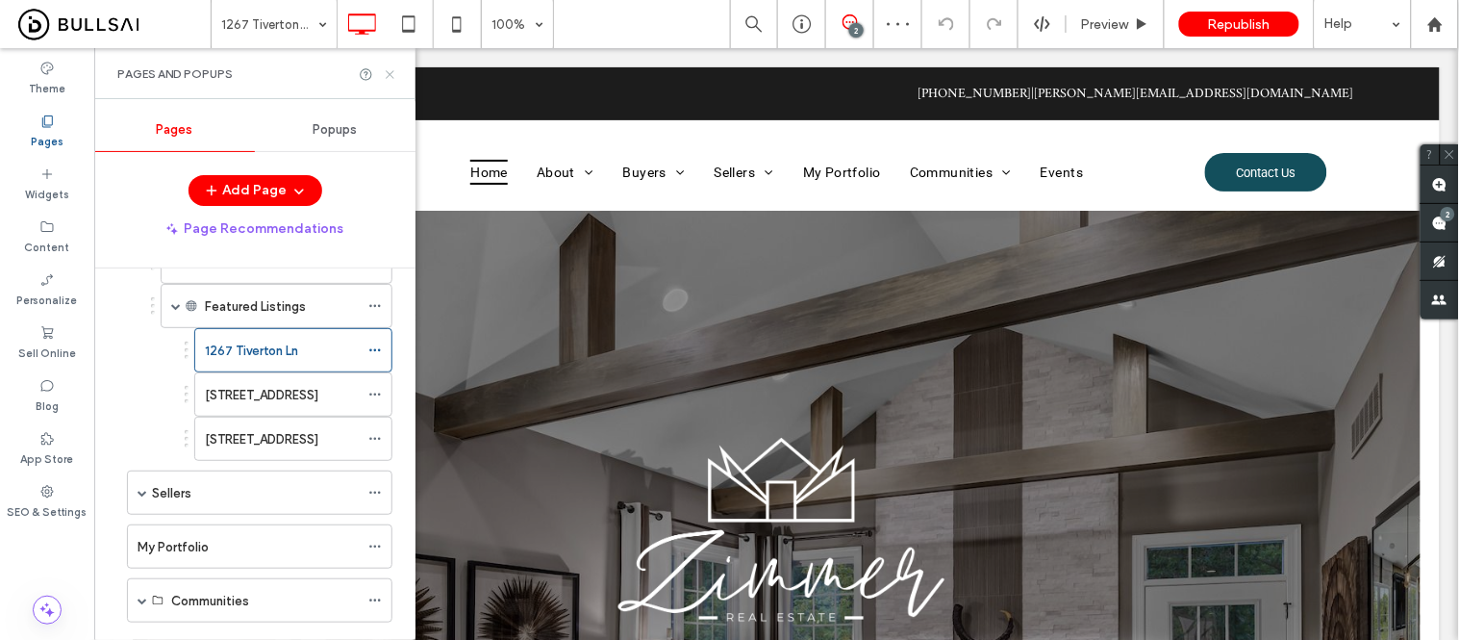
click at [391, 74] on use at bounding box center [390, 74] width 8 height 8
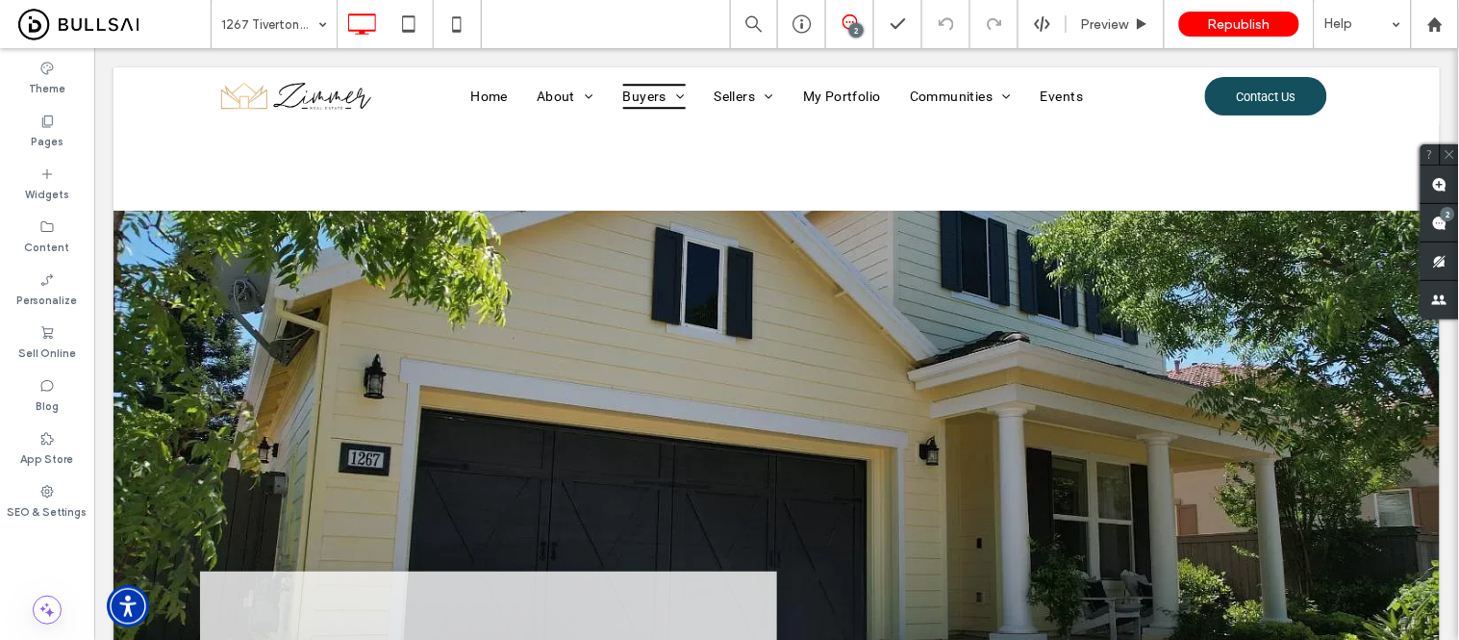
scroll to position [641, 0]
